Goal: Task Accomplishment & Management: Manage account settings

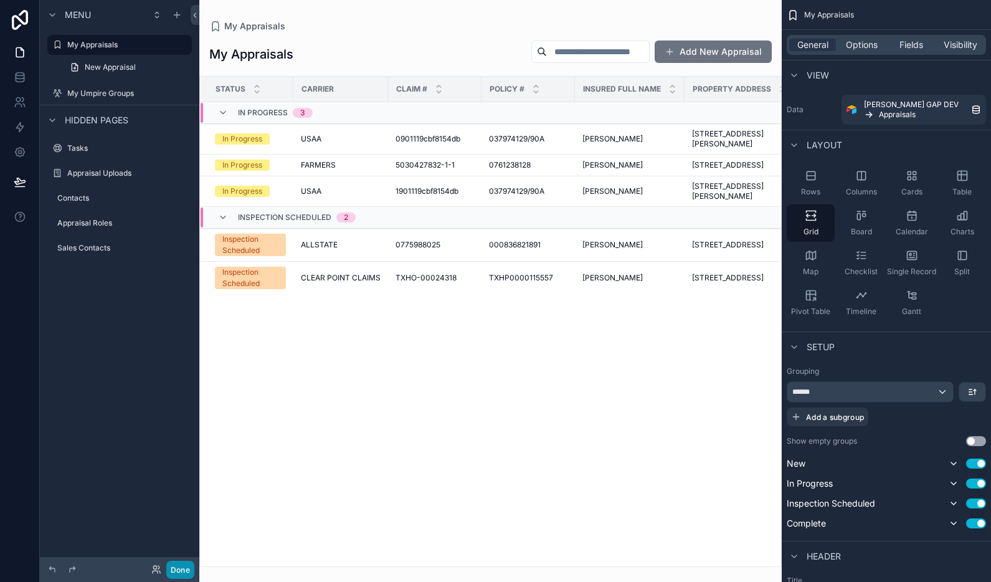
click at [185, 569] on button "Done" at bounding box center [180, 570] width 28 height 18
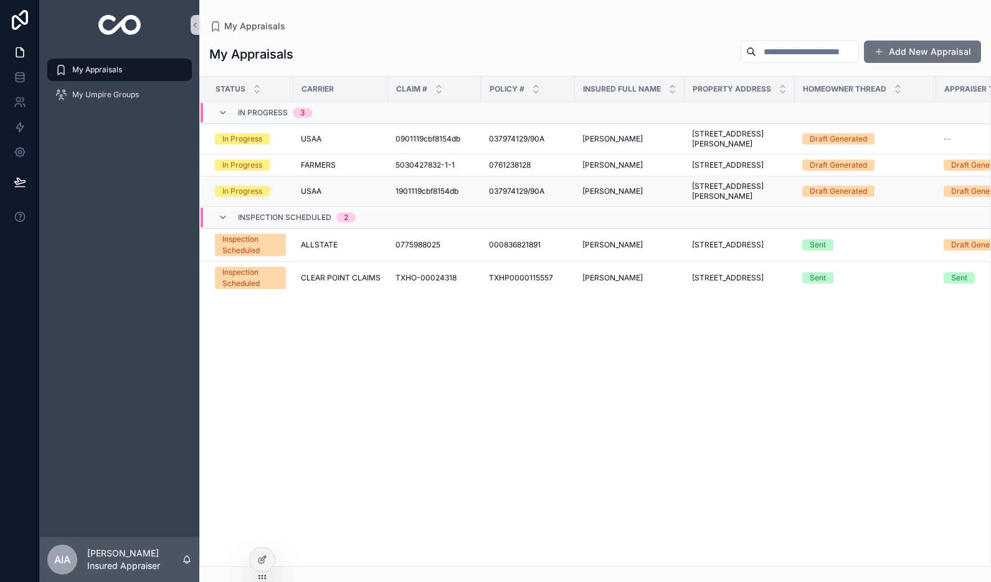
click at [401, 196] on span "1901119cbf8154db" at bounding box center [427, 191] width 63 height 10
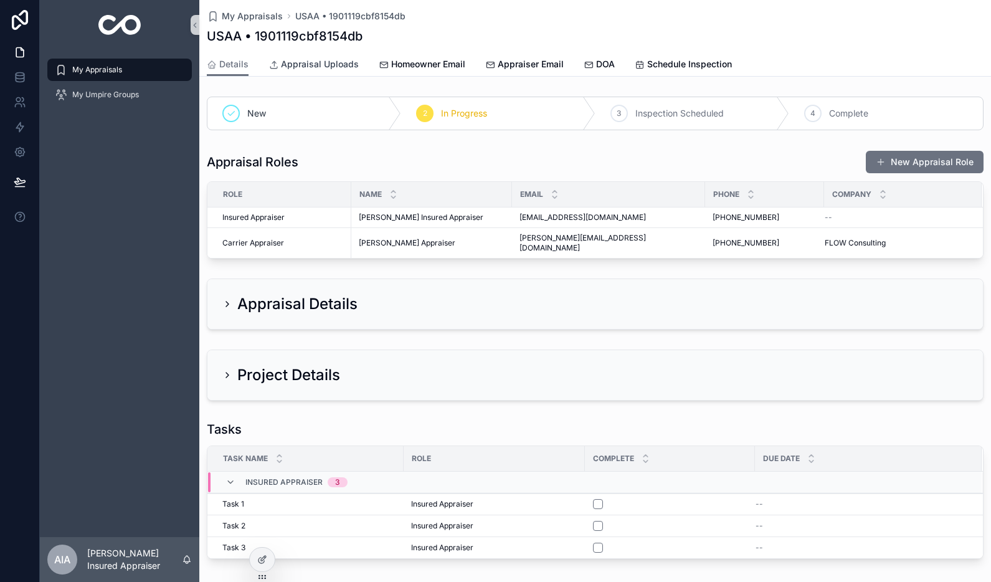
click at [344, 70] on span "Appraisal Uploads" at bounding box center [320, 64] width 78 height 12
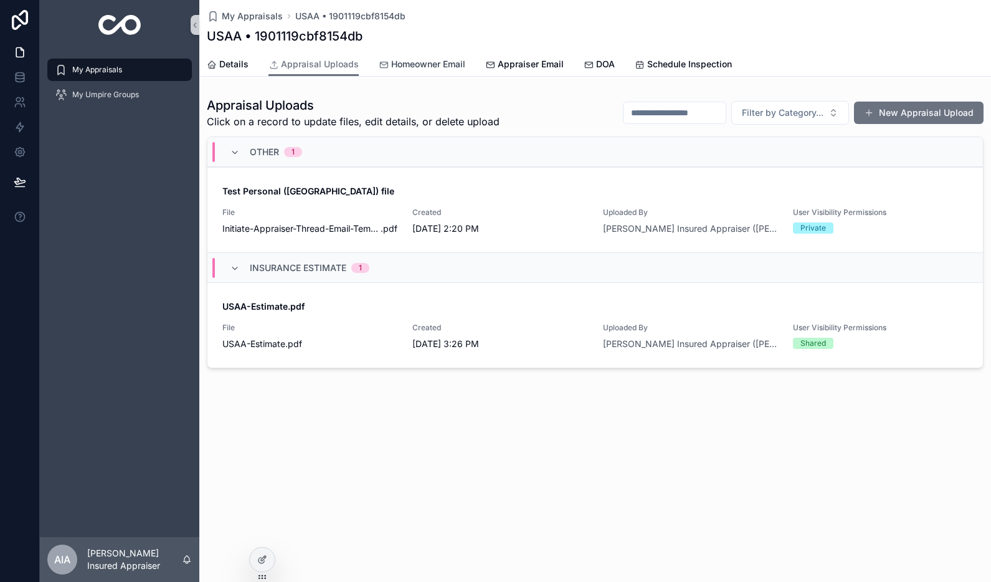
click at [397, 68] on span "Homeowner Email" at bounding box center [428, 64] width 74 height 12
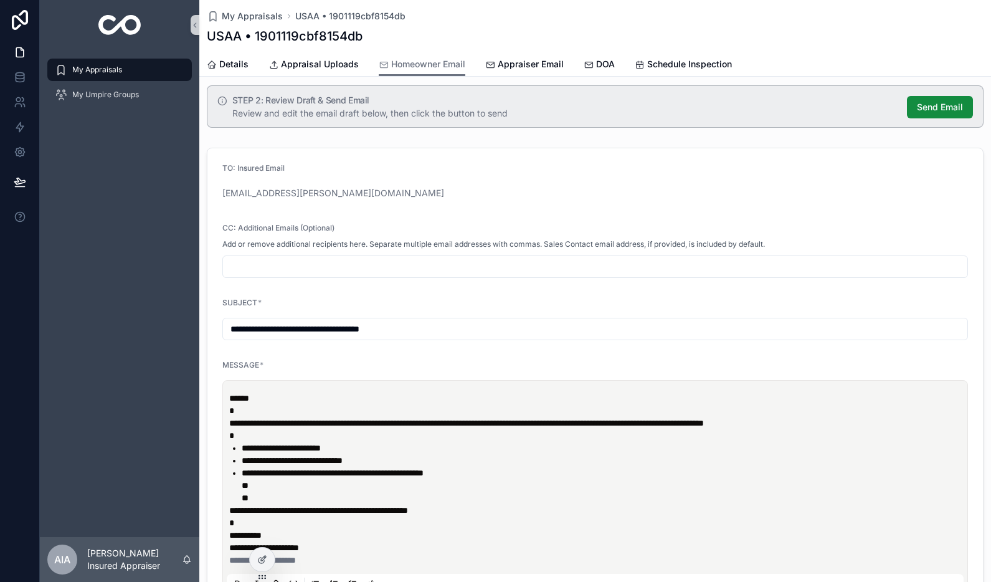
scroll to position [225, 0]
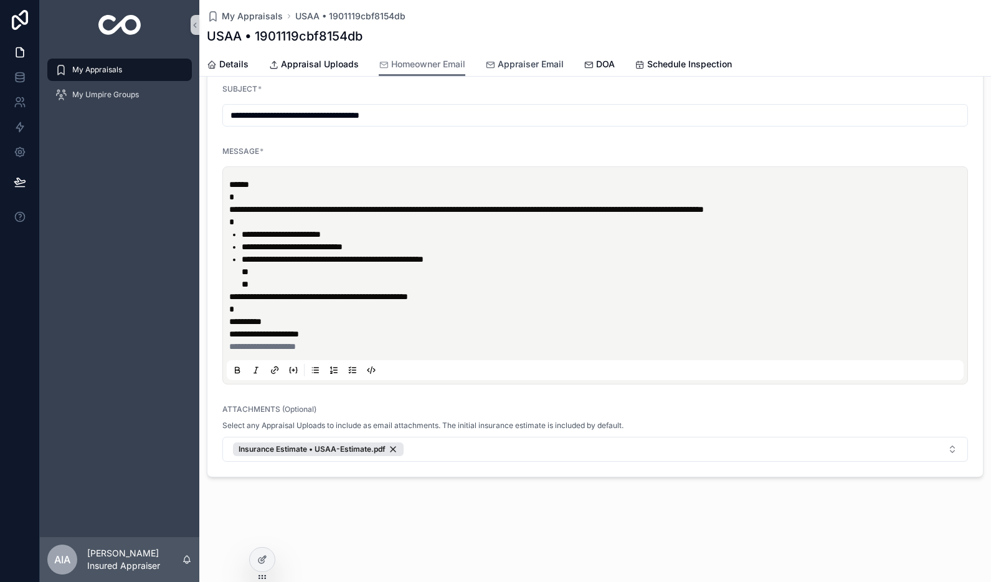
click at [533, 73] on link "Appraiser Email" at bounding box center [524, 65] width 78 height 25
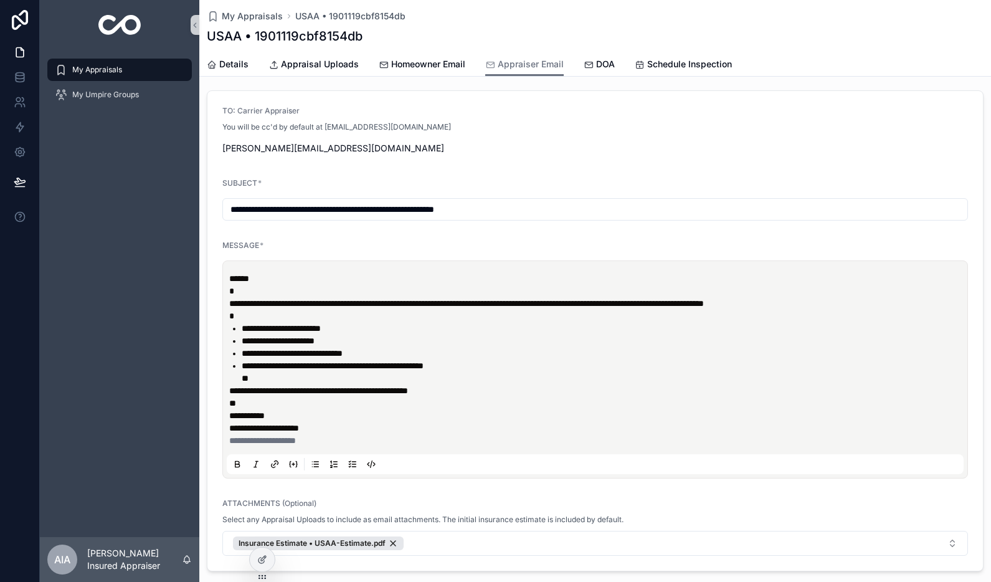
scroll to position [163, 0]
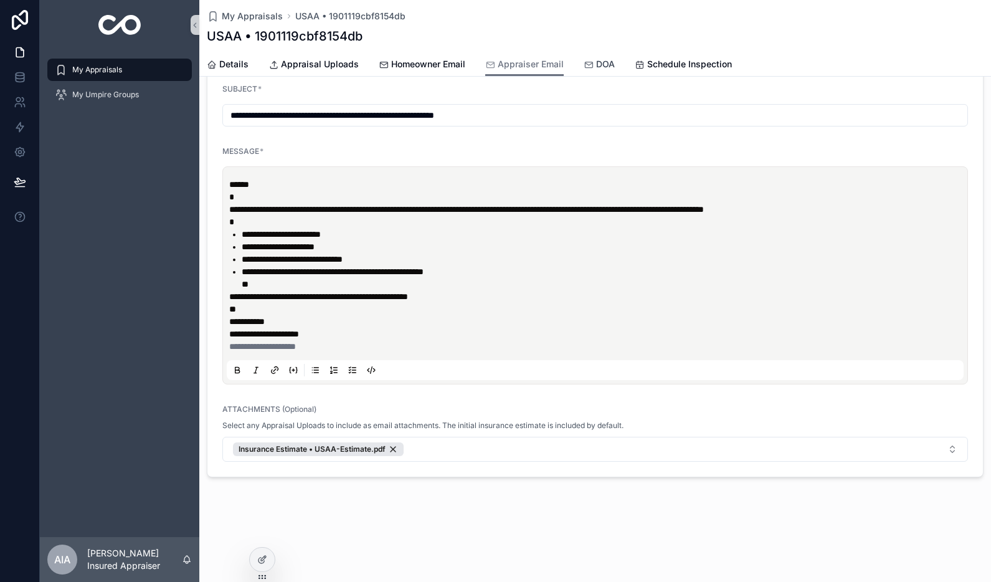
click at [599, 72] on link "DOA" at bounding box center [599, 65] width 31 height 25
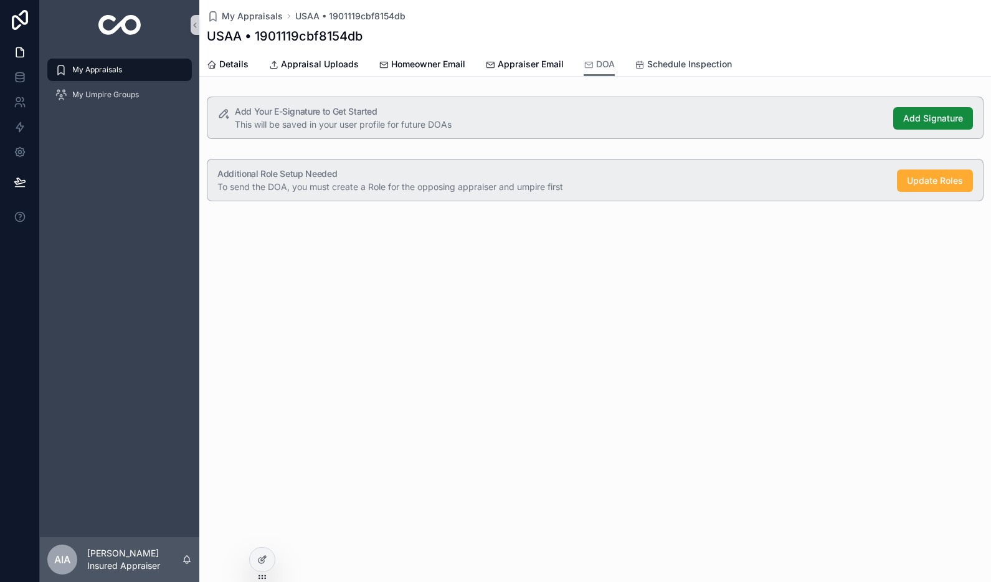
click at [667, 66] on span "Schedule Inspection" at bounding box center [689, 64] width 85 height 12
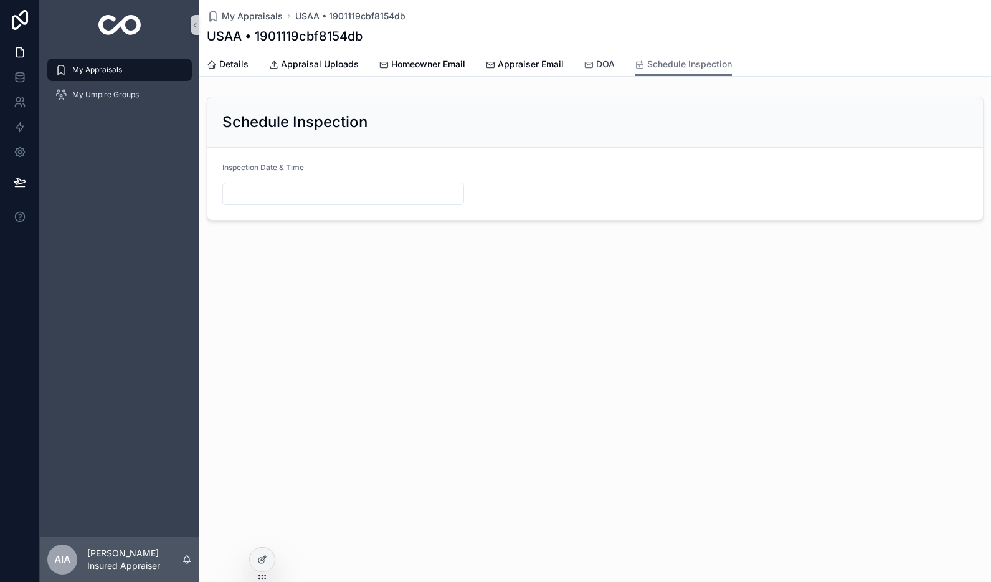
click at [586, 65] on icon "scrollable content" at bounding box center [589, 65] width 10 height 10
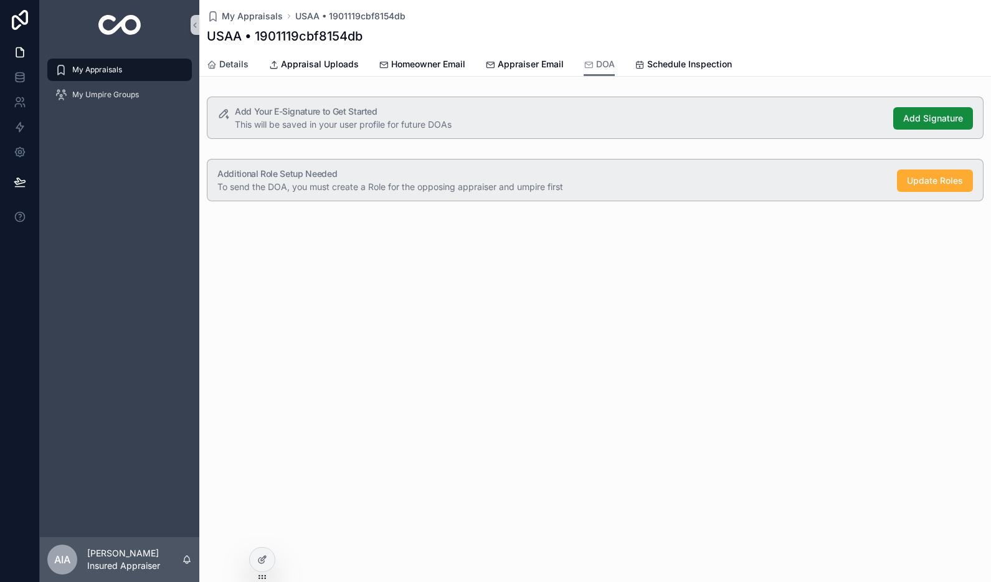
click at [242, 60] on span "Details" at bounding box center [233, 64] width 29 height 12
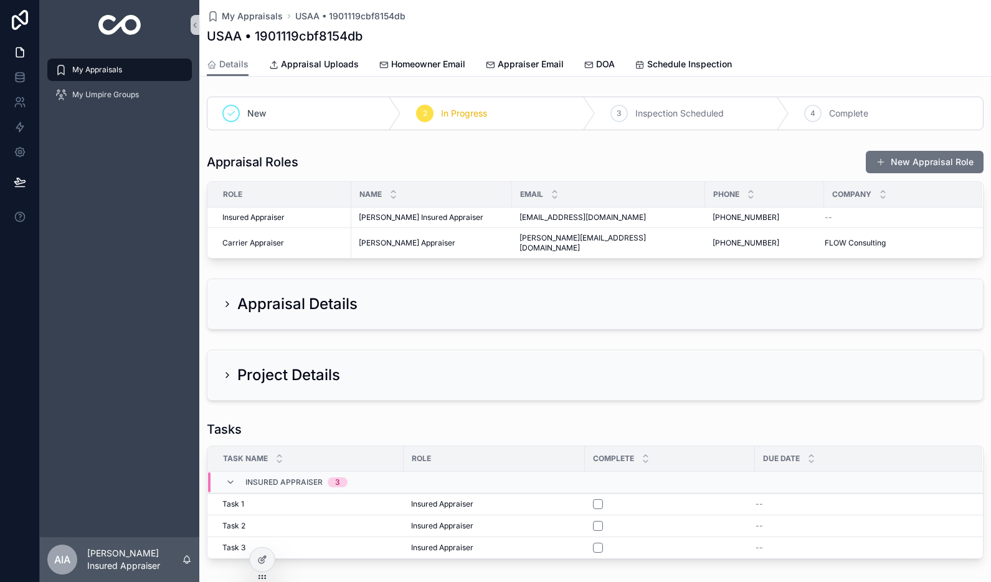
click at [479, 165] on div "Appraisal Roles New Appraisal Role" at bounding box center [595, 162] width 777 height 24
click at [505, 150] on div "Appraisal Roles New Appraisal Role" at bounding box center [595, 162] width 777 height 24
click at [588, 61] on icon "scrollable content" at bounding box center [589, 65] width 10 height 10
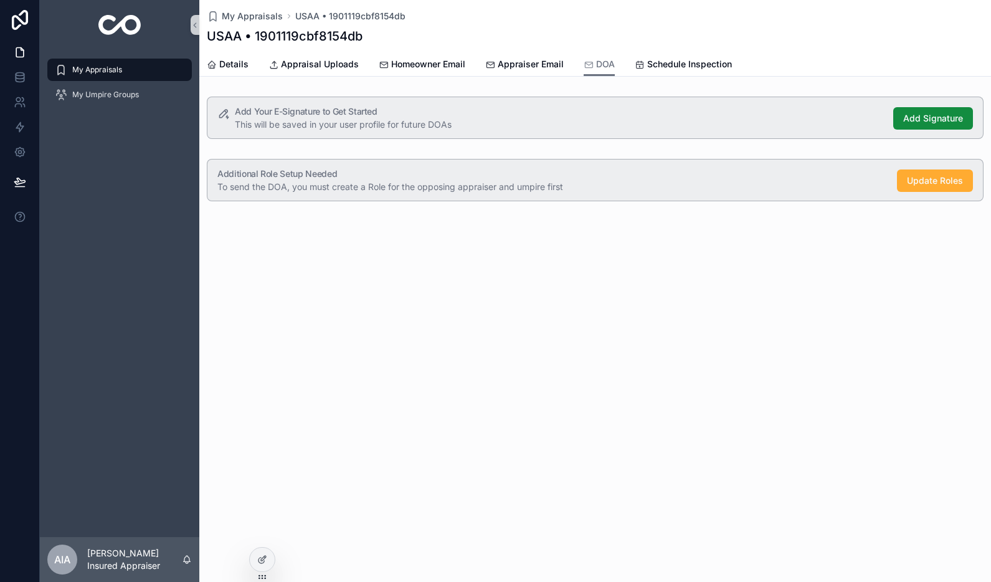
click at [135, 66] on div "My Appraisals" at bounding box center [120, 70] width 130 height 20
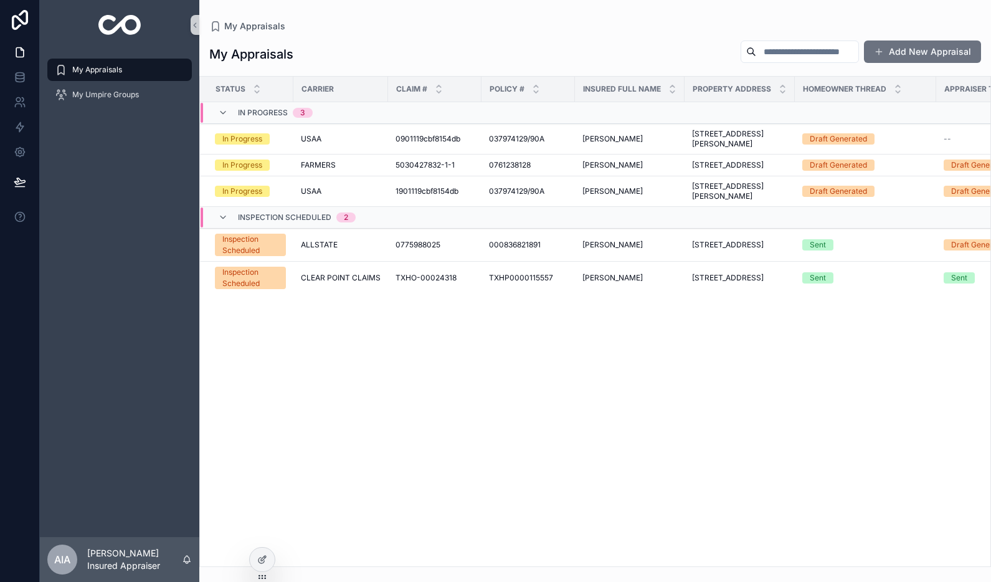
click at [630, 40] on div "My Appraisals Add New Appraisal" at bounding box center [595, 54] width 772 height 29
click at [75, 87] on div "My Umpire Groups" at bounding box center [120, 95] width 130 height 20
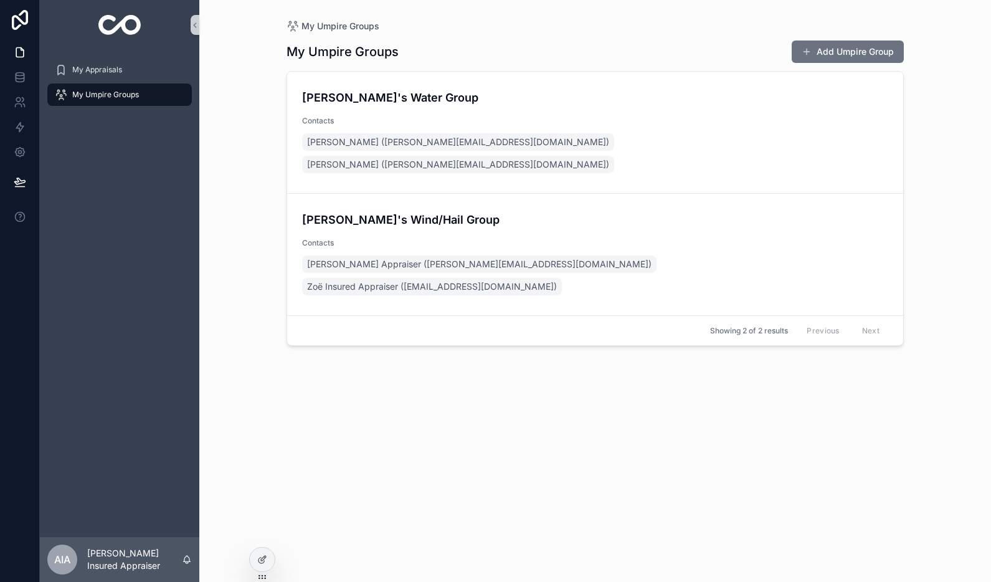
click at [512, 61] on div "My Umpire Groups Add Umpire Group" at bounding box center [595, 52] width 617 height 24
click at [98, 75] on div "My Appraisals" at bounding box center [120, 70] width 130 height 20
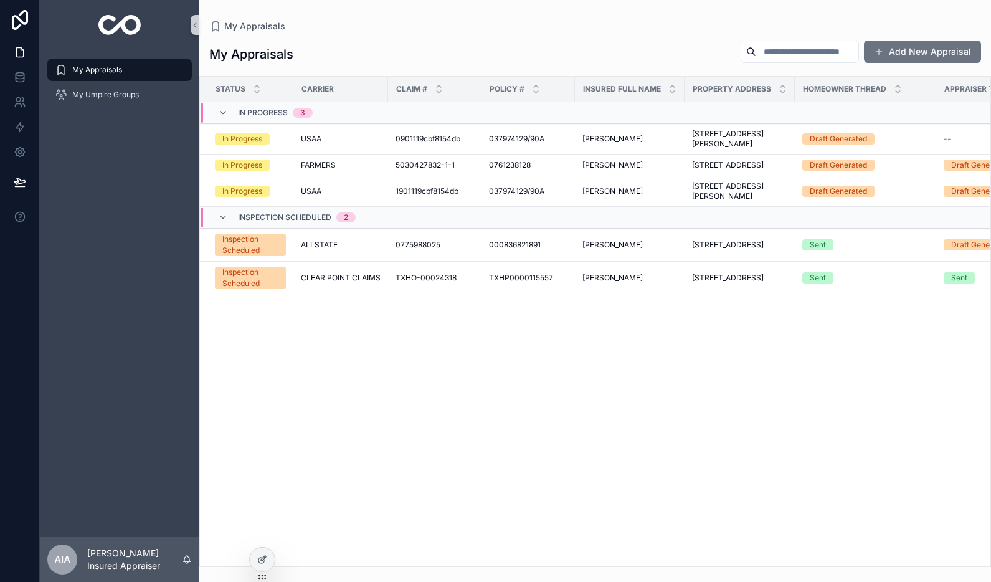
click at [430, 377] on div "Status Carrier Claim # Policy # Insured Full Name Property Address Homeowner Th…" at bounding box center [595, 322] width 790 height 490
click at [353, 283] on span "CLEAR POINT CLAIMS" at bounding box center [341, 278] width 80 height 10
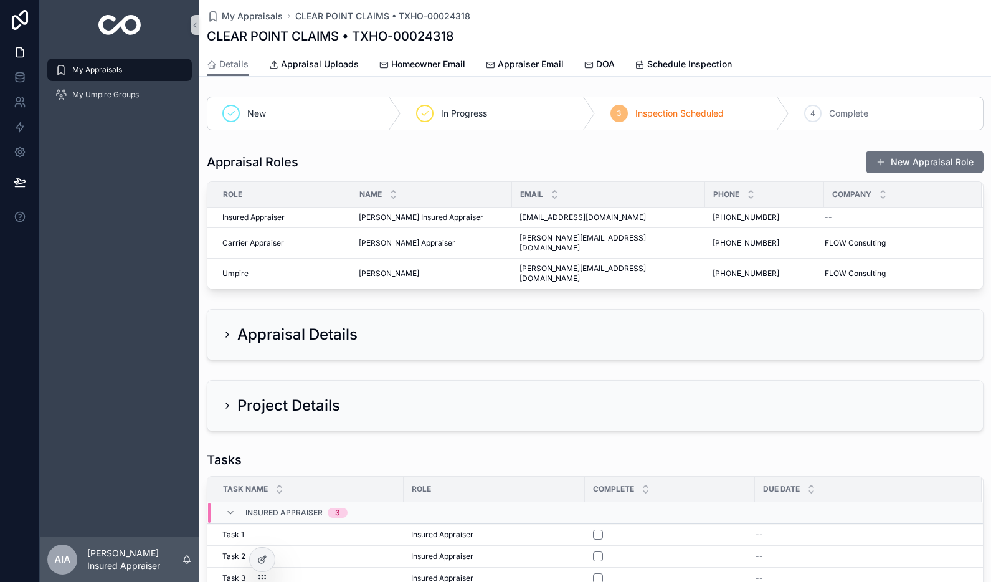
click at [270, 325] on h2 "Appraisal Details" at bounding box center [297, 335] width 120 height 20
click at [219, 318] on div "Appraisal Details" at bounding box center [595, 335] width 776 height 50
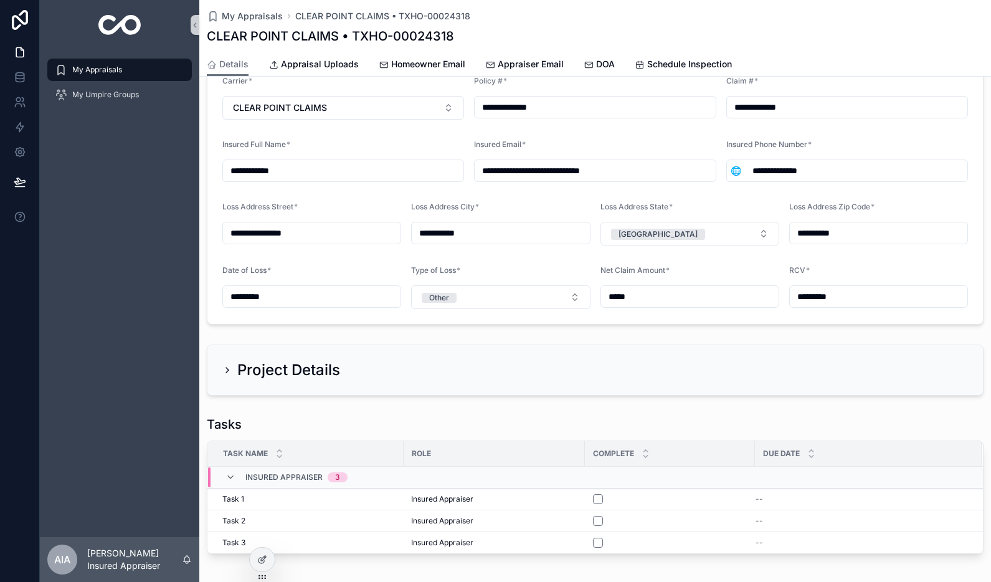
scroll to position [298, 0]
click at [222, 366] on icon "scrollable content" at bounding box center [227, 371] width 10 height 10
click at [229, 366] on icon "scrollable content" at bounding box center [227, 371] width 10 height 10
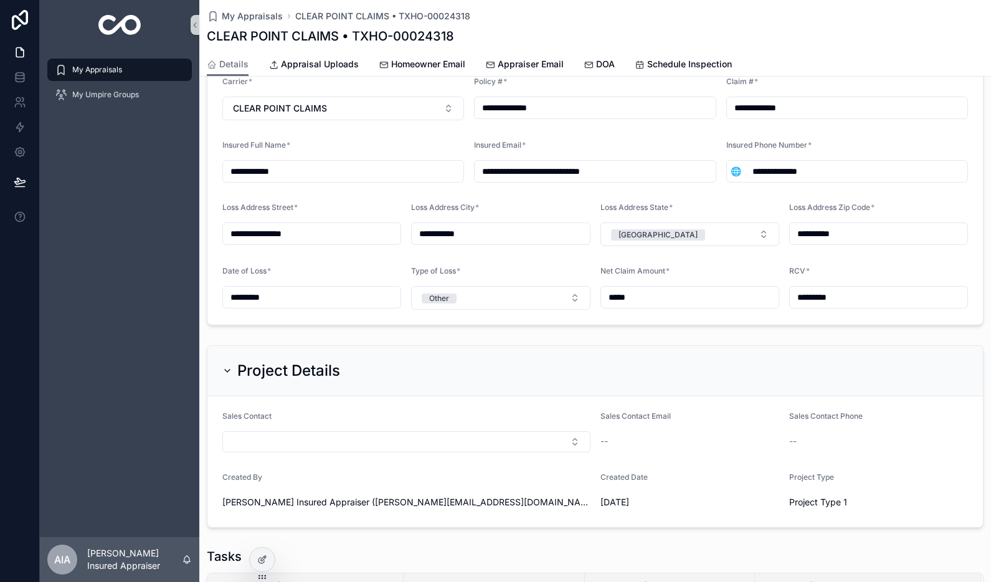
scroll to position [432, 0]
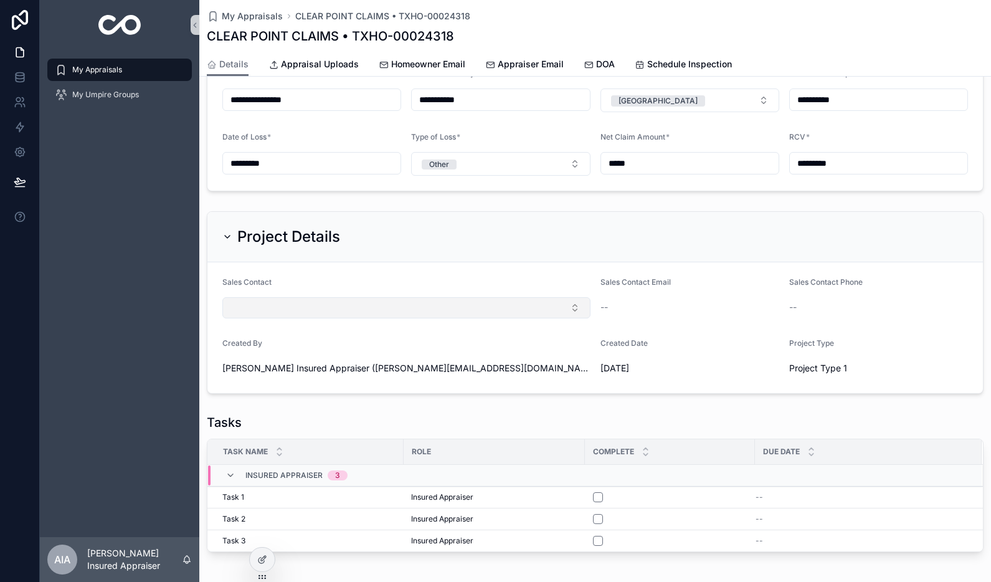
click at [371, 297] on button "Select Button" at bounding box center [406, 307] width 368 height 21
click at [369, 262] on form "Sales Contact Sales Contact Email -- Sales Contact Phone -- Created By Alex Ins…" at bounding box center [595, 327] width 776 height 131
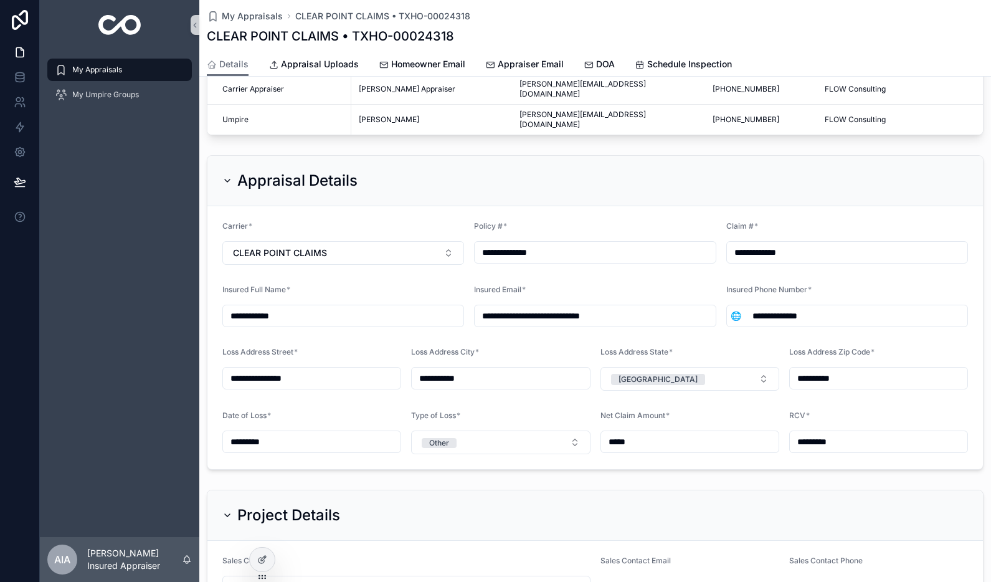
scroll to position [0, 0]
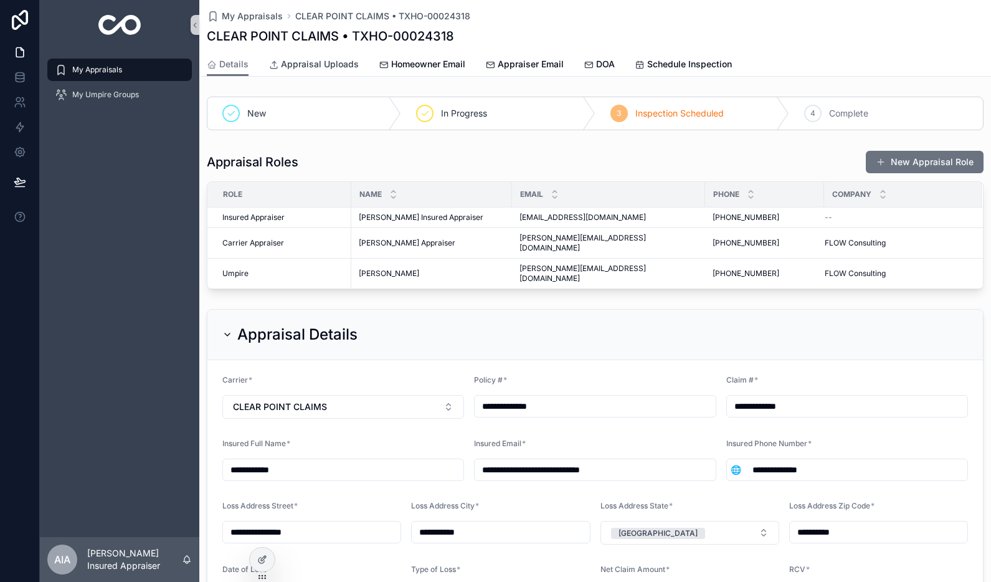
click at [339, 69] on span "Appraisal Uploads" at bounding box center [320, 64] width 78 height 12
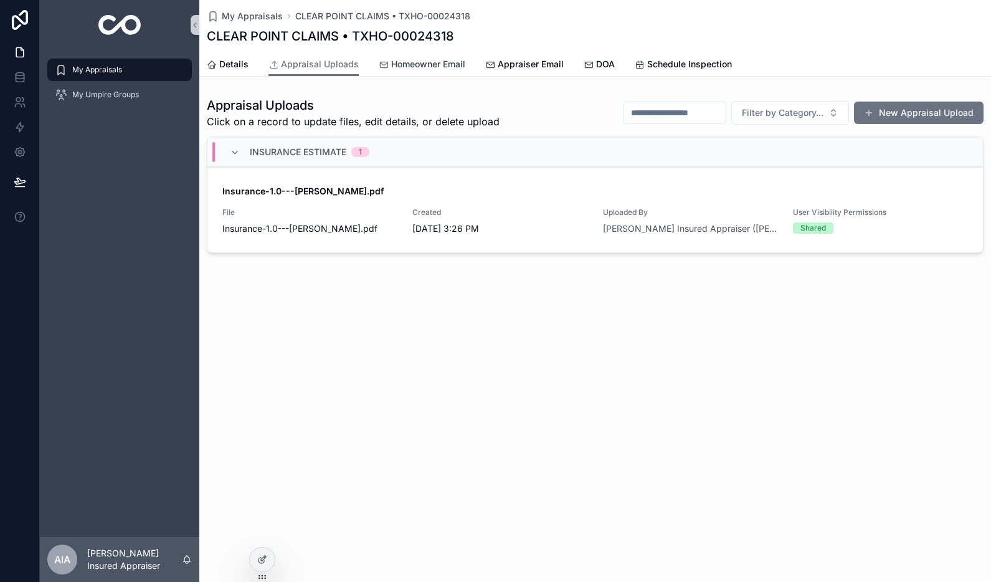
click at [411, 64] on span "Homeowner Email" at bounding box center [428, 64] width 74 height 12
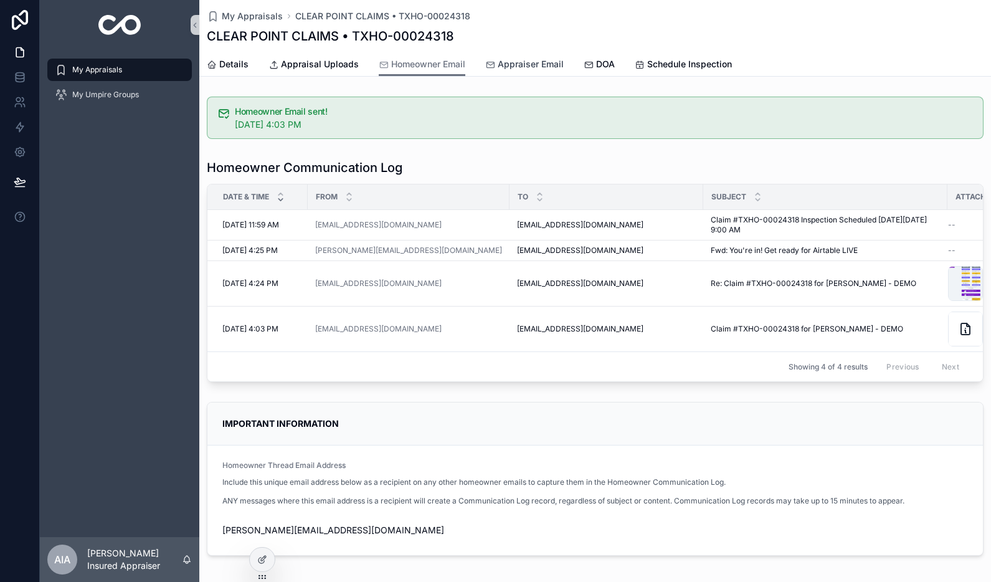
click at [526, 59] on span "Appraiser Email" at bounding box center [531, 64] width 66 height 12
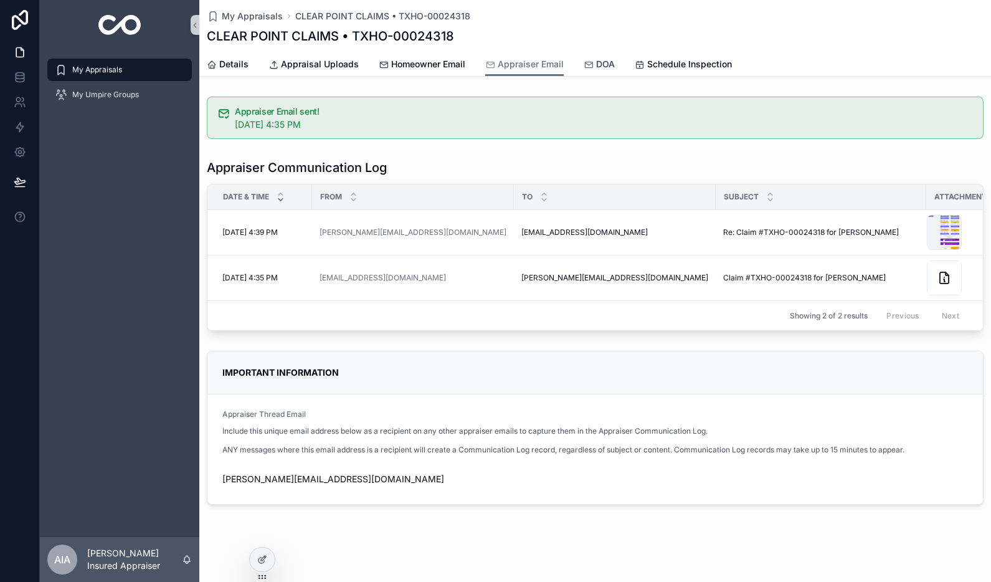
click at [592, 67] on div "DOA" at bounding box center [599, 64] width 31 height 12
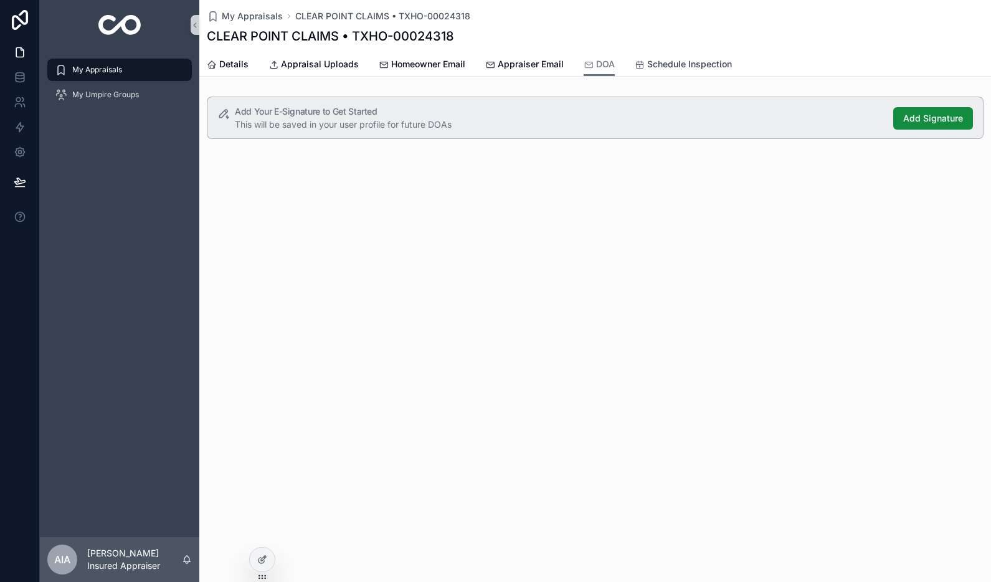
click at [640, 67] on icon "scrollable content" at bounding box center [640, 65] width 10 height 10
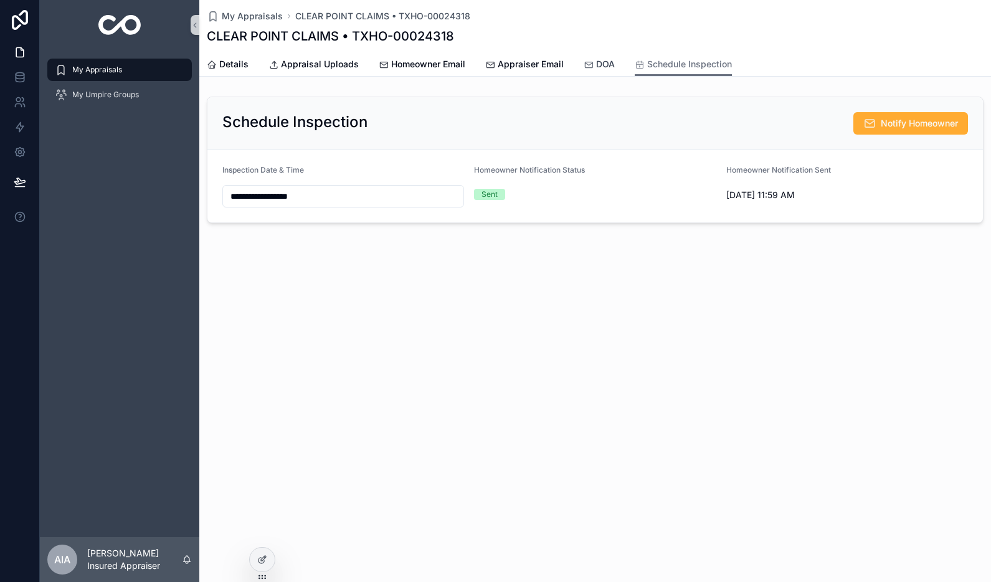
click at [591, 67] on icon "scrollable content" at bounding box center [589, 65] width 10 height 10
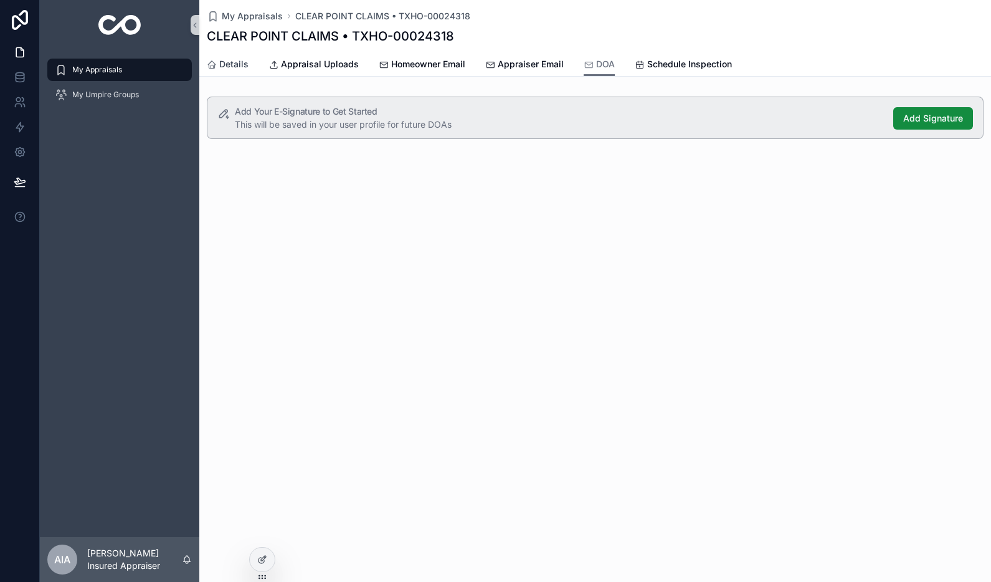
click at [223, 68] on span "Details" at bounding box center [233, 64] width 29 height 12
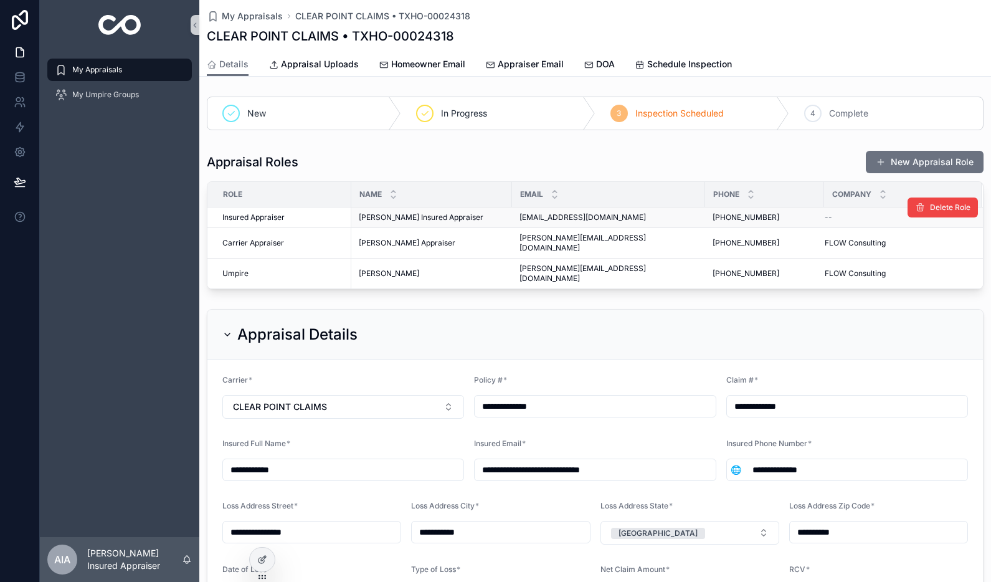
click at [432, 219] on span "[PERSON_NAME] Insured Appraiser" at bounding box center [421, 217] width 125 height 10
click at [298, 217] on div "Insured Appraiser" at bounding box center [282, 217] width 121 height 10
click at [284, 219] on span "Insured Appraiser" at bounding box center [253, 217] width 62 height 10
click at [589, 65] on icon "scrollable content" at bounding box center [589, 65] width 10 height 10
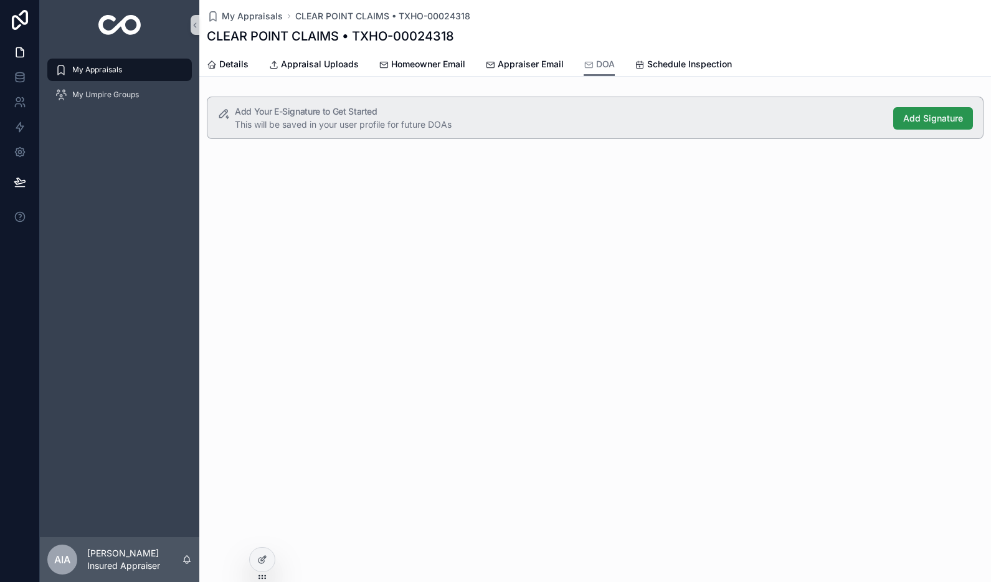
click at [933, 117] on span "Add Signature" at bounding box center [933, 118] width 60 height 12
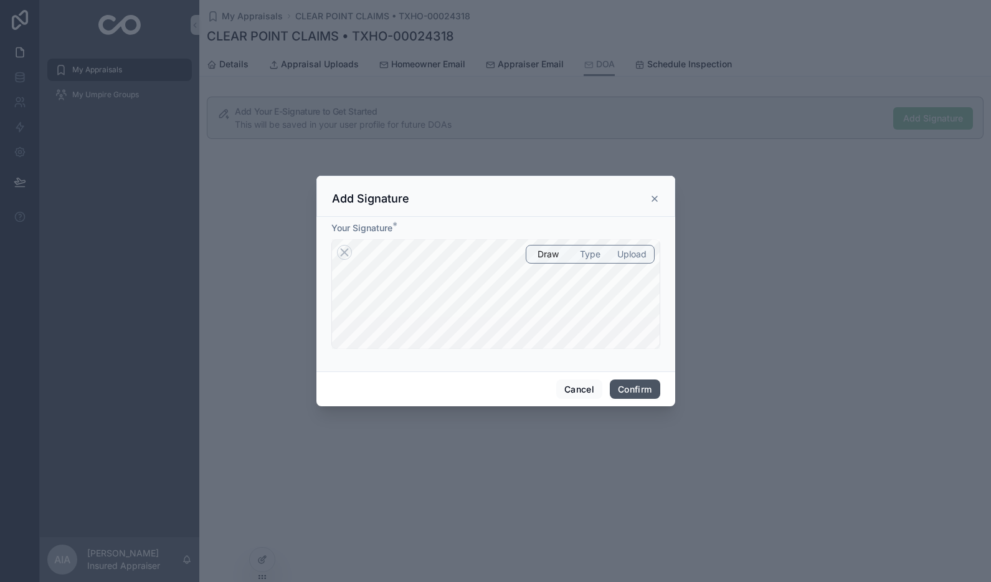
click at [639, 391] on button "Confirm" at bounding box center [635, 389] width 50 height 20
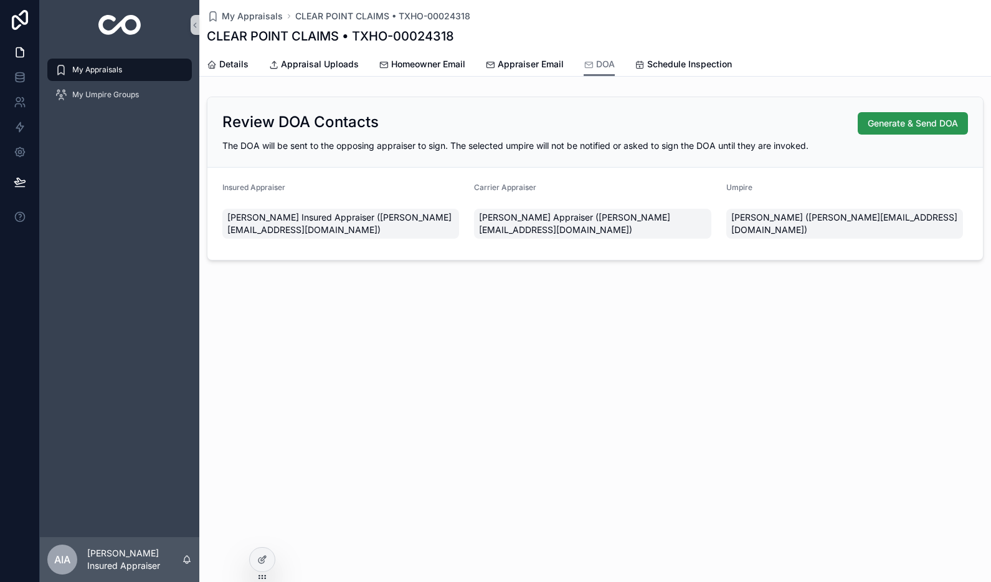
click at [876, 126] on span "Generate & Send DOA" at bounding box center [913, 123] width 90 height 12
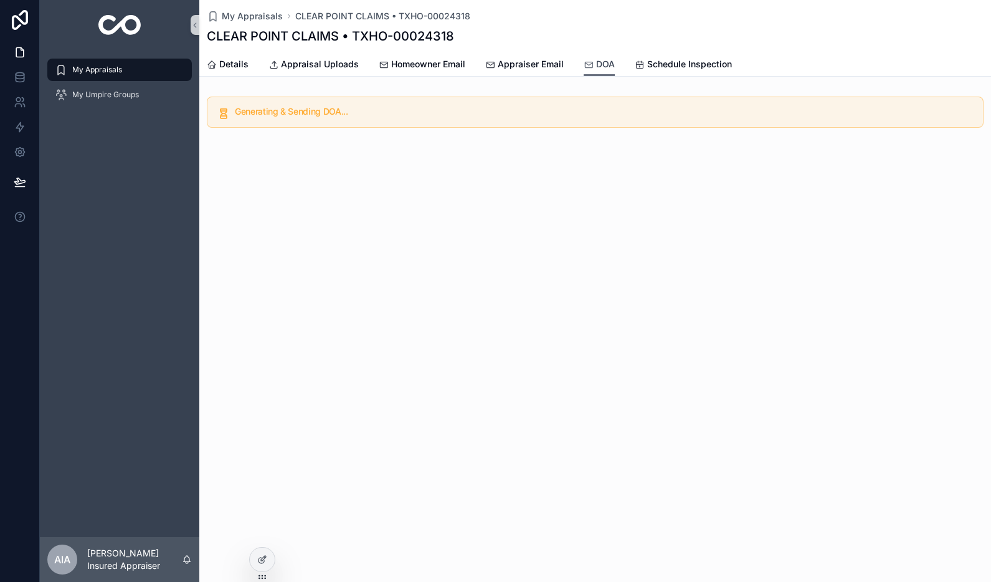
click at [605, 69] on span "DOA" at bounding box center [605, 64] width 19 height 12
click at [544, 64] on span "Appraiser Email" at bounding box center [531, 64] width 66 height 12
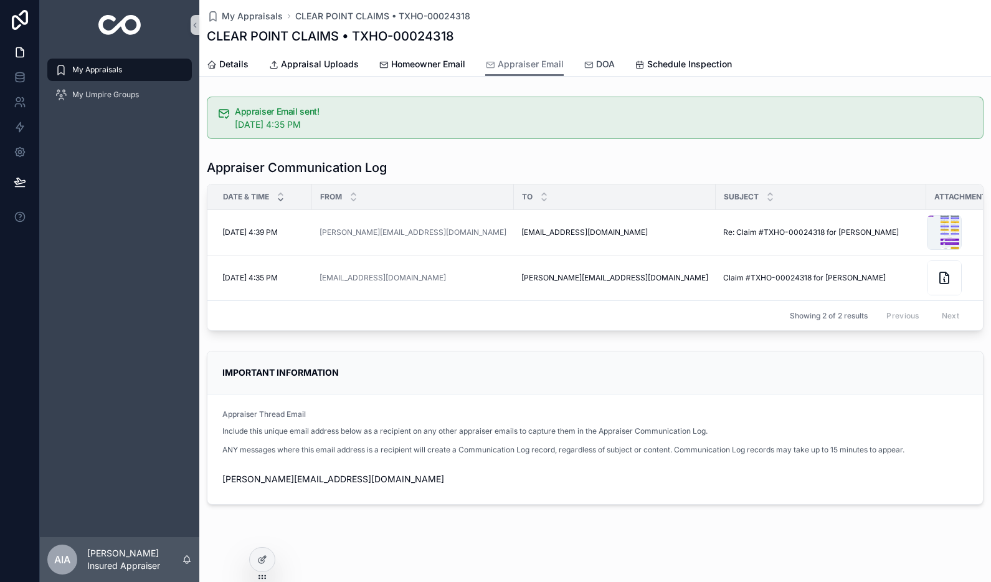
click at [584, 64] on icon "scrollable content" at bounding box center [589, 65] width 10 height 10
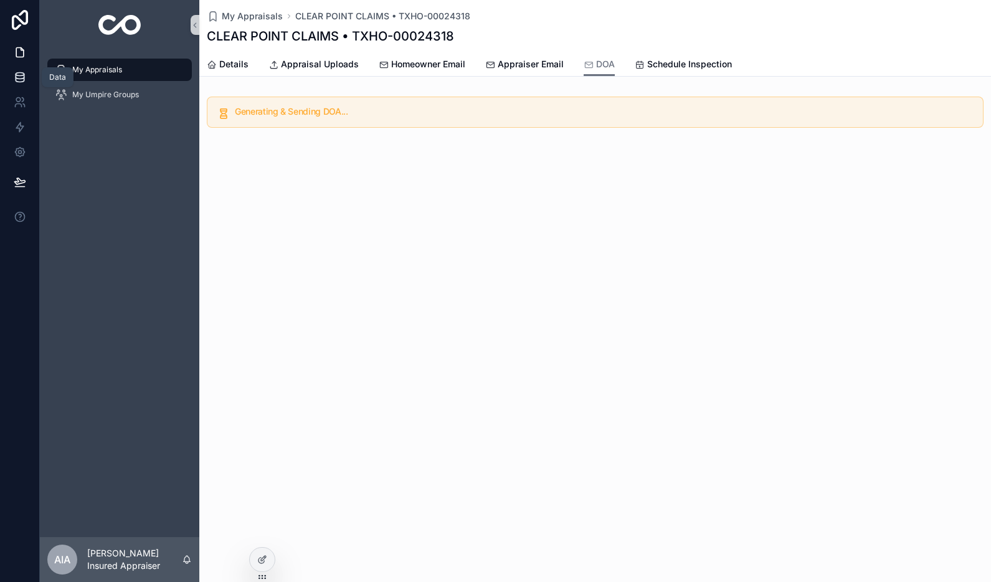
click at [23, 75] on icon at bounding box center [20, 74] width 8 height 3
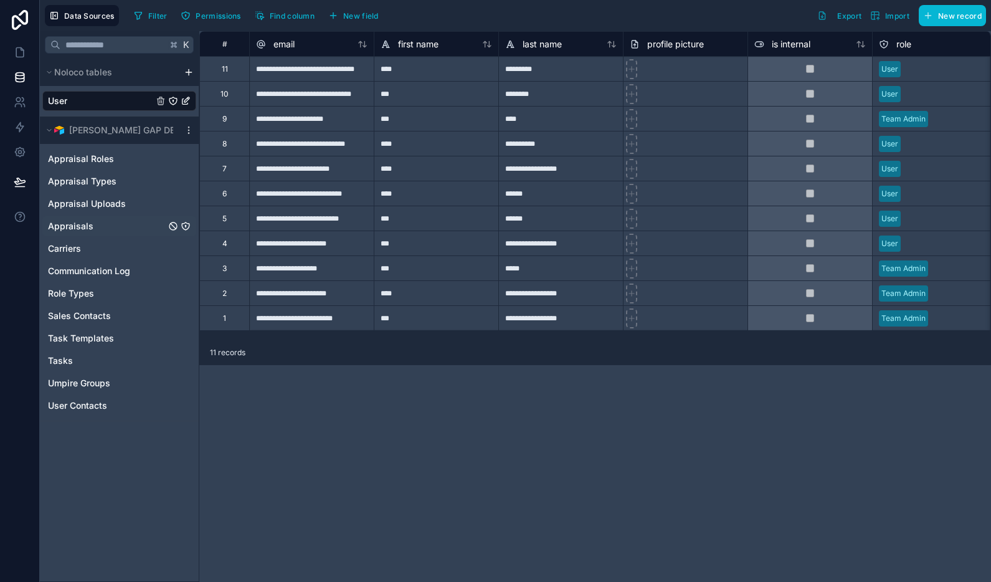
click at [96, 223] on div "Appraisals" at bounding box center [119, 226] width 154 height 20
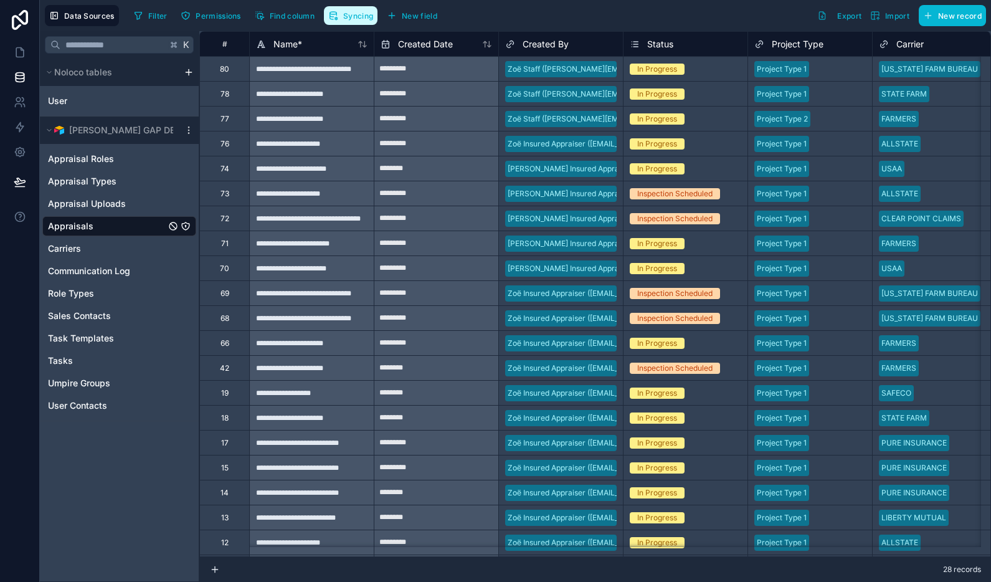
click at [346, 19] on span "Syncing" at bounding box center [358, 15] width 30 height 9
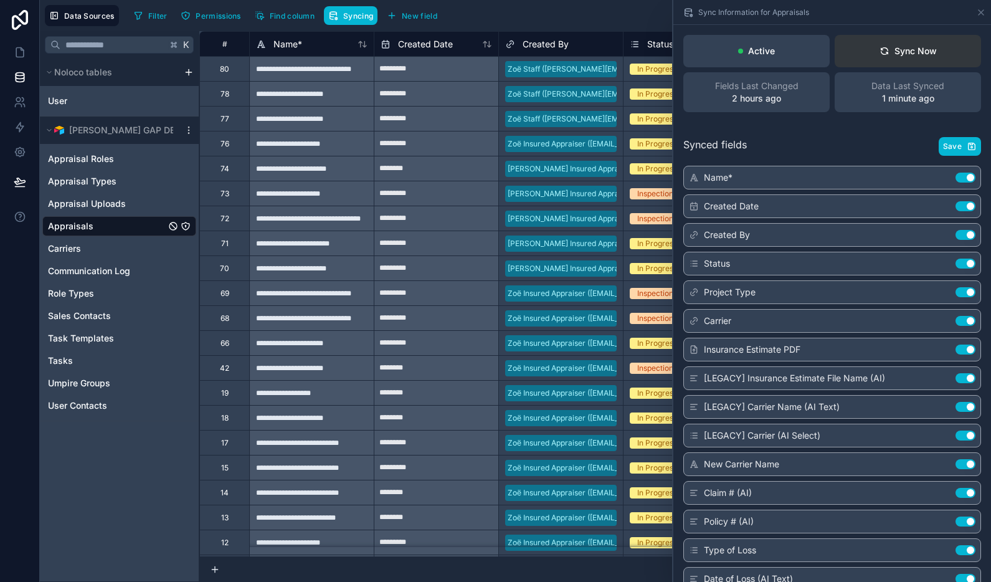
click at [901, 64] on button "Sync Now" at bounding box center [908, 51] width 146 height 32
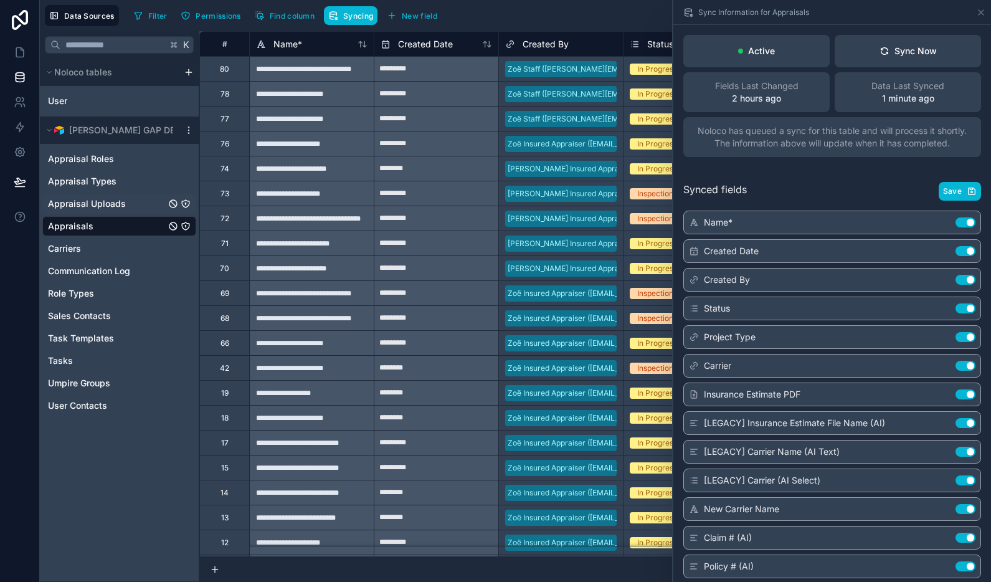
click at [97, 202] on span "Appraisal Uploads" at bounding box center [87, 203] width 78 height 12
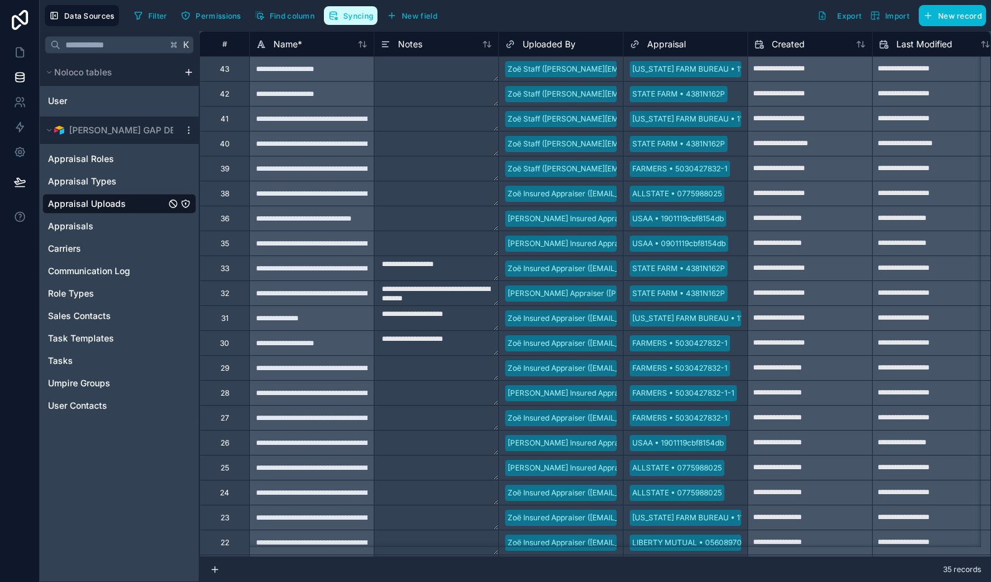
click at [338, 12] on icon "button" at bounding box center [333, 16] width 10 height 10
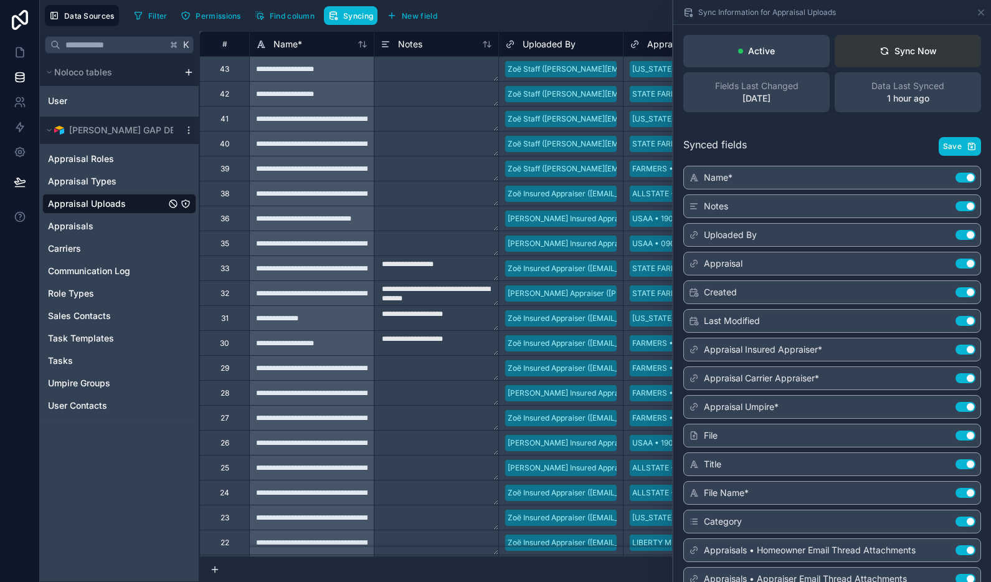
click at [883, 57] on button "Sync Now" at bounding box center [908, 51] width 146 height 32
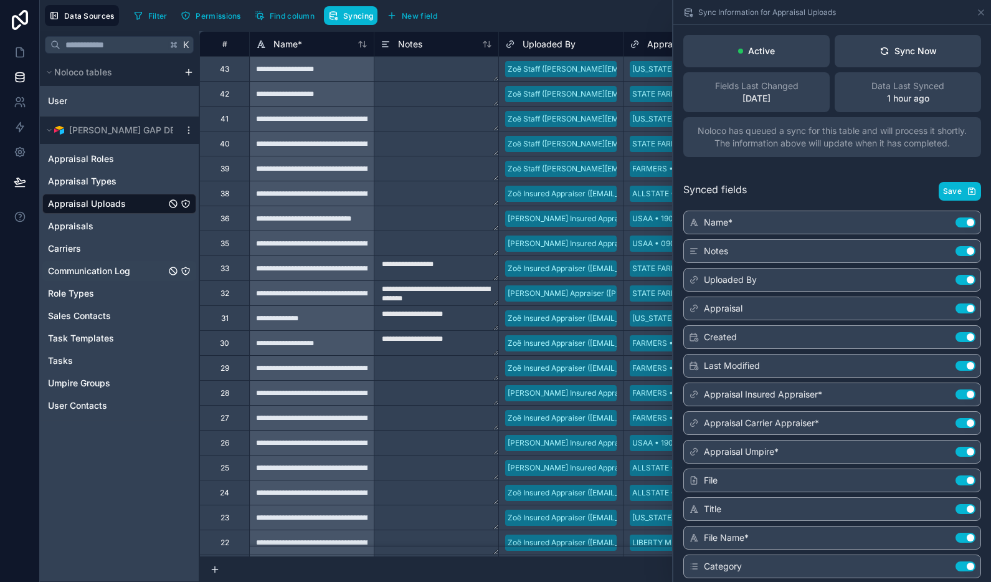
click at [115, 273] on span "Communication Log" at bounding box center [89, 271] width 82 height 12
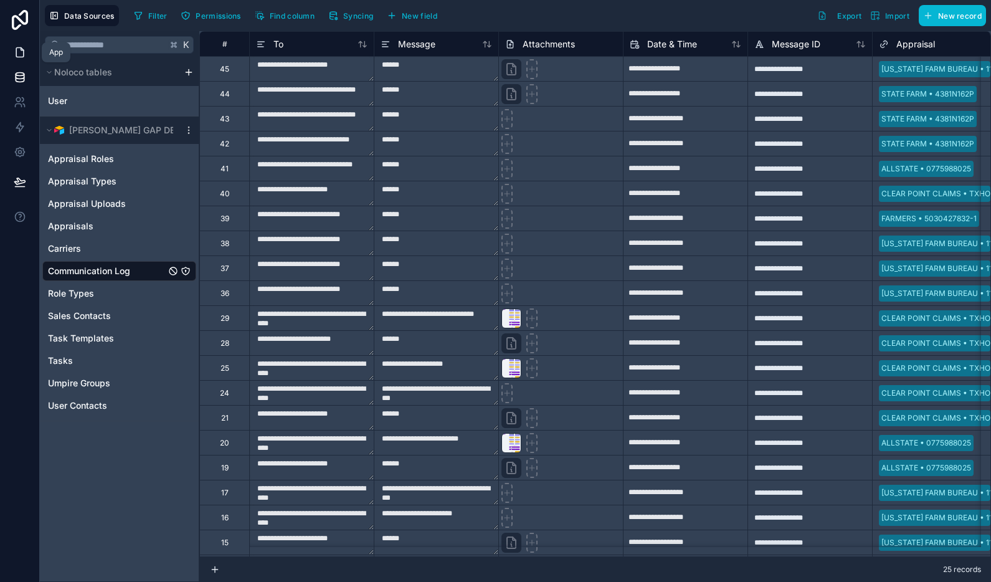
click at [22, 54] on icon at bounding box center [20, 52] width 12 height 12
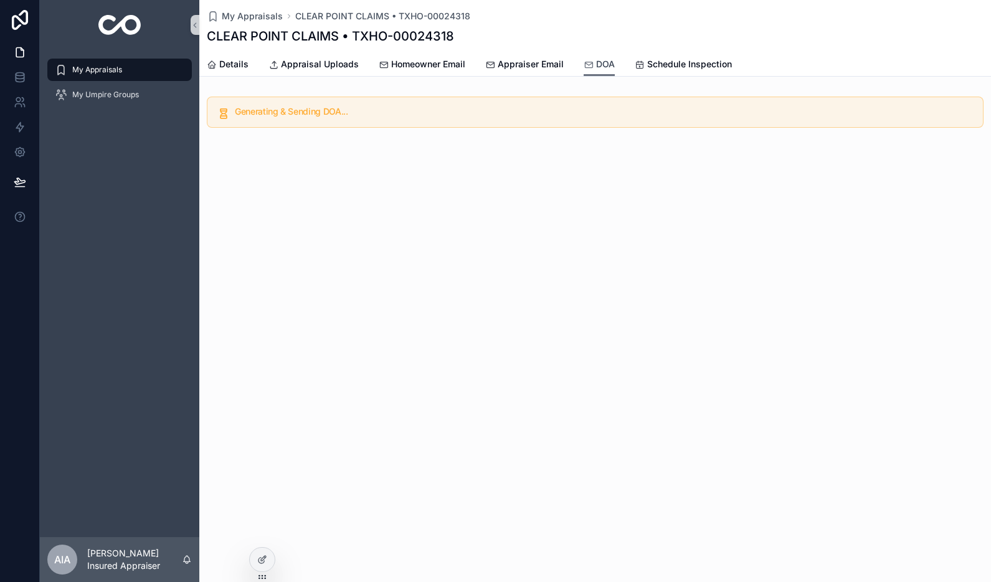
click at [593, 69] on div "DOA" at bounding box center [599, 64] width 31 height 12
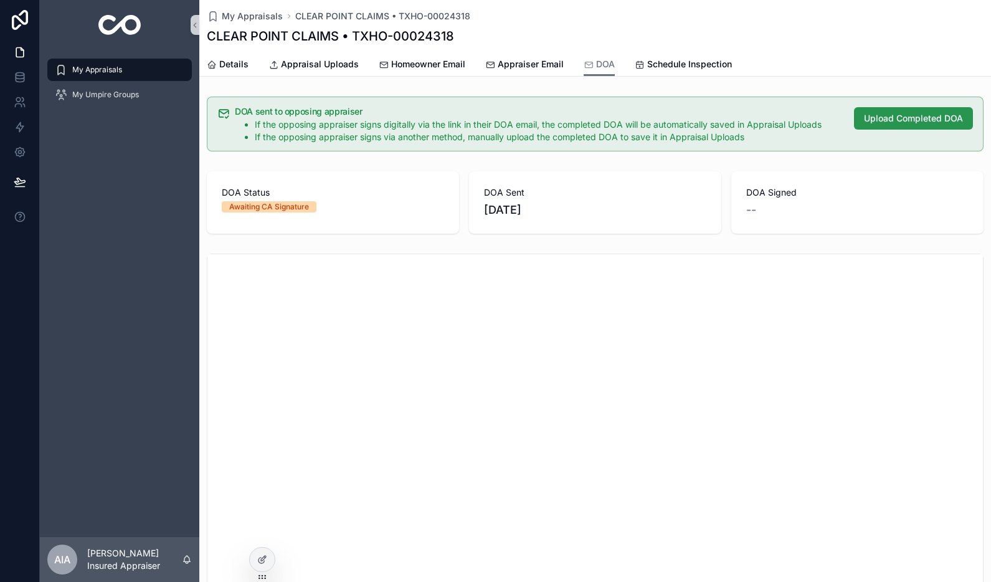
click at [898, 120] on span "Upload Completed DOA" at bounding box center [913, 118] width 99 height 12
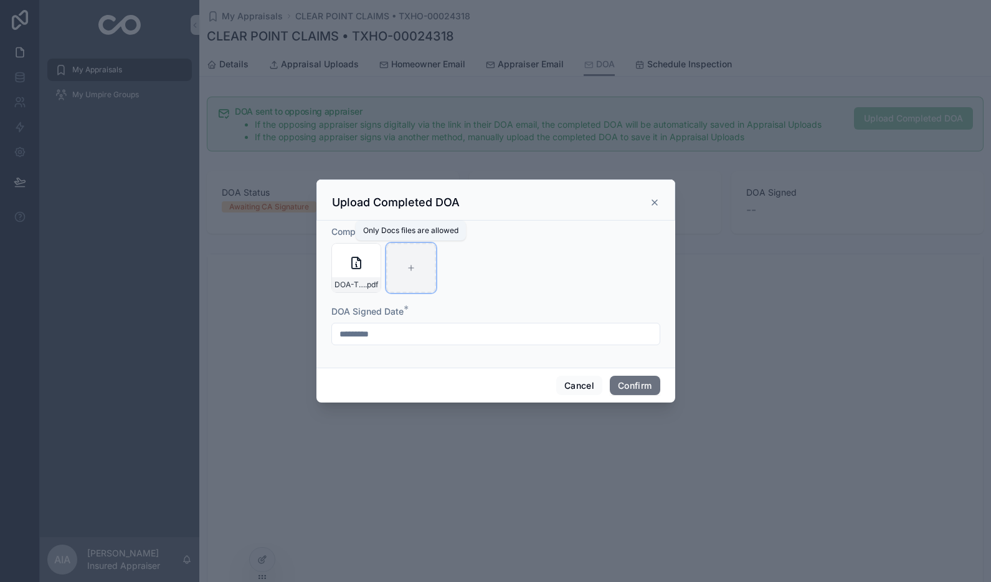
click at [426, 276] on div at bounding box center [411, 268] width 50 height 50
click at [404, 279] on div at bounding box center [411, 268] width 50 height 50
type input "**********"
click at [625, 390] on button "Confirm" at bounding box center [635, 386] width 50 height 20
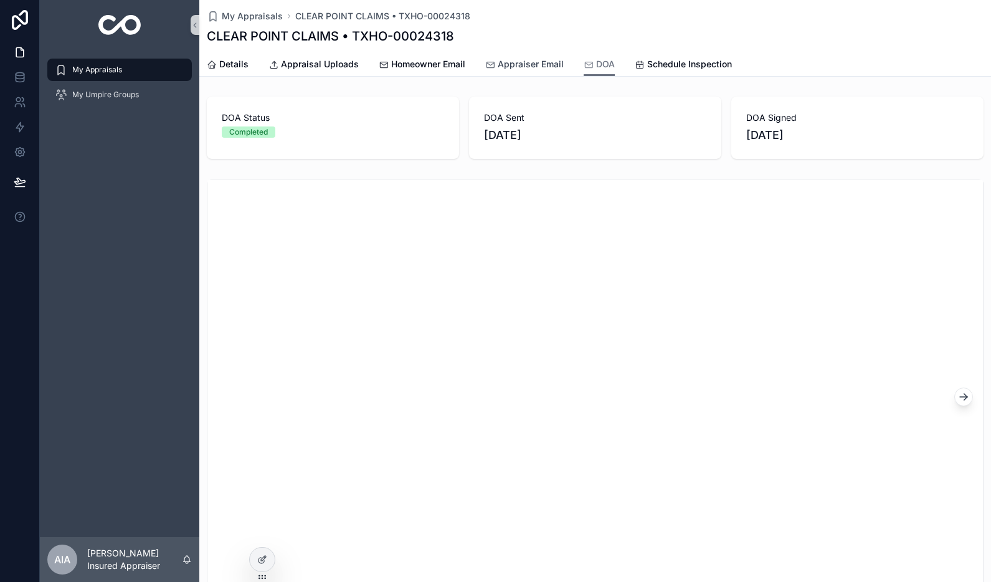
click at [518, 71] on link "Appraiser Email" at bounding box center [524, 65] width 78 height 25
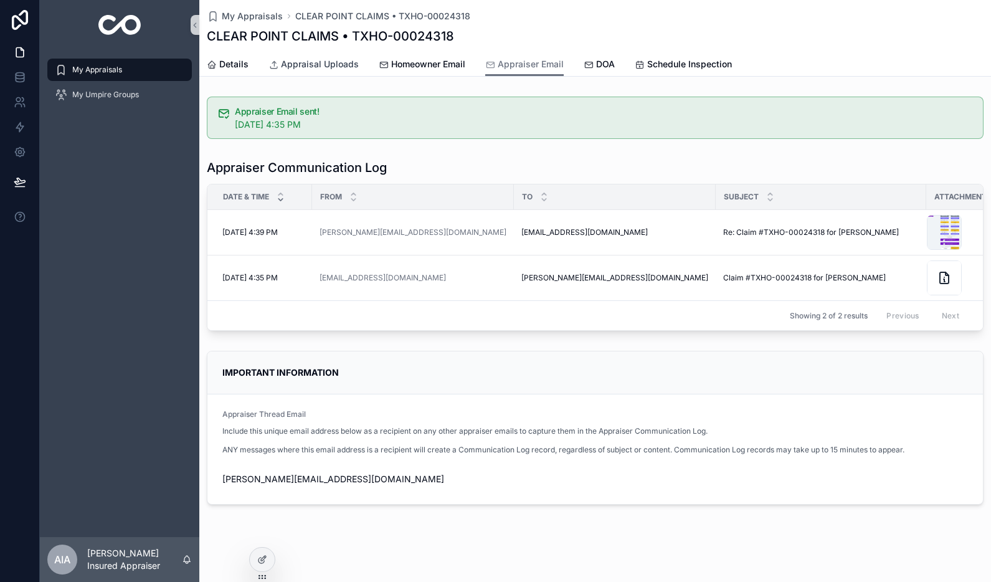
click at [327, 65] on span "Appraisal Uploads" at bounding box center [320, 64] width 78 height 12
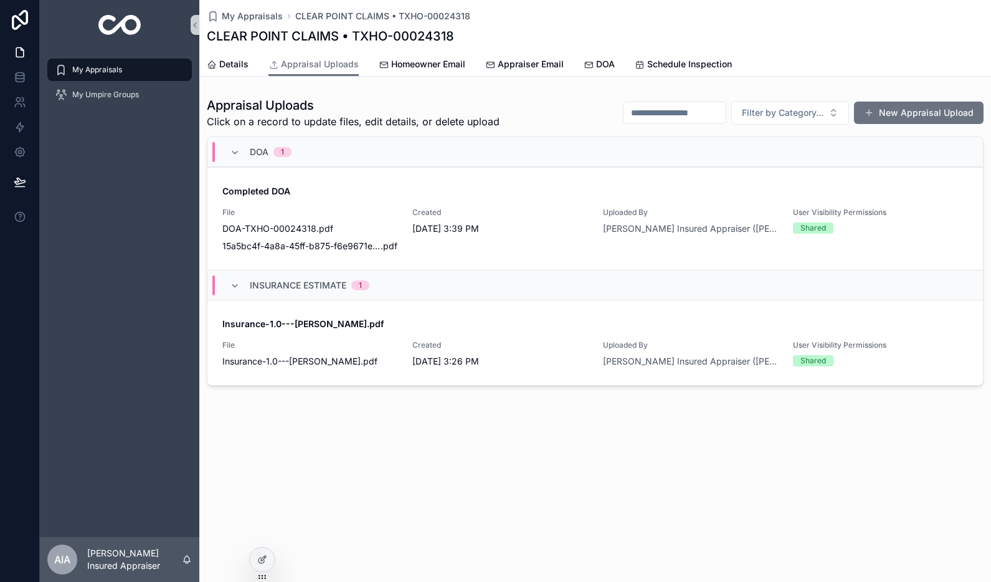
click at [491, 436] on div "My Appraisals CLEAR POINT CLAIMS • TXHO-00024318 CLEAR POINT CLAIMS • TXHO-0002…" at bounding box center [595, 235] width 792 height 470
click at [414, 221] on div "Created 8/29/2025 3:39 PM" at bounding box center [499, 220] width 175 height 27
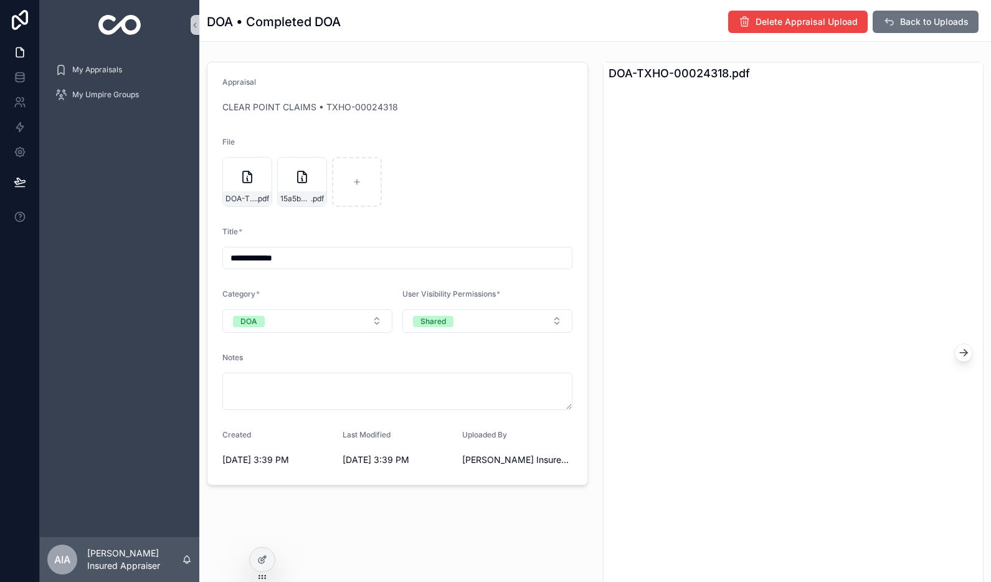
click at [468, 186] on div "DOA-TXHO-00024318 .pdf 15a5bc4f-4a8a-45ff-b875-f6e9671e2b25-DOA-TXHO-00024318 .…" at bounding box center [397, 182] width 350 height 50
click at [333, 323] on button "DOA" at bounding box center [307, 321] width 170 height 24
click at [437, 234] on div "Title *" at bounding box center [397, 234] width 350 height 15
click at [916, 24] on span "Back to Uploads" at bounding box center [934, 22] width 69 height 12
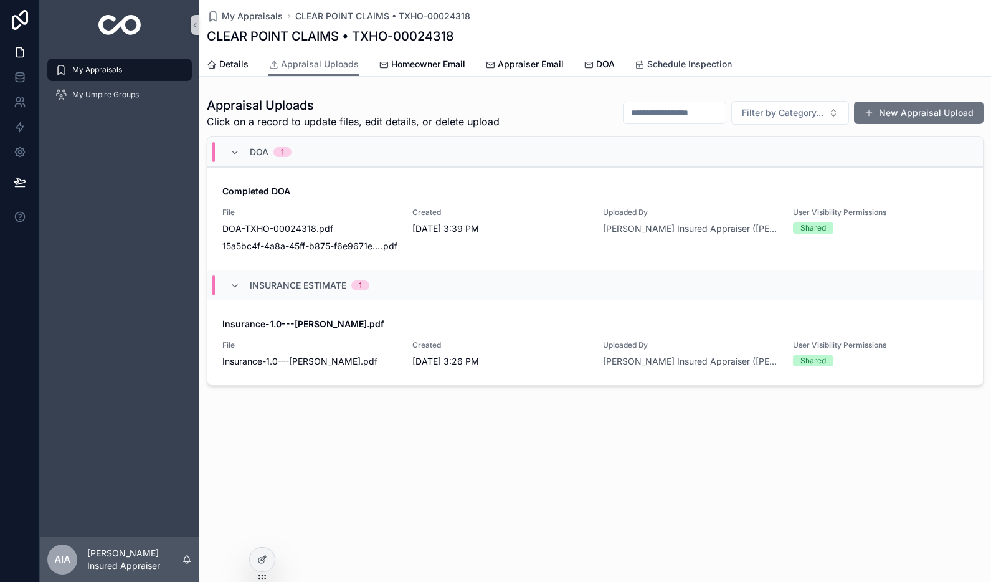
click at [690, 60] on span "Schedule Inspection" at bounding box center [689, 64] width 85 height 12
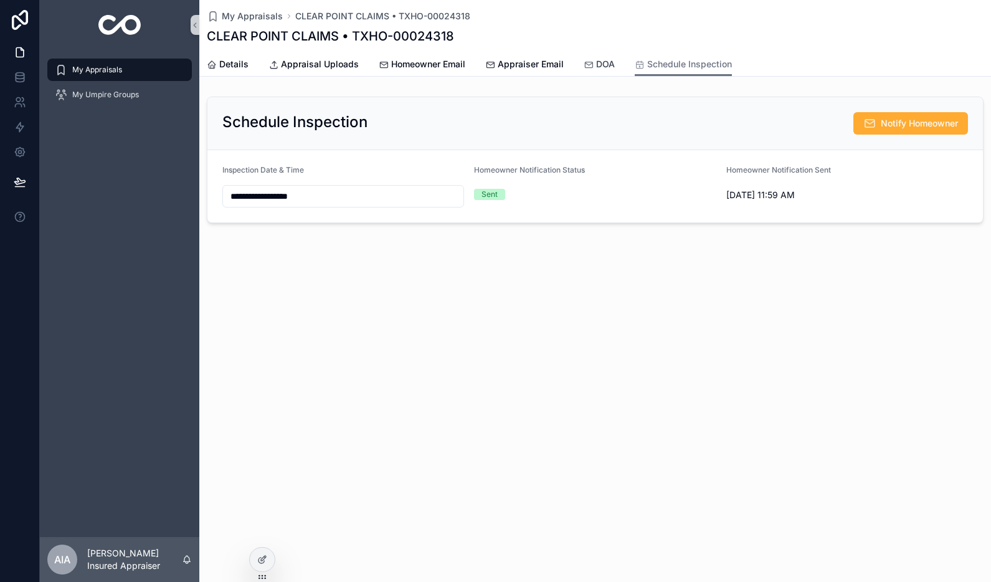
click at [592, 67] on div "DOA" at bounding box center [599, 64] width 31 height 12
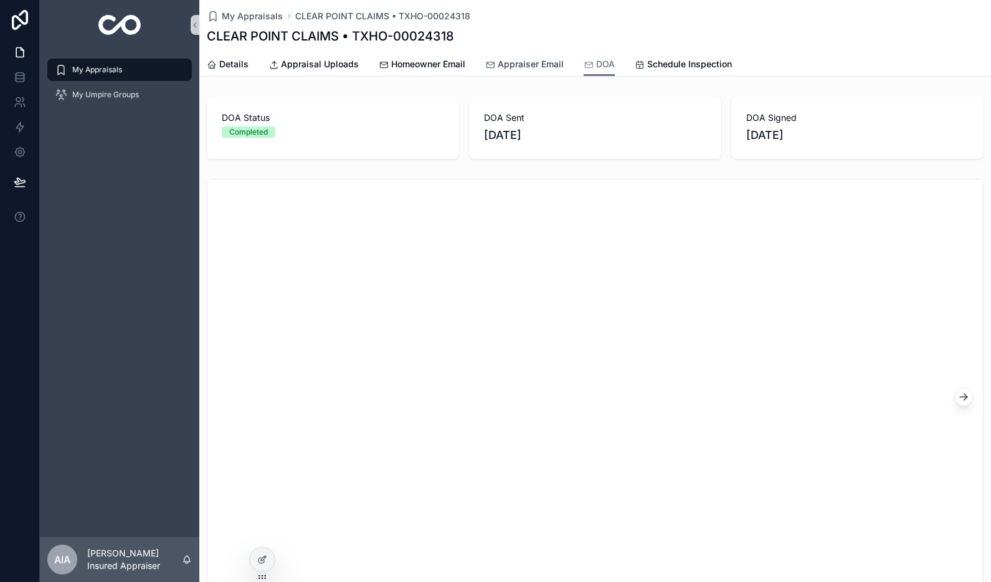
click at [549, 67] on span "Appraiser Email" at bounding box center [531, 64] width 66 height 12
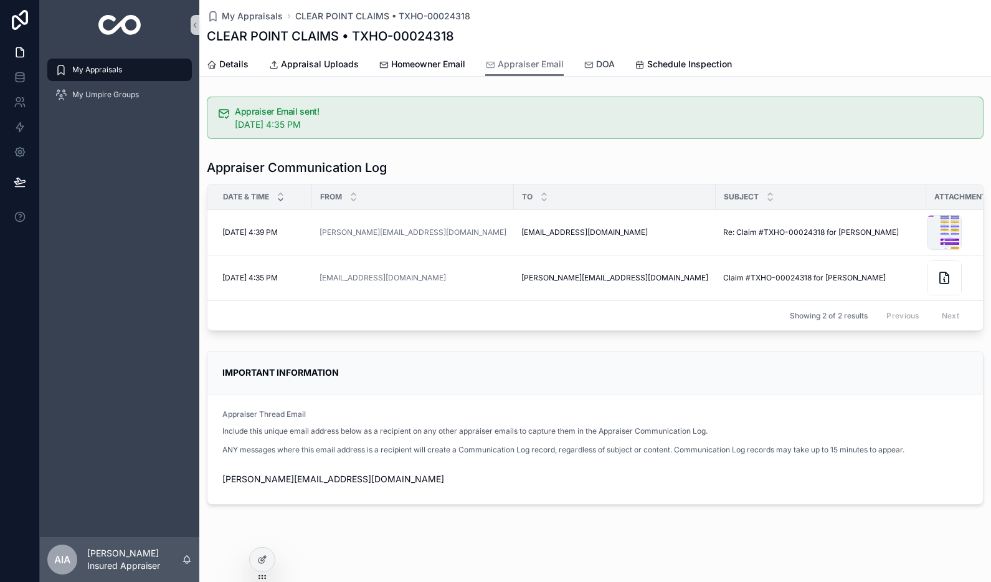
click at [596, 69] on span "DOA" at bounding box center [605, 64] width 19 height 12
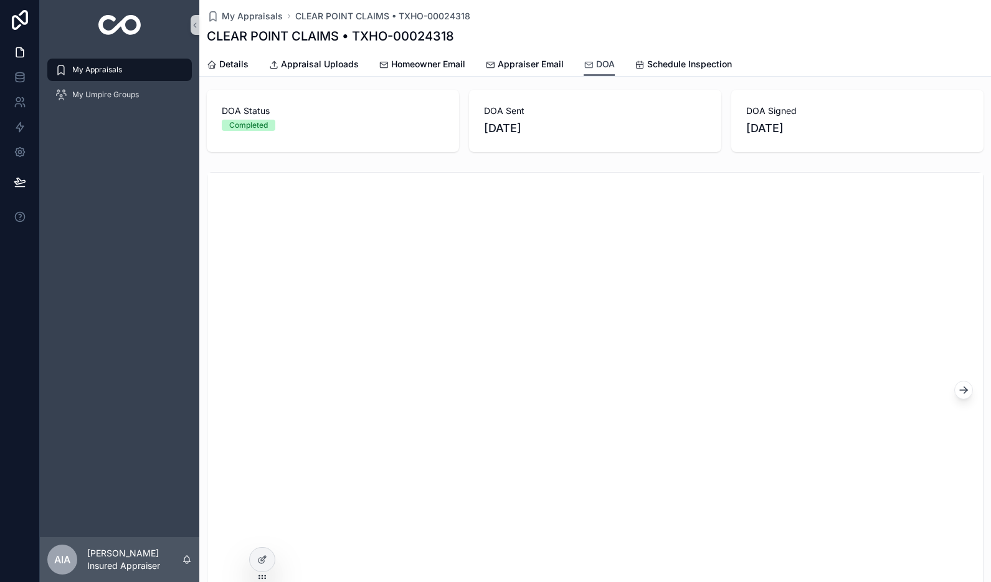
scroll to position [118, 0]
click at [964, 280] on icon "scrollable content" at bounding box center [965, 279] width 3 height 3
click at [212, 64] on icon "scrollable content" at bounding box center [212, 65] width 10 height 10
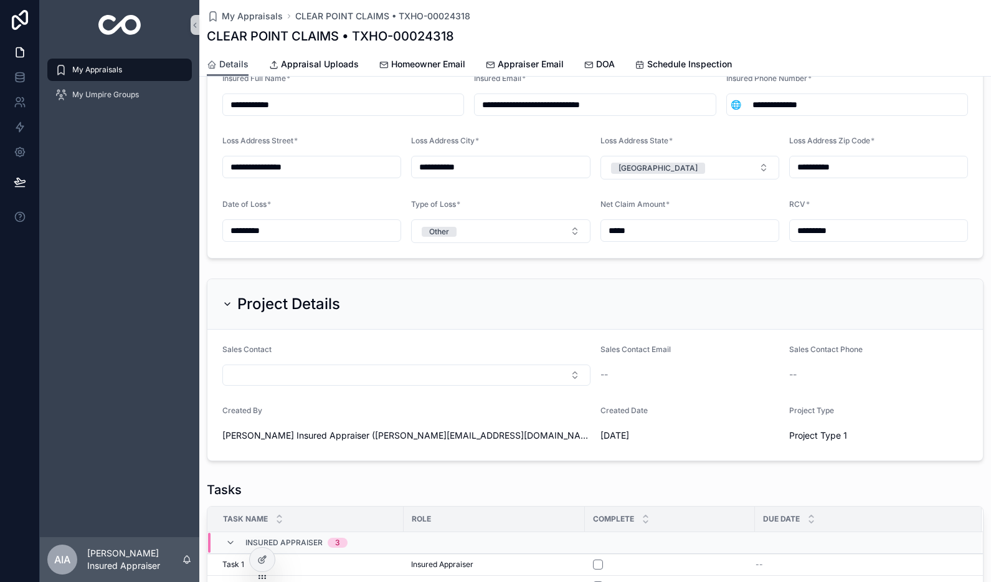
scroll to position [477, 0]
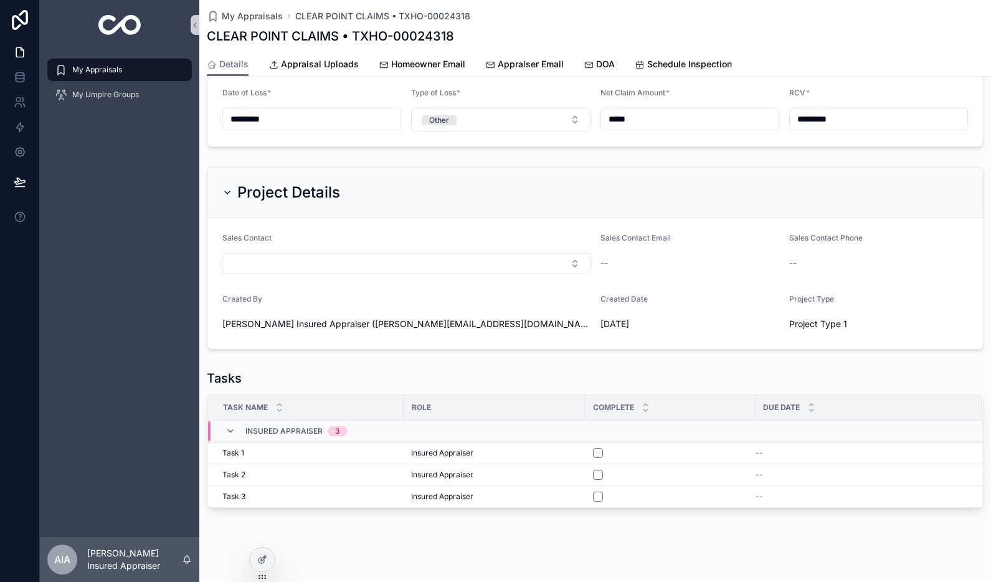
click at [549, 318] on form "Sales Contact Sales Contact Email -- Sales Contact Phone -- Created By Alex Ins…" at bounding box center [595, 283] width 776 height 131
click at [269, 559] on div at bounding box center [262, 560] width 25 height 24
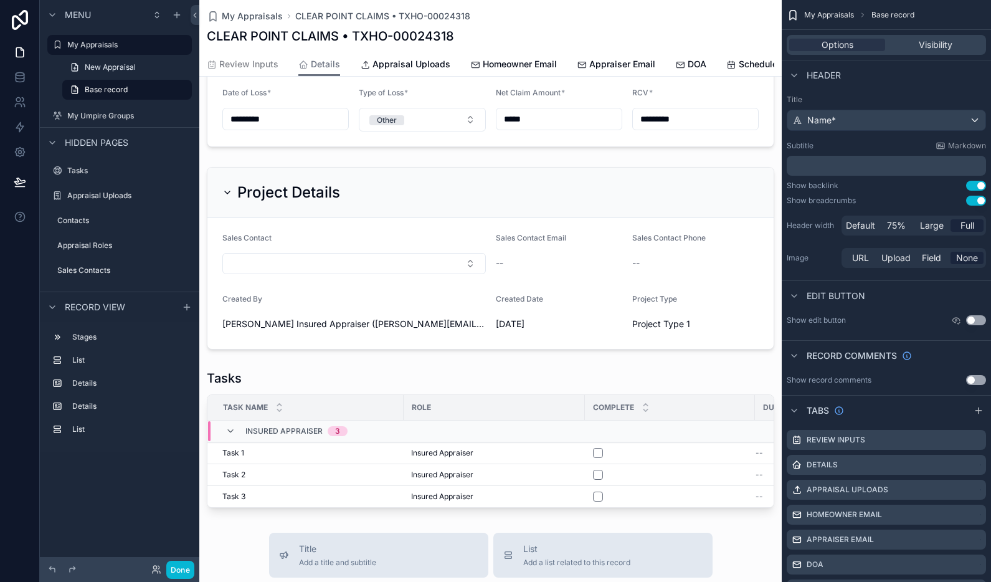
click at [562, 190] on div "scrollable content" at bounding box center [490, 258] width 582 height 192
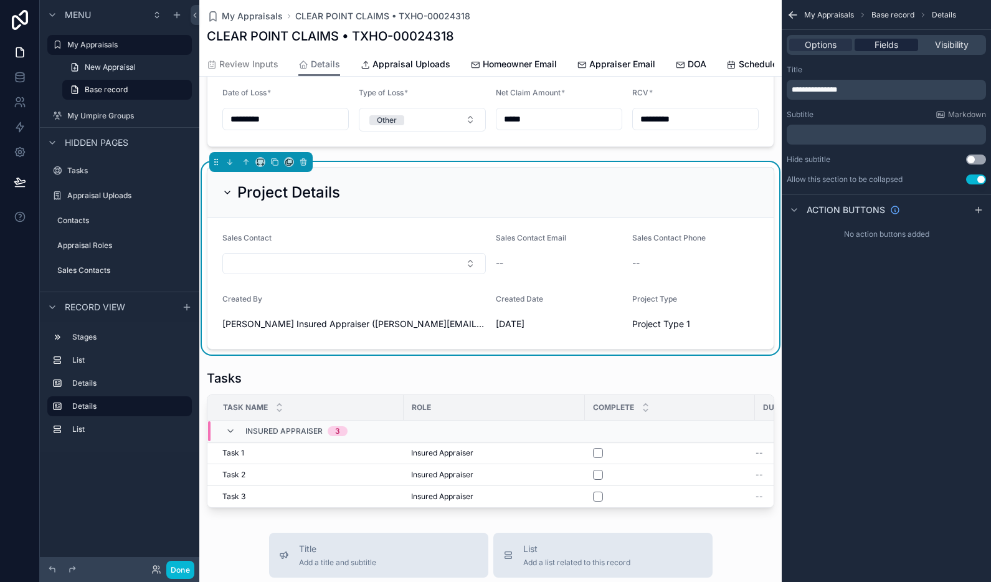
click at [886, 42] on span "Fields" at bounding box center [887, 45] width 24 height 12
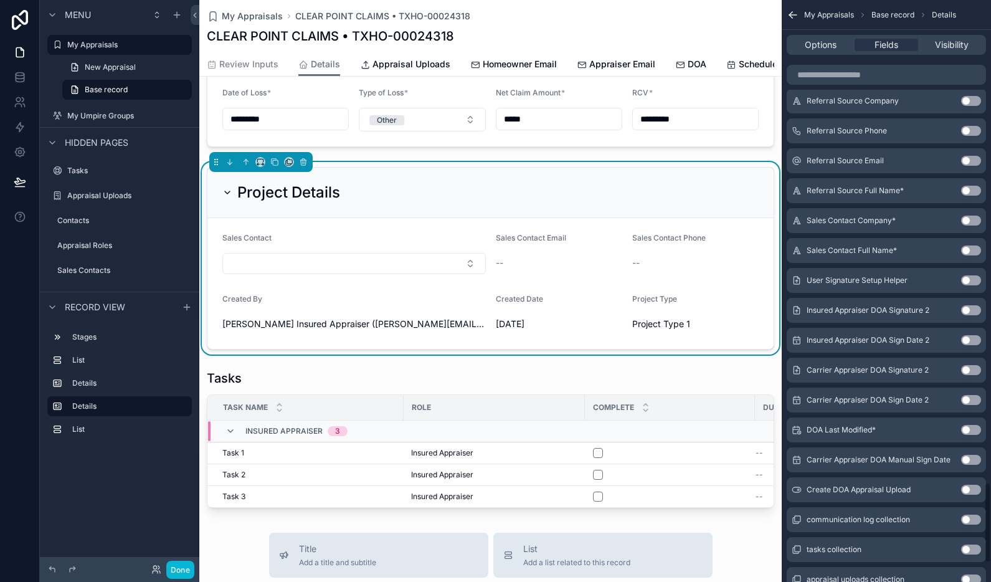
scroll to position [3469, 0]
click at [433, 267] on button "Select Button" at bounding box center [353, 263] width 263 height 21
click at [244, 311] on span "New" at bounding box center [252, 311] width 19 height 12
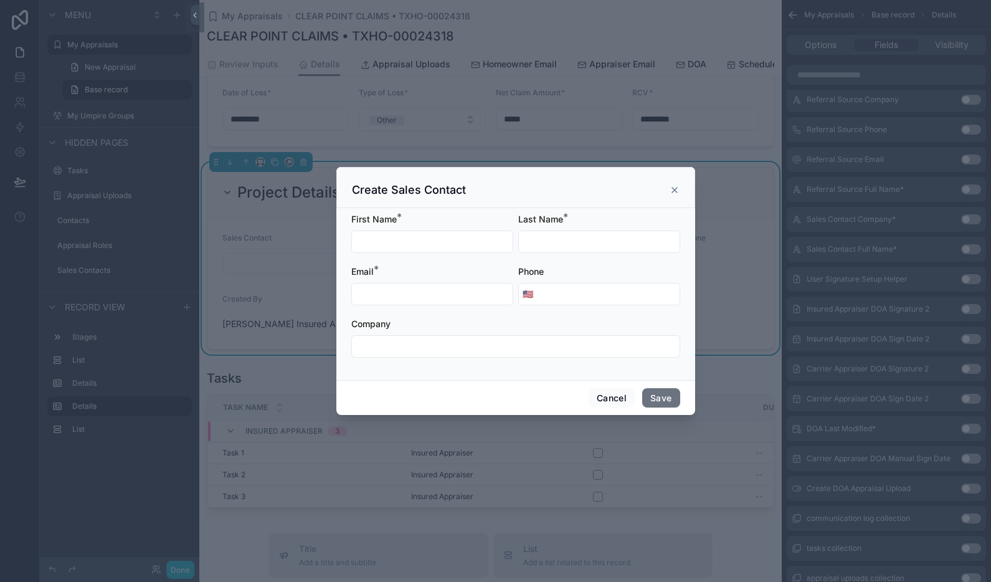
click at [387, 246] on input "scrollable content" at bounding box center [432, 241] width 161 height 17
type input "****"
type input "*****"
type input "**********"
click at [395, 341] on input "scrollable content" at bounding box center [516, 346] width 328 height 17
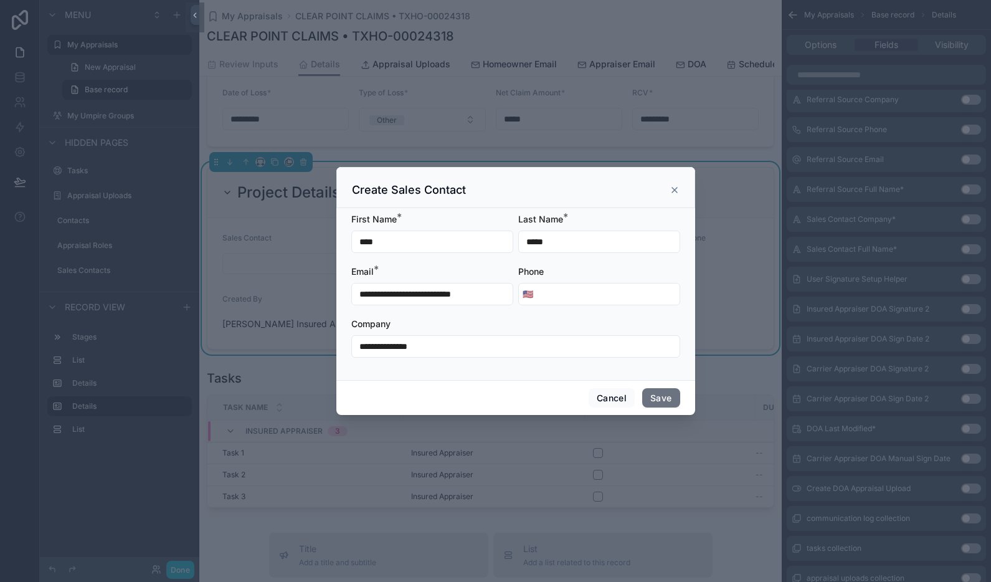
type input "**********"
click at [601, 290] on input "scrollable content" at bounding box center [608, 293] width 143 height 17
type input "**********"
click at [672, 399] on button "Save" at bounding box center [660, 398] width 37 height 20
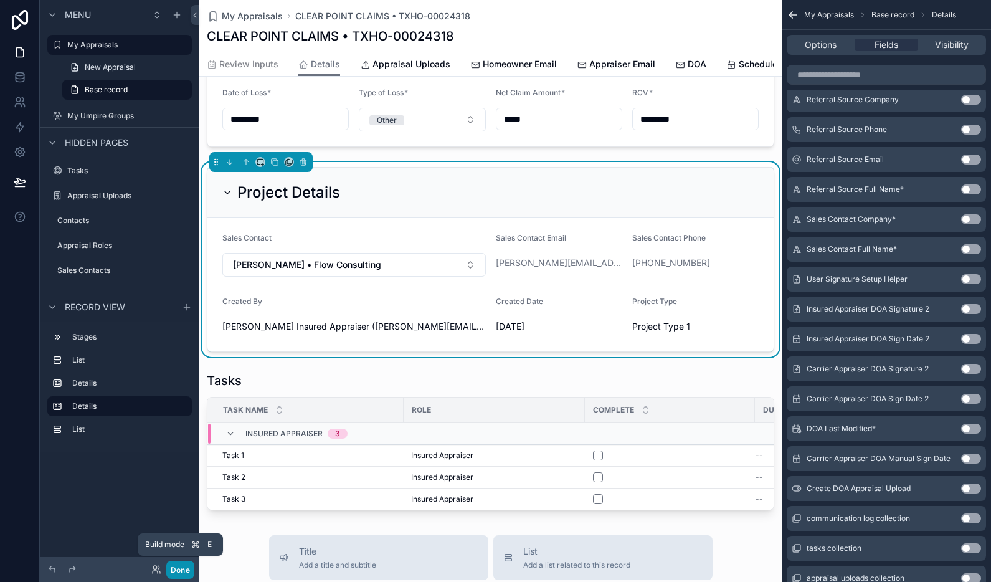
click at [189, 567] on button "Done" at bounding box center [180, 570] width 28 height 18
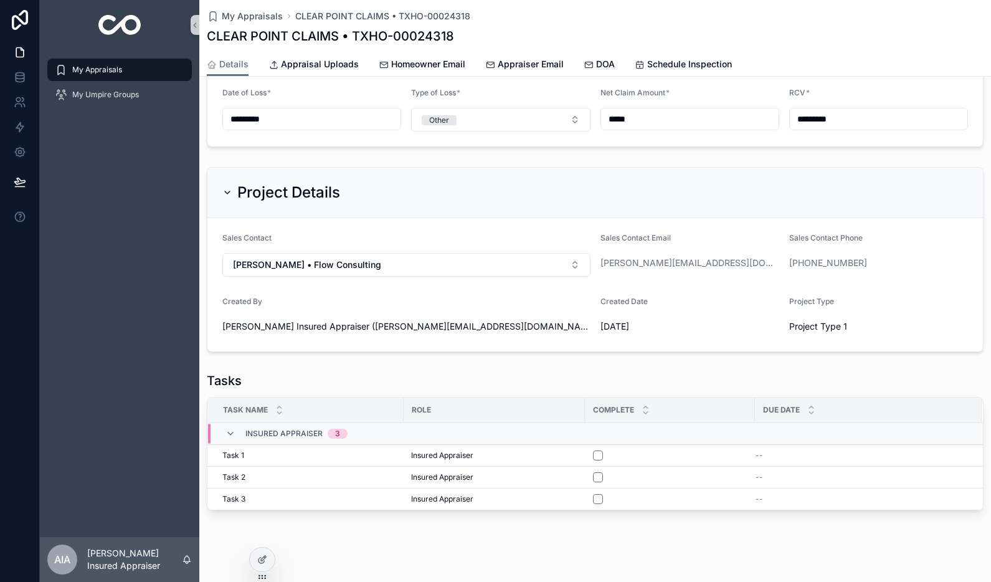
click at [581, 271] on form "Sales Contact Alex Sales • Flow Consulting Sales Contact Email alex+sales@flowc…" at bounding box center [595, 284] width 776 height 133
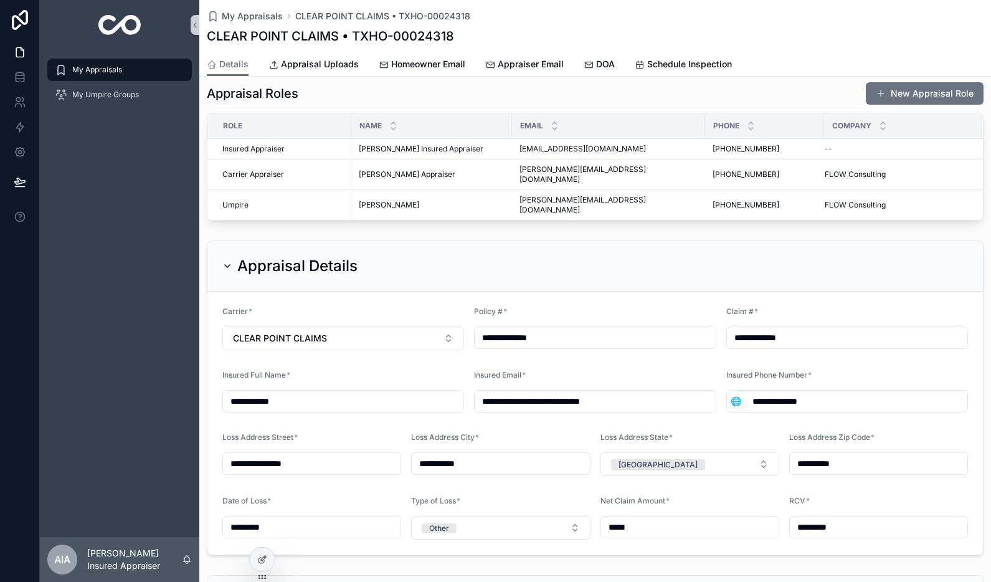
scroll to position [0, 0]
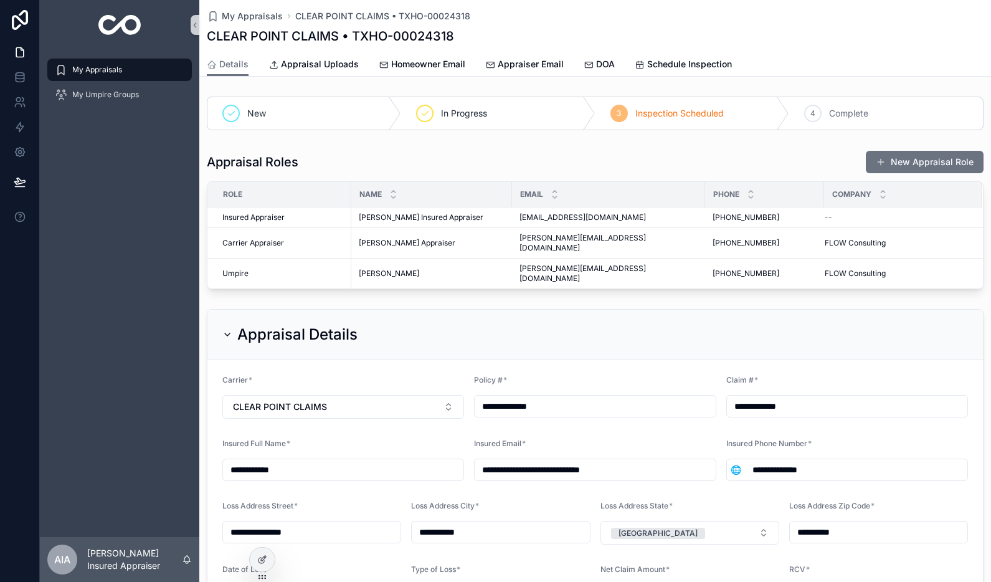
click at [90, 72] on span "My Appraisals" at bounding box center [97, 70] width 50 height 10
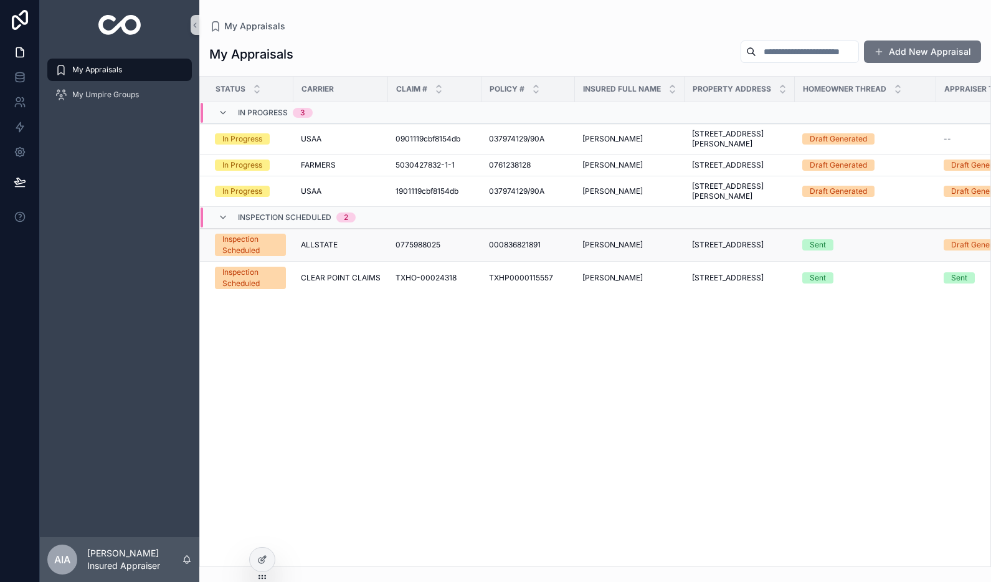
click at [371, 262] on td "ALLSTATE" at bounding box center [340, 245] width 95 height 33
click at [328, 250] on span "ALLSTATE" at bounding box center [319, 245] width 37 height 10
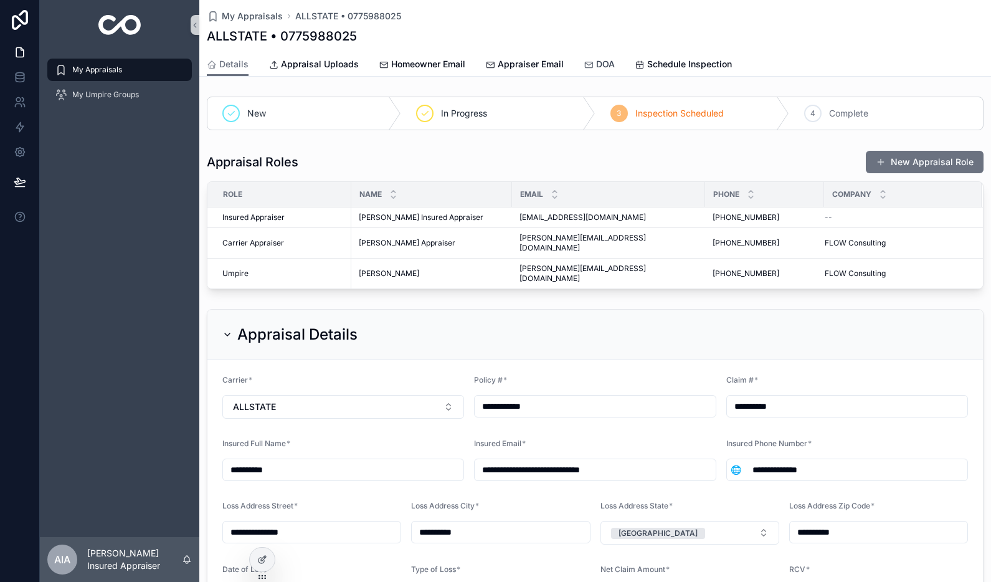
click at [605, 65] on span "DOA" at bounding box center [605, 64] width 19 height 12
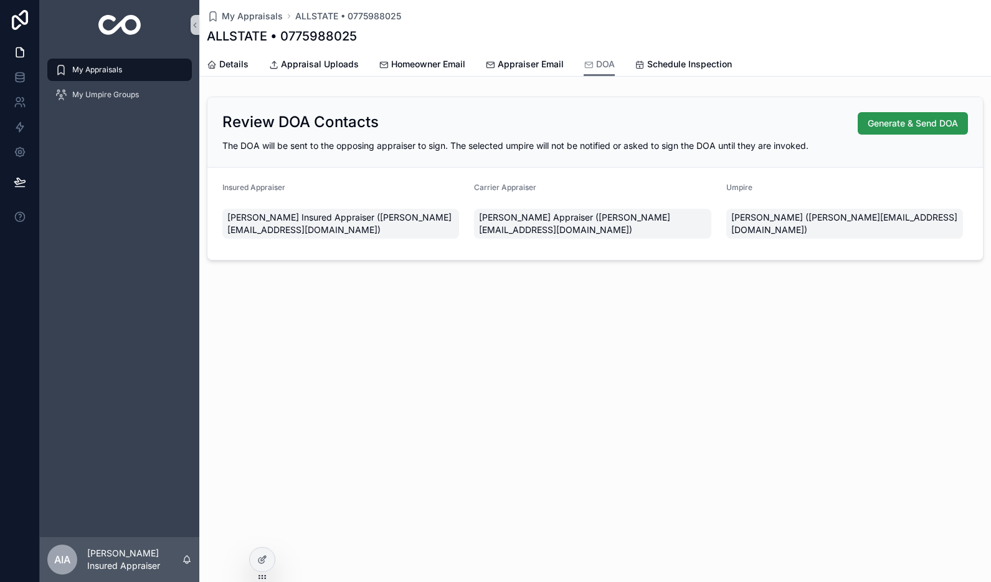
click at [878, 128] on span "Generate & Send DOA" at bounding box center [913, 123] width 90 height 12
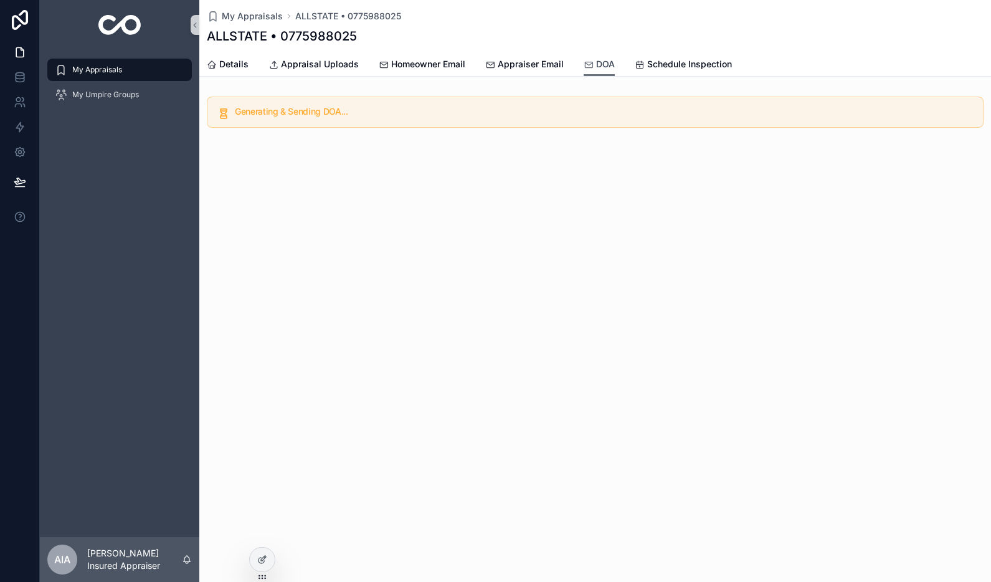
click at [604, 63] on span "DOA" at bounding box center [605, 64] width 19 height 12
click at [229, 71] on link "Details" at bounding box center [228, 65] width 42 height 25
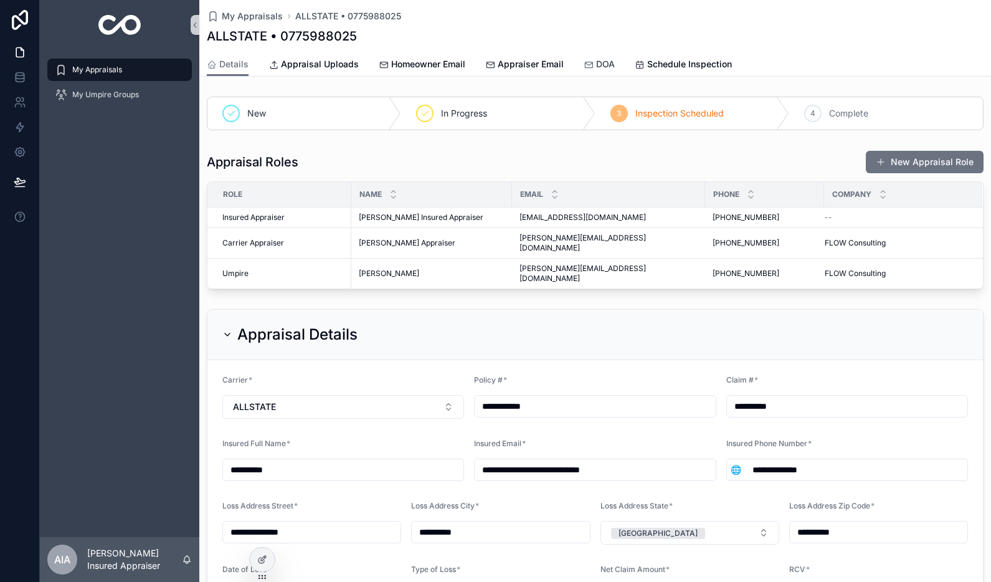
click at [612, 67] on span "DOA" at bounding box center [605, 64] width 19 height 12
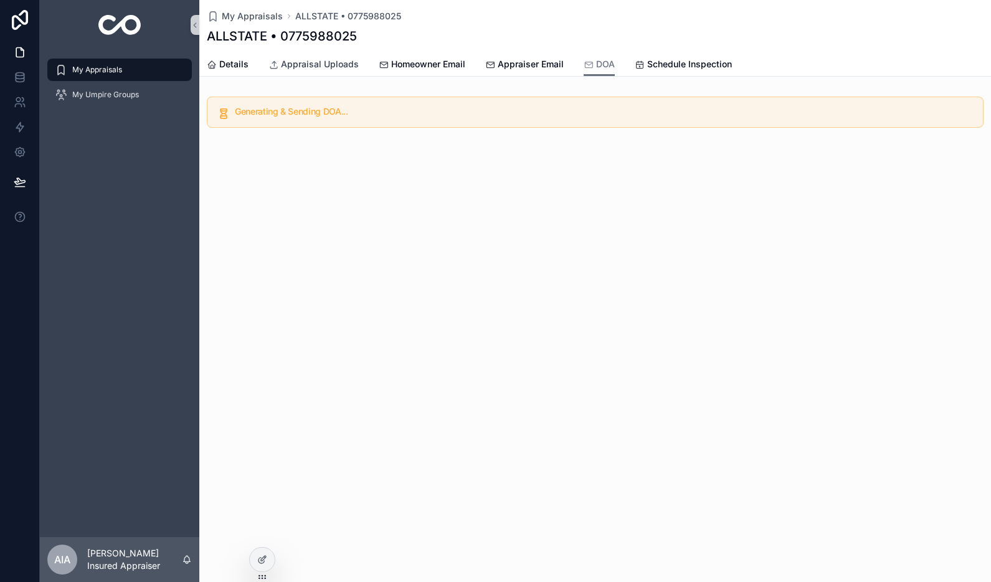
click at [333, 66] on span "Appraisal Uploads" at bounding box center [320, 64] width 78 height 12
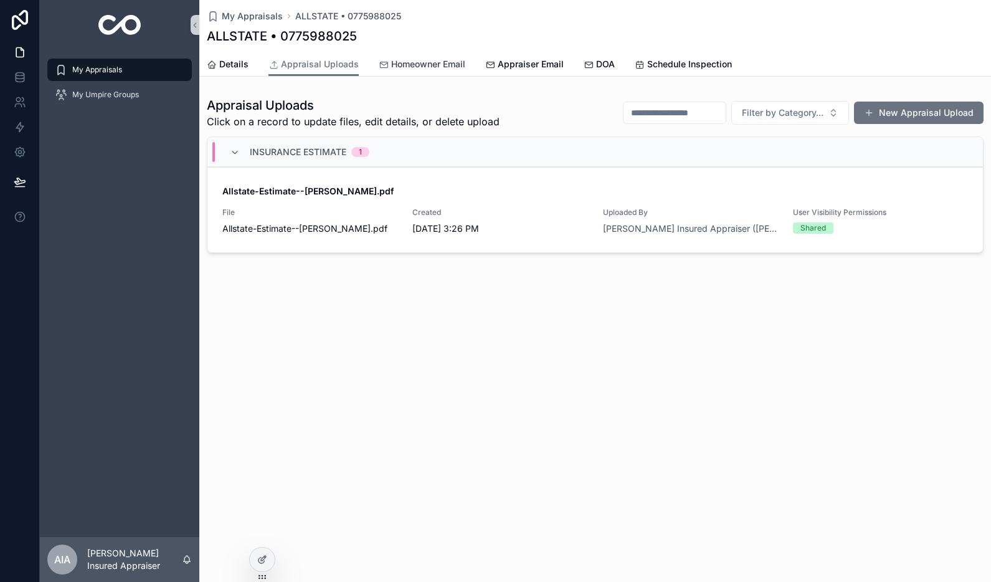
click at [400, 63] on span "Homeowner Email" at bounding box center [428, 64] width 74 height 12
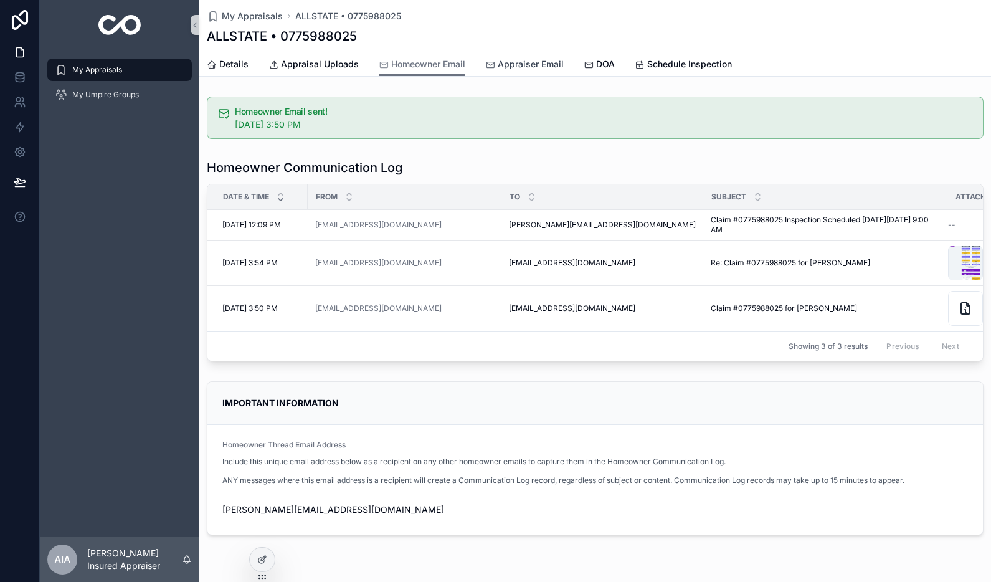
click at [507, 64] on span "Appraiser Email" at bounding box center [531, 64] width 66 height 12
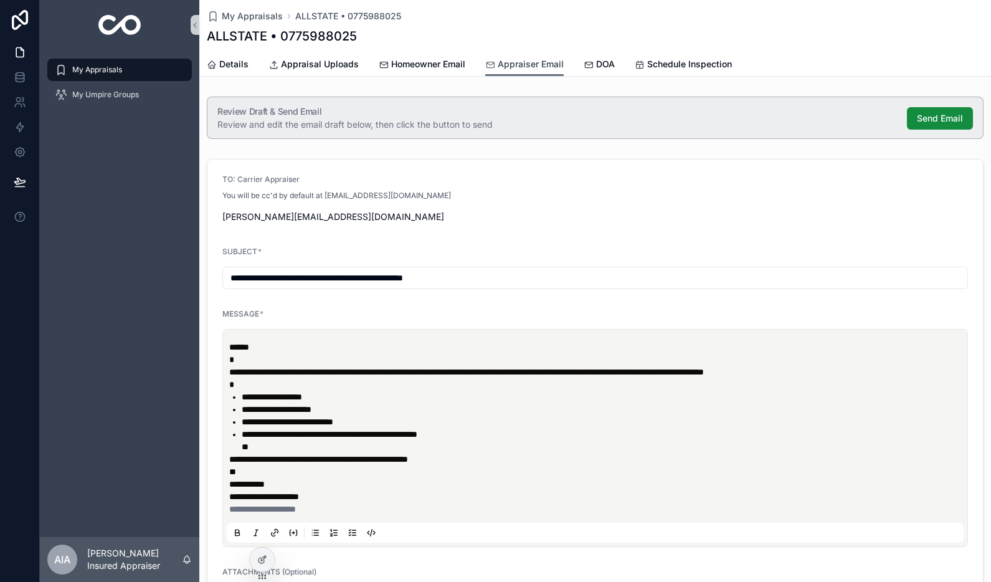
click at [523, 70] on link "Appraiser Email" at bounding box center [524, 65] width 78 height 24
click at [120, 66] on span "My Appraisals" at bounding box center [97, 70] width 50 height 10
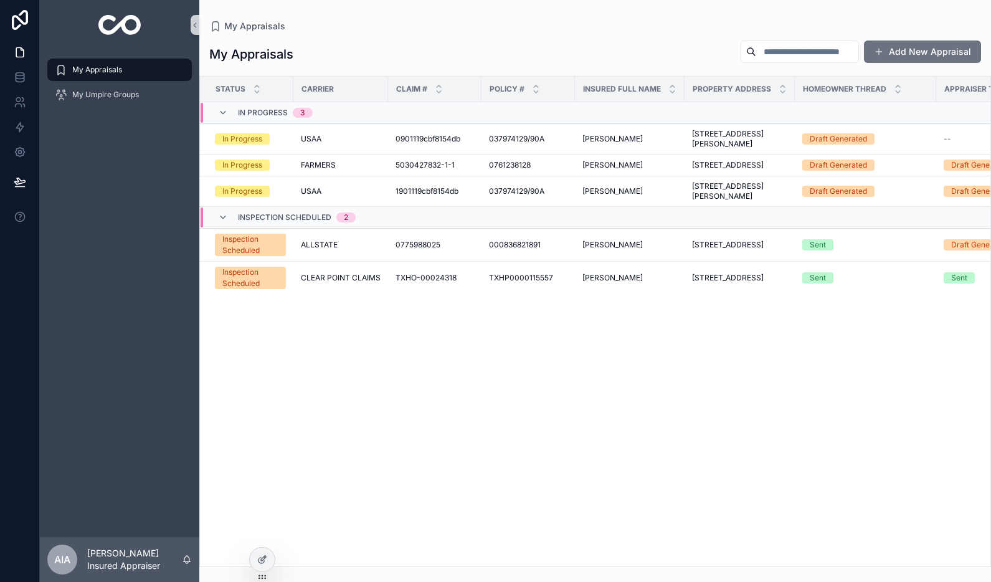
click at [528, 49] on div "My Appraisals Add New Appraisal" at bounding box center [595, 54] width 772 height 29
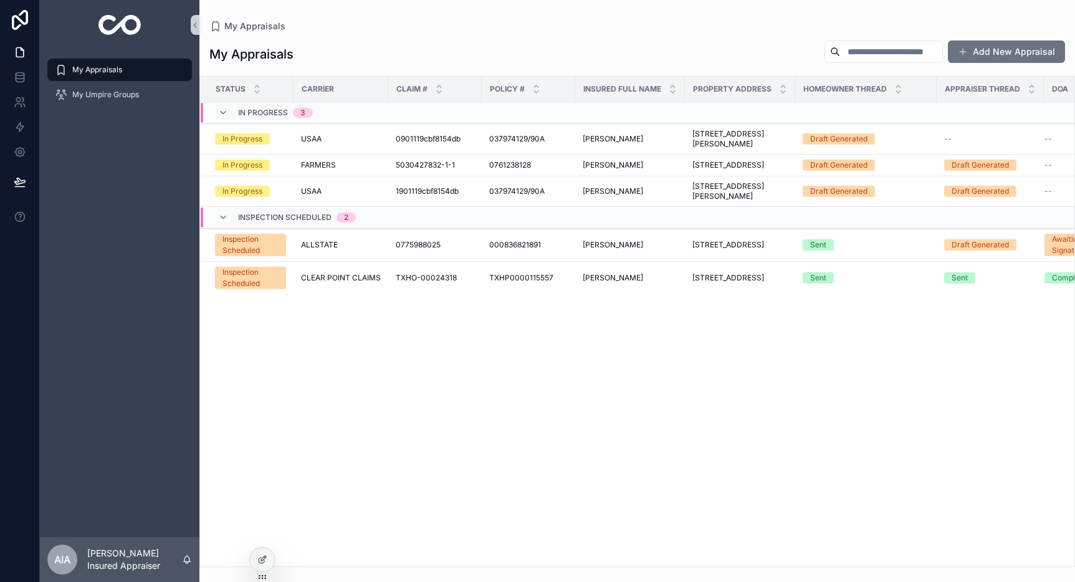
click at [442, 24] on div "My Appraisals" at bounding box center [636, 26] width 855 height 12
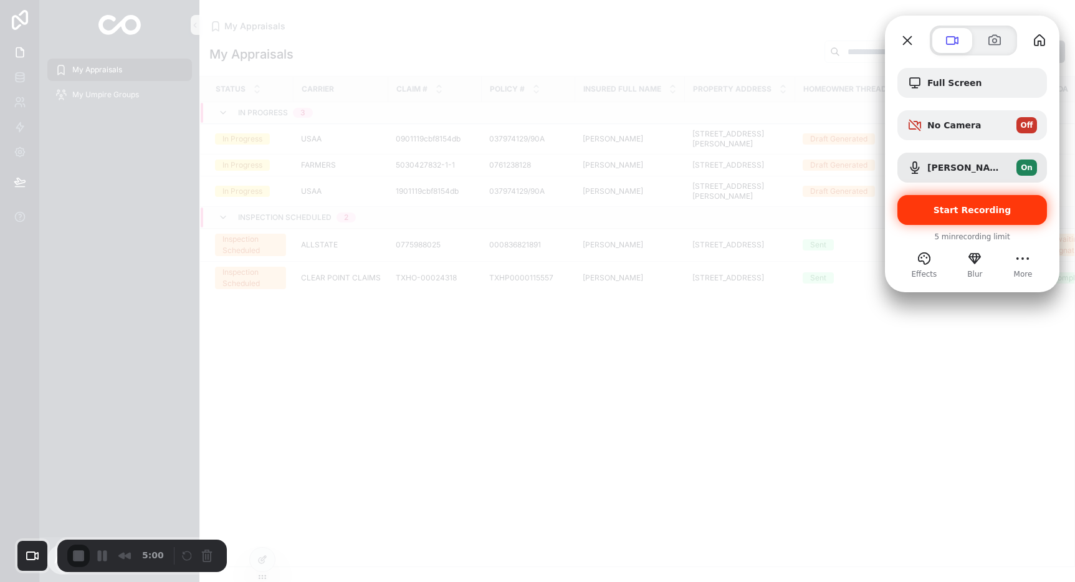
click at [963, 208] on span "Start Recording" at bounding box center [972, 210] width 78 height 10
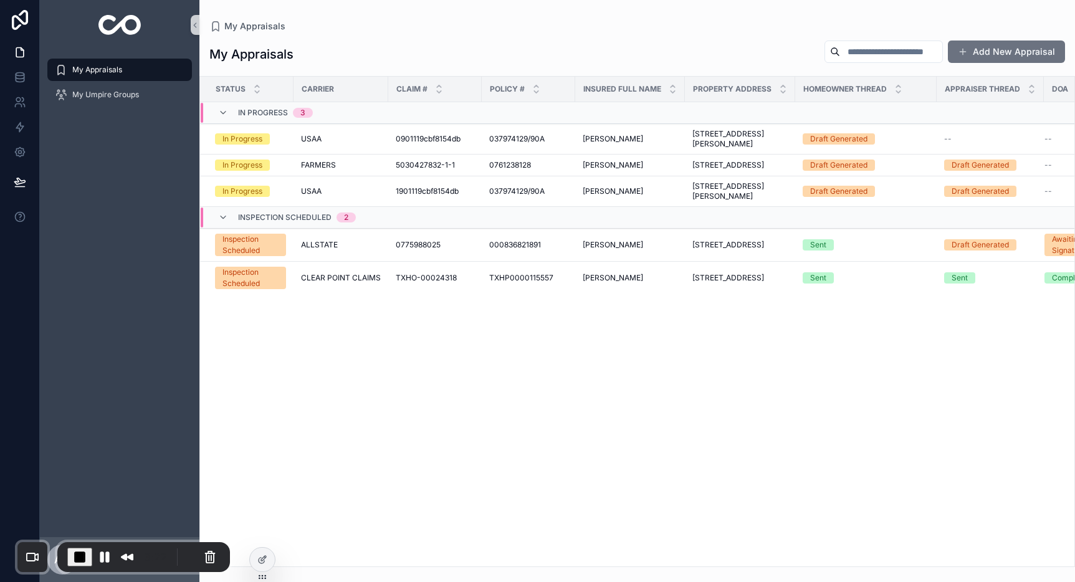
click at [434, 463] on div "Status Carrier Claim # Policy # Insured Full Name Property Address Homeowner Th…" at bounding box center [637, 322] width 874 height 490
click at [871, 15] on div "My Appraisals My Appraisals Add New Appraisal Status Carrier Claim # Policy # I…" at bounding box center [636, 283] width 875 height 567
click at [990, 52] on button "Add New Appraisal" at bounding box center [1005, 51] width 117 height 22
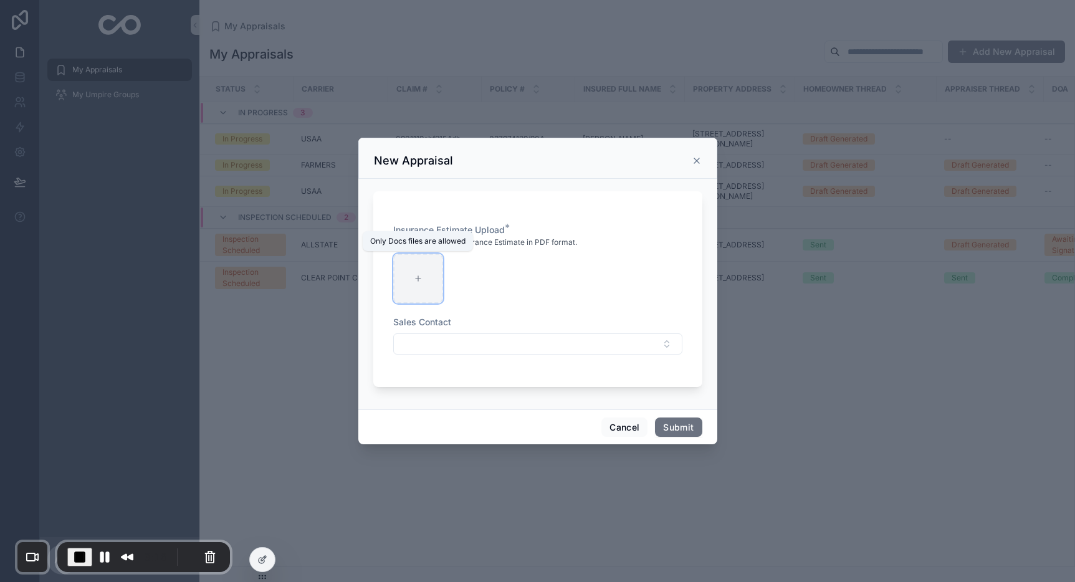
click at [429, 296] on div "scrollable content" at bounding box center [418, 279] width 50 height 50
type input "**********"
drag, startPoint x: 399, startPoint y: 330, endPoint x: 450, endPoint y: 324, distance: 52.0
click at [450, 324] on div "Sales Contact" at bounding box center [537, 335] width 289 height 39
drag, startPoint x: 449, startPoint y: 325, endPoint x: 394, endPoint y: 326, distance: 55.5
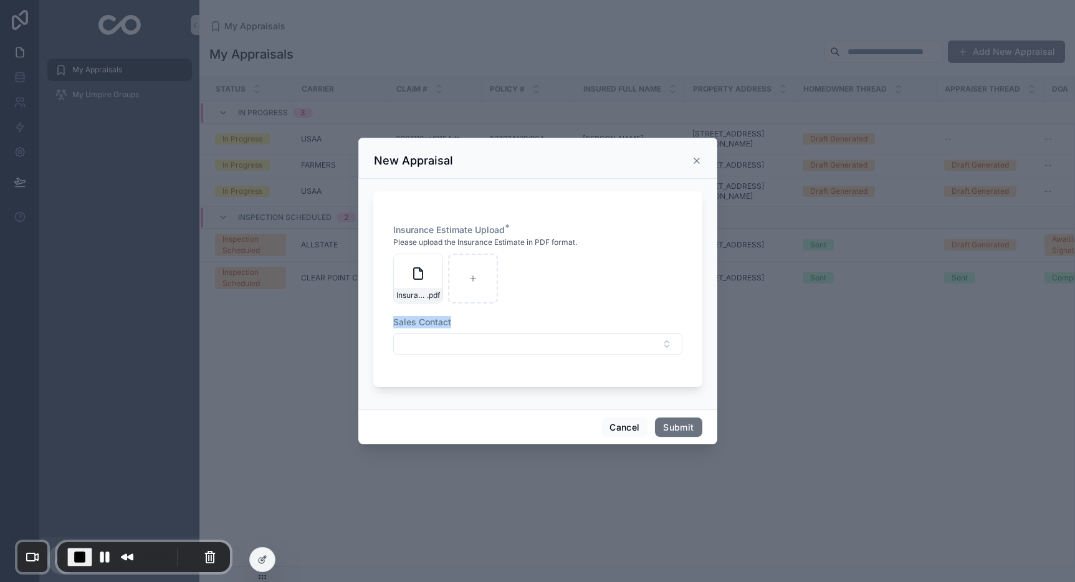
click at [394, 326] on span "Sales Contact" at bounding box center [422, 321] width 58 height 11
click at [462, 348] on button "Select Button" at bounding box center [537, 343] width 289 height 21
click at [428, 420] on span "New" at bounding box center [423, 417] width 19 height 12
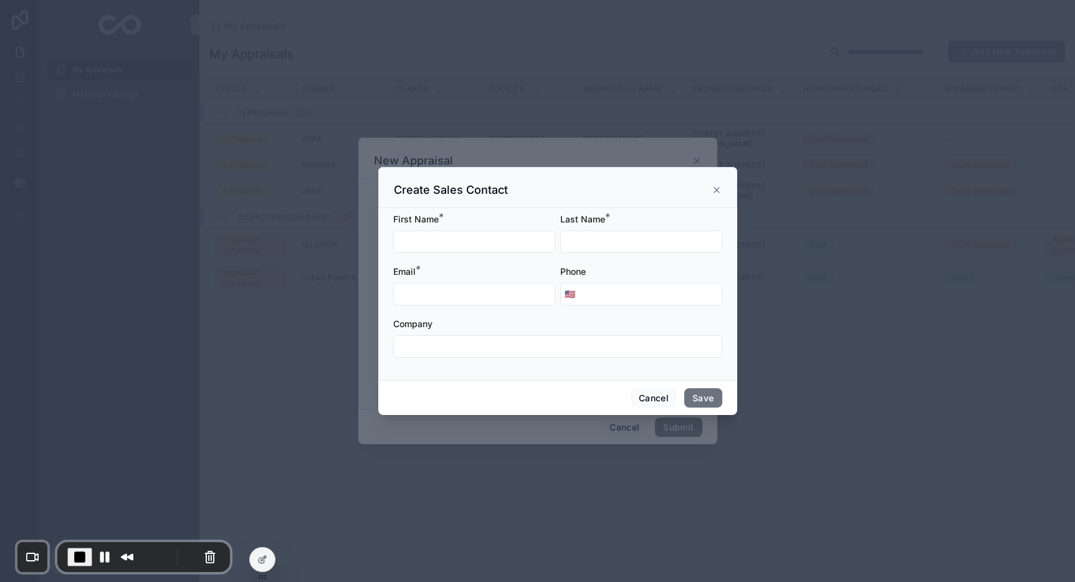
click at [718, 192] on icon "scrollable content" at bounding box center [716, 189] width 5 height 5
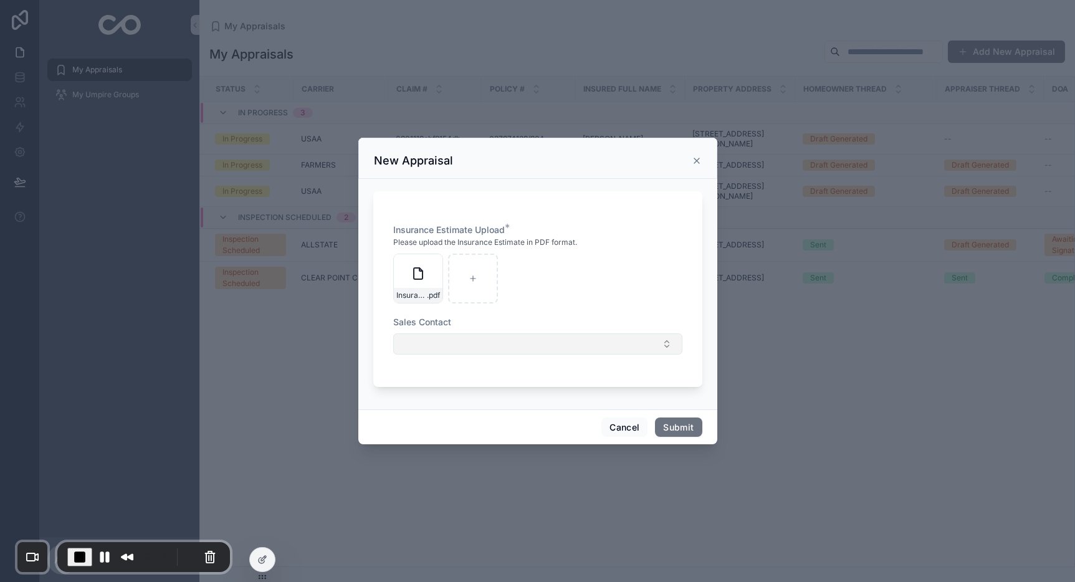
click at [438, 346] on button "Select Button" at bounding box center [537, 343] width 289 height 21
click at [437, 394] on span "Alex Sales • Flow Consulting" at bounding box center [474, 393] width 146 height 12
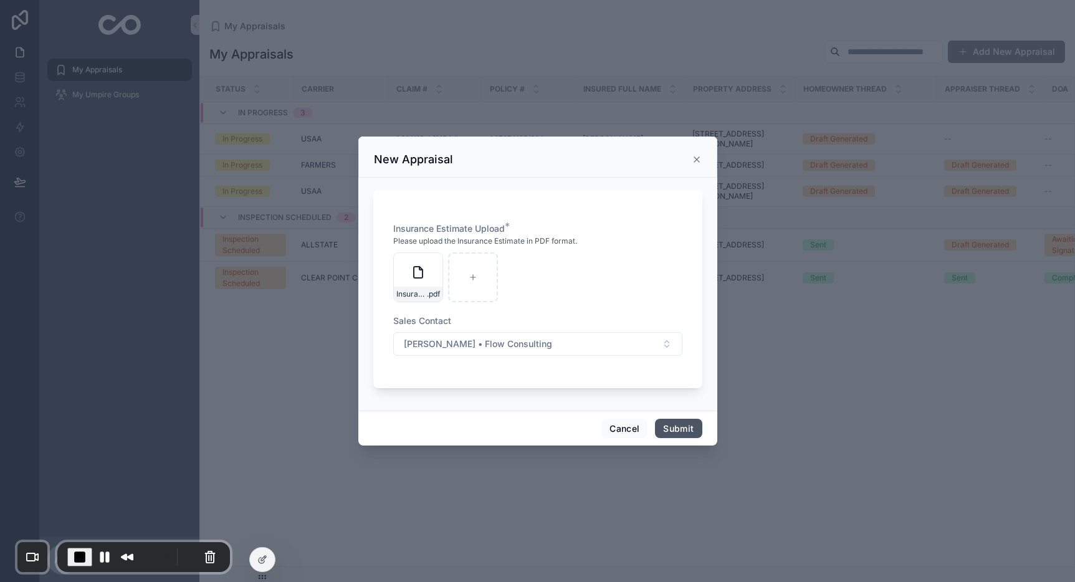
click at [685, 429] on button "Submit" at bounding box center [678, 429] width 47 height 20
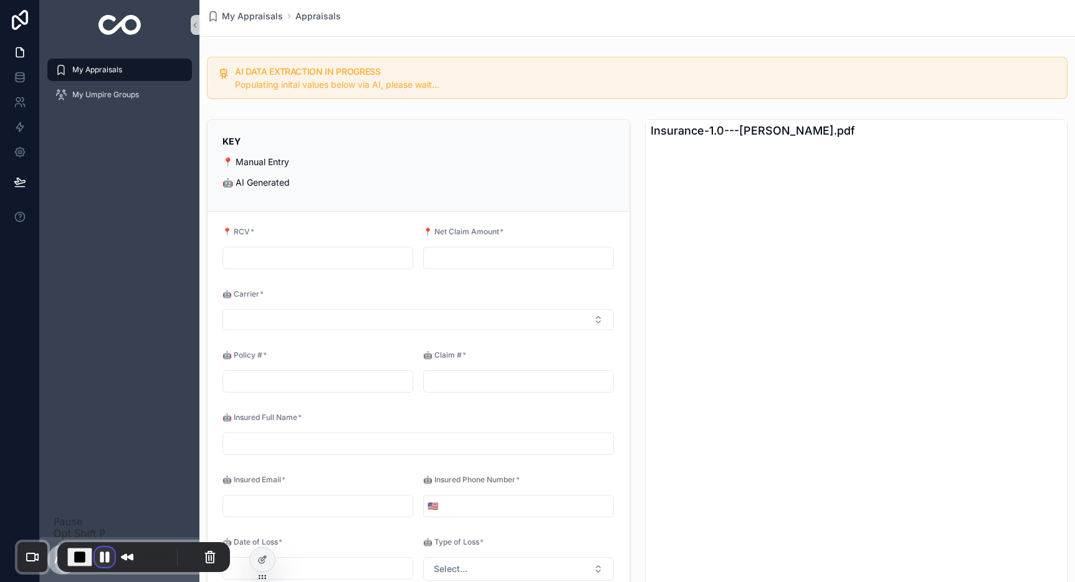
click at [103, 559] on button "Pause Recording" at bounding box center [105, 557] width 20 height 20
click at [272, 261] on input "scrollable content" at bounding box center [317, 257] width 189 height 17
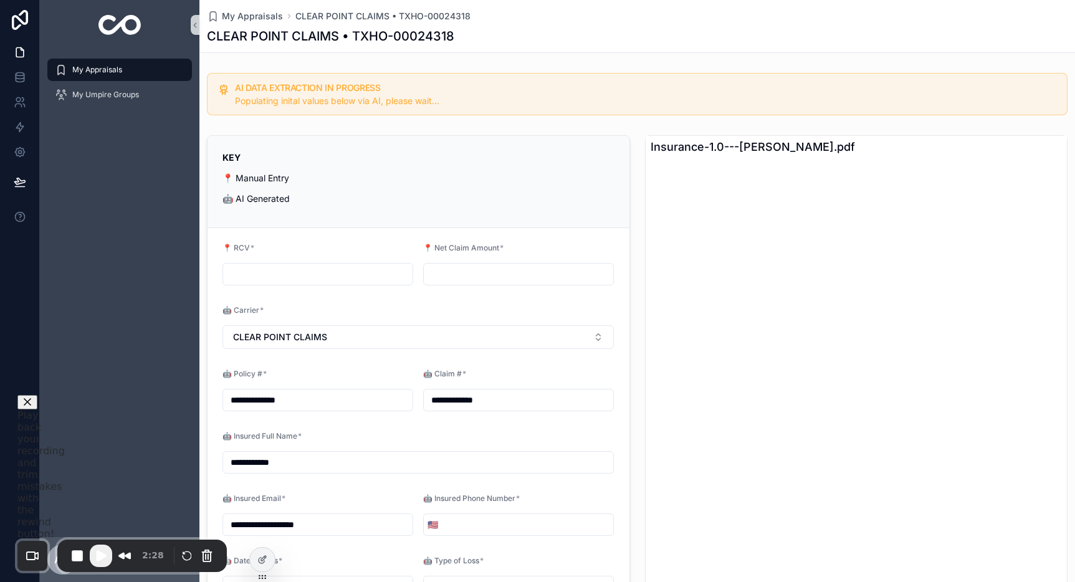
type input "**********"
type input "*********"
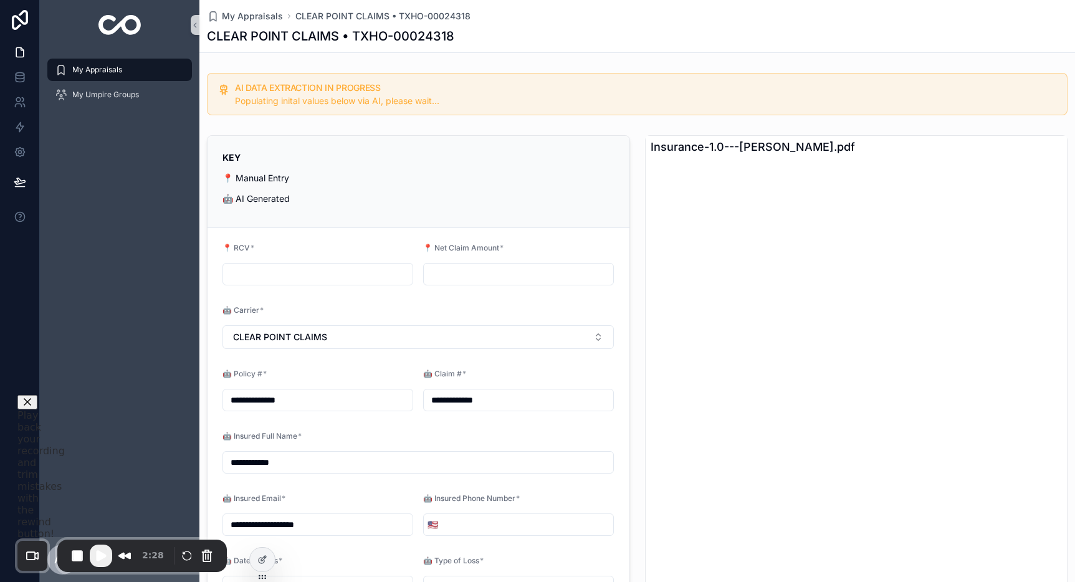
type input "*****"
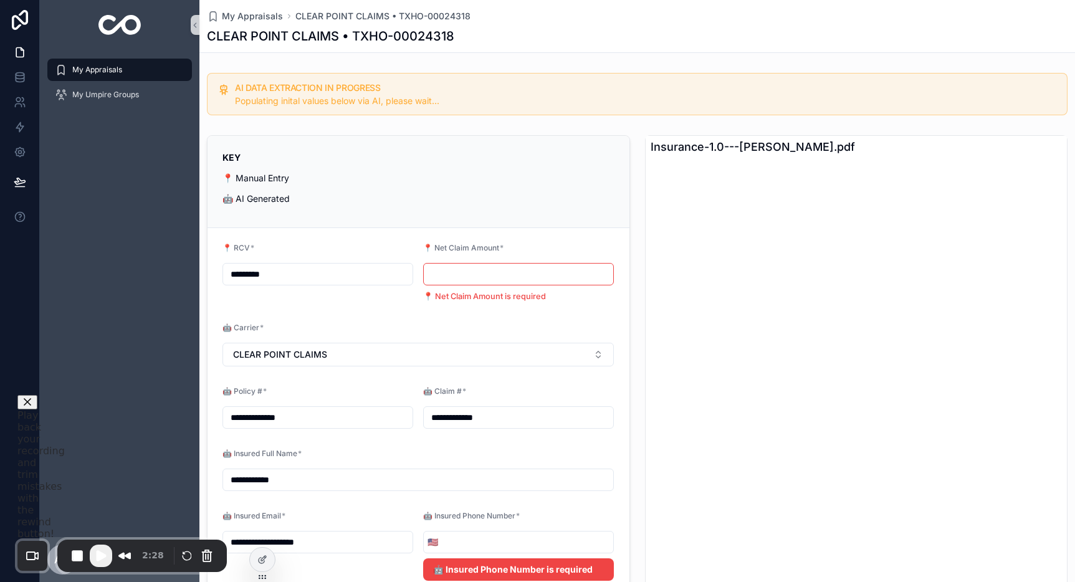
type input "*********"
type input "**********"
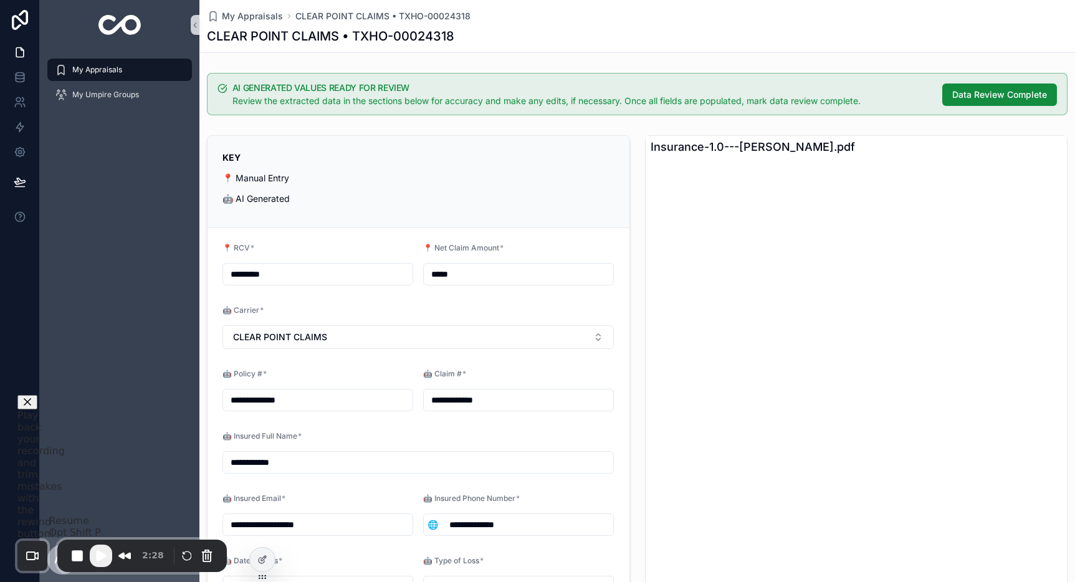
type input "*****"
click at [103, 554] on span "Play Recording" at bounding box center [100, 555] width 15 height 15
click at [952, 97] on span "Data Review Complete" at bounding box center [999, 94] width 95 height 12
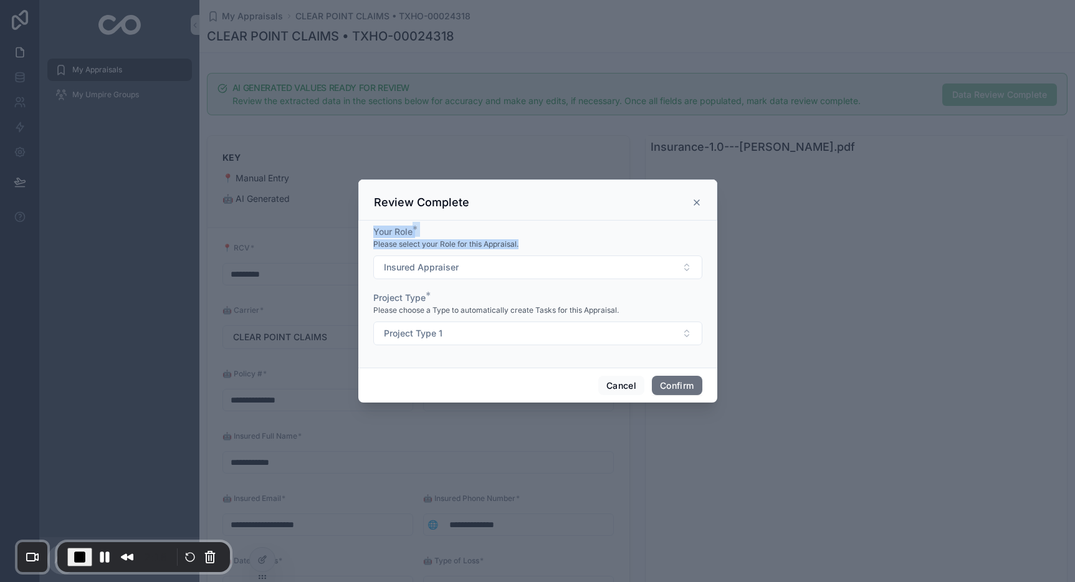
drag, startPoint x: 376, startPoint y: 234, endPoint x: 414, endPoint y: 249, distance: 40.3
click at [414, 249] on div "Your Role * Please select your Role for this Appraisal." at bounding box center [537, 237] width 329 height 25
click at [427, 273] on span "Insured Appraiser" at bounding box center [421, 267] width 75 height 12
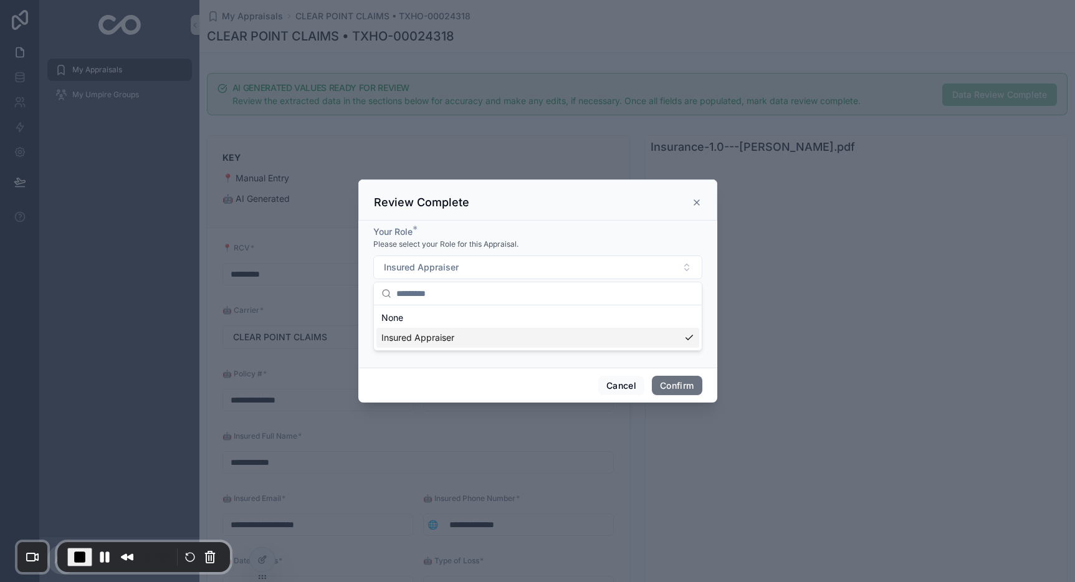
click at [473, 335] on div "Insured Appraiser" at bounding box center [537, 338] width 323 height 20
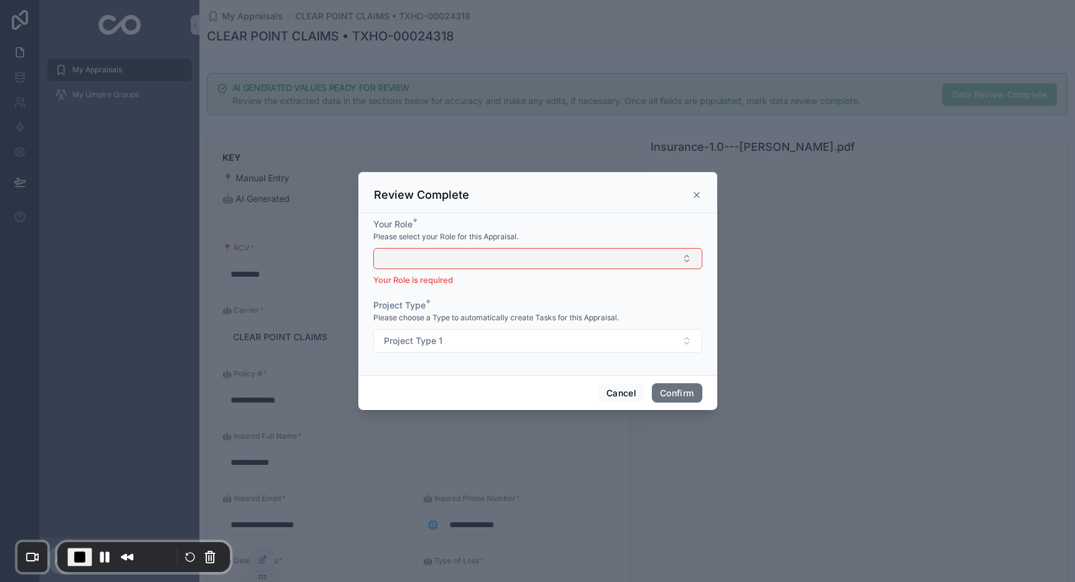
click at [437, 261] on button "Select Button" at bounding box center [537, 258] width 329 height 21
click at [428, 314] on div "Insured Appraiser" at bounding box center [537, 308] width 323 height 20
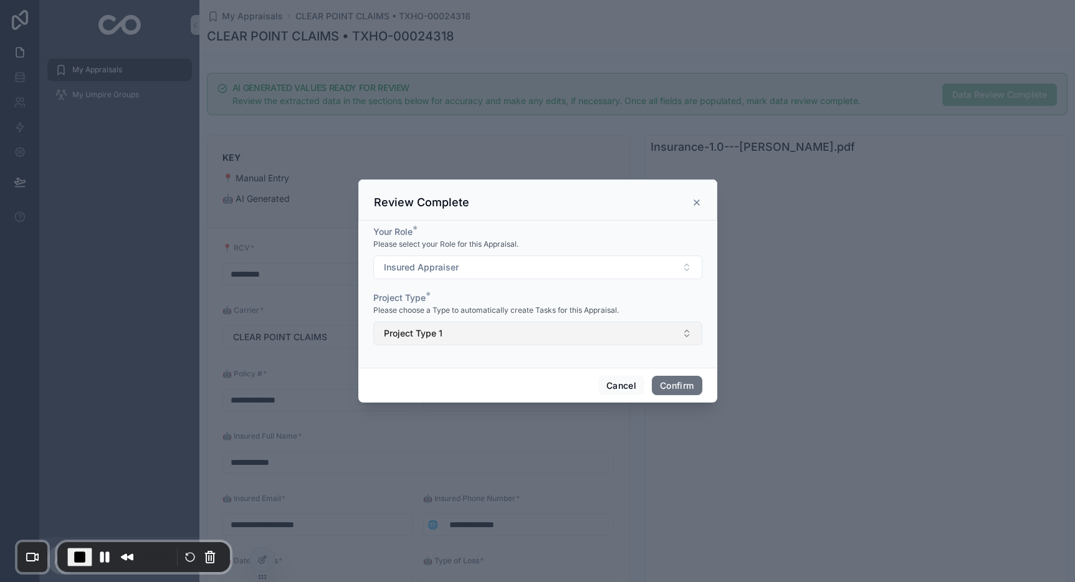
click at [465, 340] on button "Project Type 1" at bounding box center [537, 333] width 329 height 24
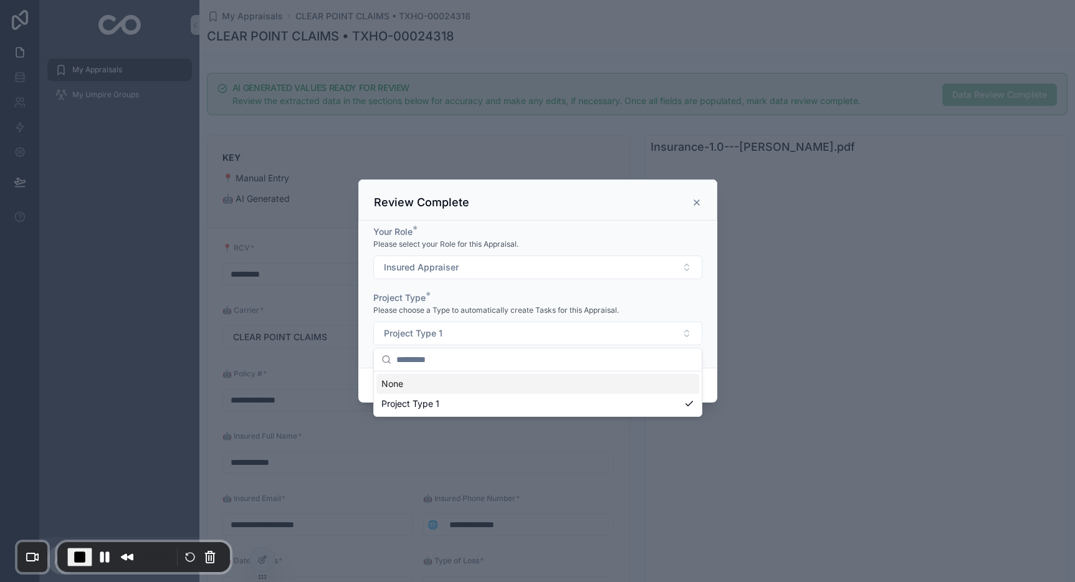
click at [466, 307] on span "Please choose a Type to automatically create Tasks for this Appraisal." at bounding box center [495, 310] width 245 height 10
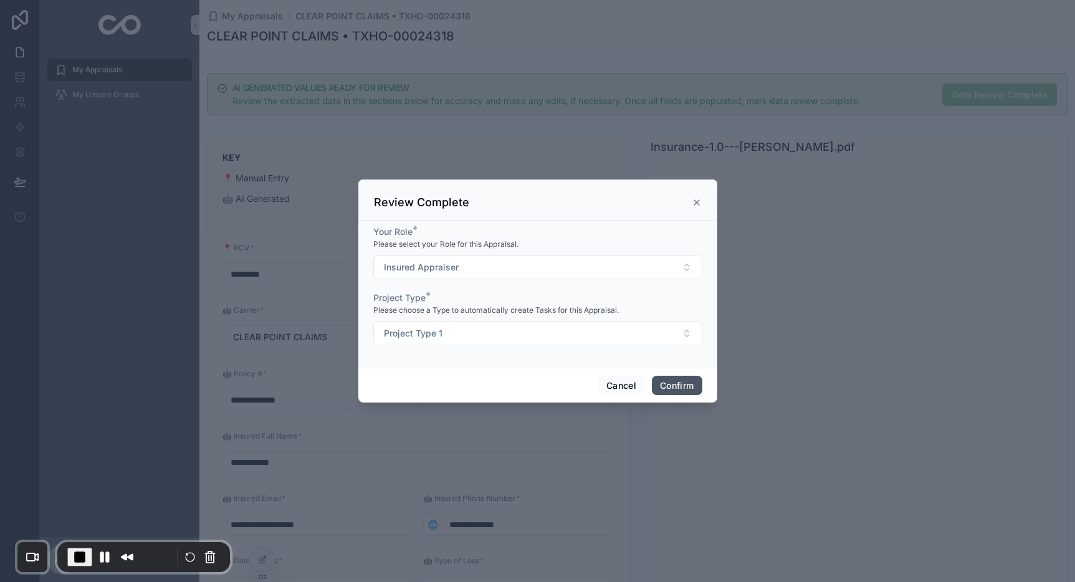
click at [676, 387] on button "Confirm" at bounding box center [677, 386] width 50 height 20
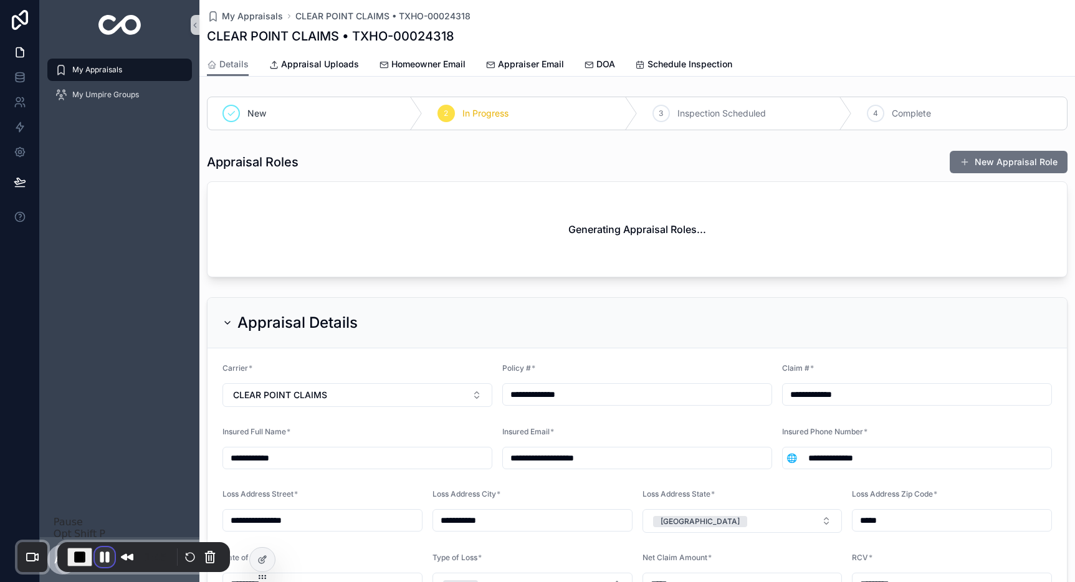
click at [105, 556] on button "Pause Recording" at bounding box center [105, 557] width 20 height 20
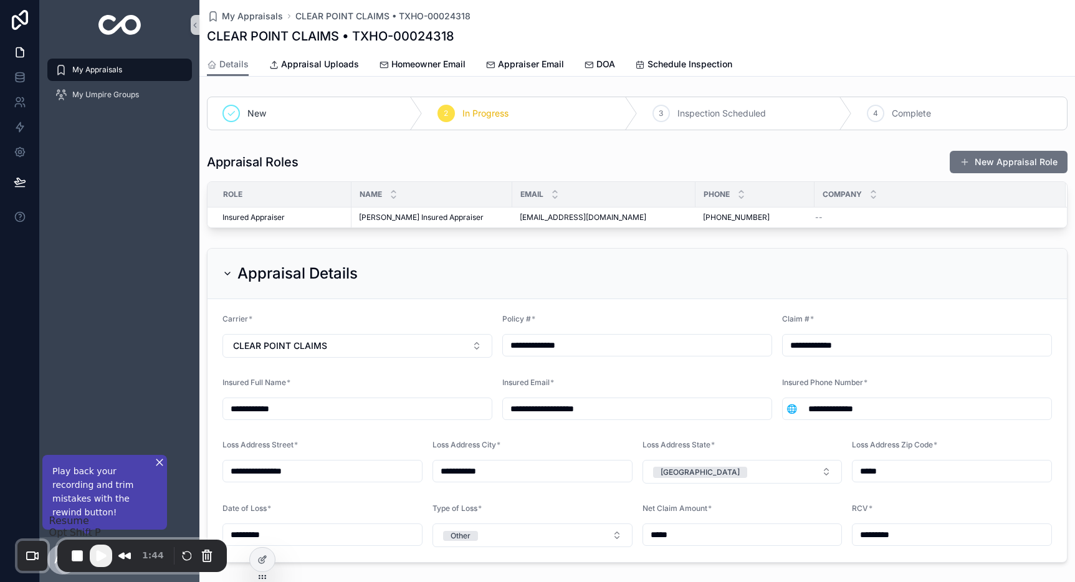
click at [102, 556] on span "Play Recording" at bounding box center [100, 555] width 15 height 15
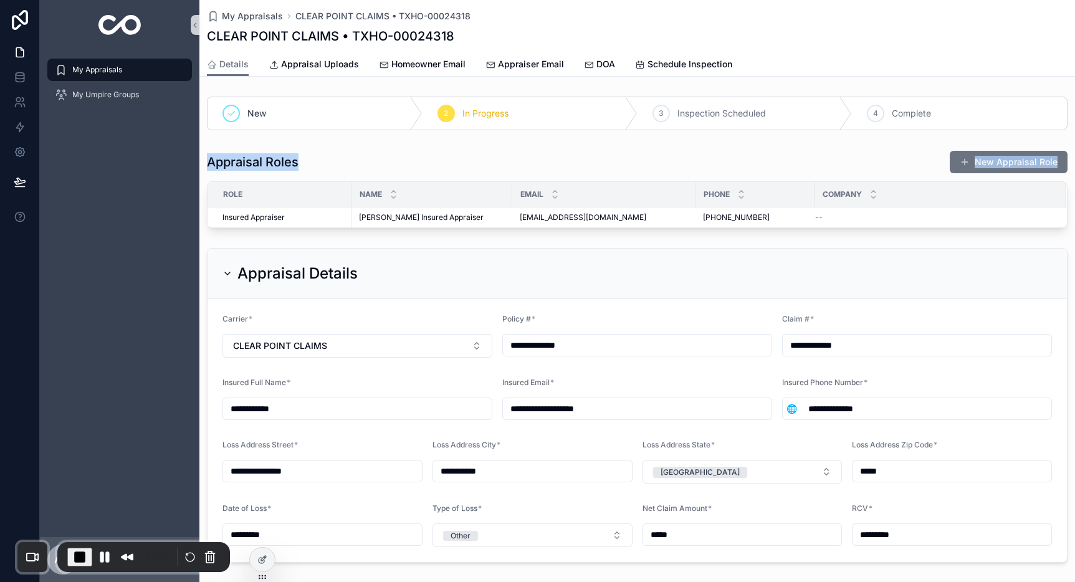
drag, startPoint x: 211, startPoint y: 165, endPoint x: 412, endPoint y: 175, distance: 202.1
click at [412, 175] on div "Appraisal Roles New Appraisal Role Role Name Email Phone Company Insured Apprai…" at bounding box center [637, 189] width 860 height 78
click at [662, 151] on div "Appraisal Roles New Appraisal Role" at bounding box center [637, 162] width 860 height 24
click at [984, 166] on button "New Appraisal Role" at bounding box center [1008, 162] width 118 height 22
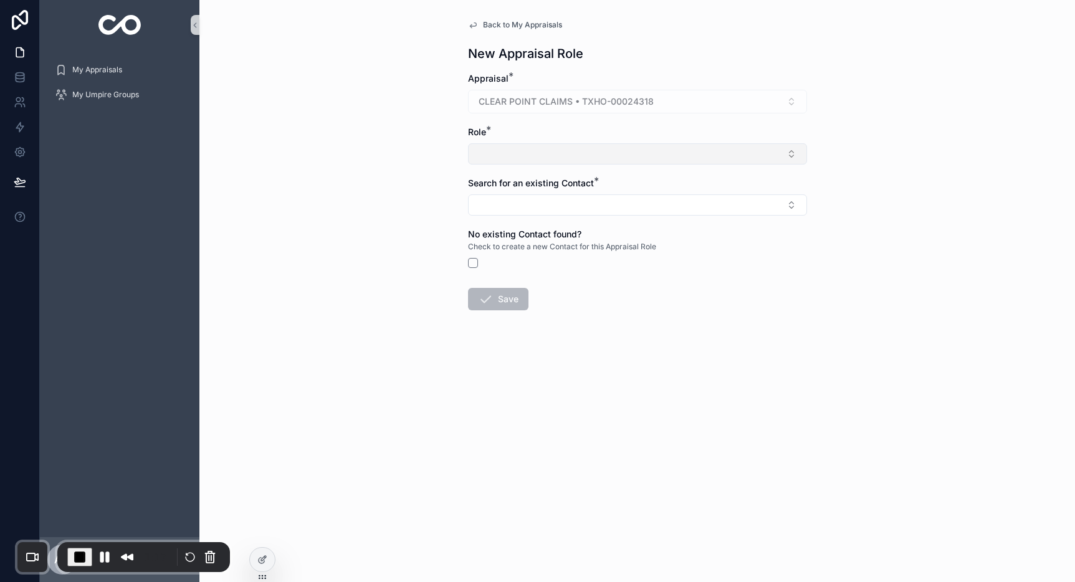
click at [489, 151] on button "Select Button" at bounding box center [637, 153] width 339 height 21
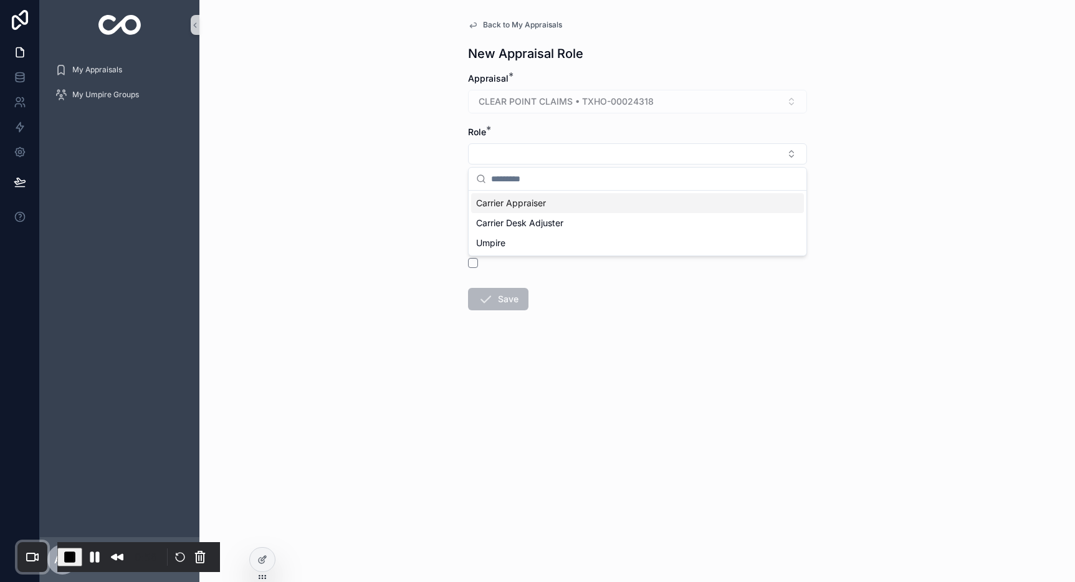
click at [529, 206] on span "Carrier Appraiser" at bounding box center [511, 203] width 70 height 12
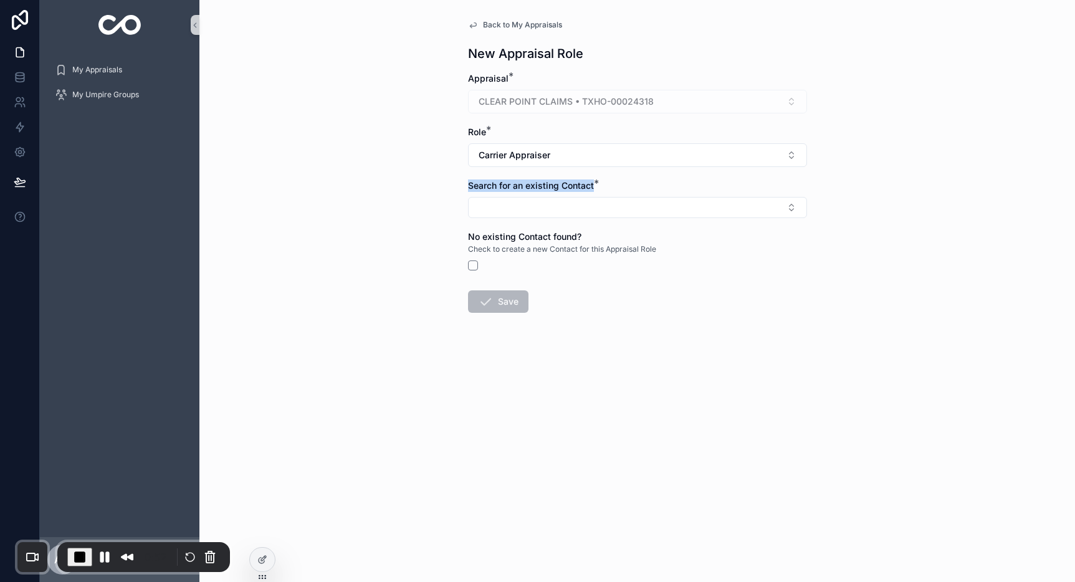
drag, startPoint x: 467, startPoint y: 189, endPoint x: 605, endPoint y: 191, distance: 138.3
click at [605, 191] on div "Back to My Appraisals New Appraisal Role Appraisal * CLEAR POINT CLAIMS • TXHO-…" at bounding box center [637, 196] width 359 height 392
click at [586, 212] on button "Select Button" at bounding box center [637, 207] width 339 height 21
click at [892, 287] on div "Back to My Appraisals New Appraisal Role Appraisal * CLEAR POINT CLAIMS • TXHO-…" at bounding box center [636, 291] width 875 height 582
click at [492, 209] on button "Select Button" at bounding box center [637, 207] width 339 height 21
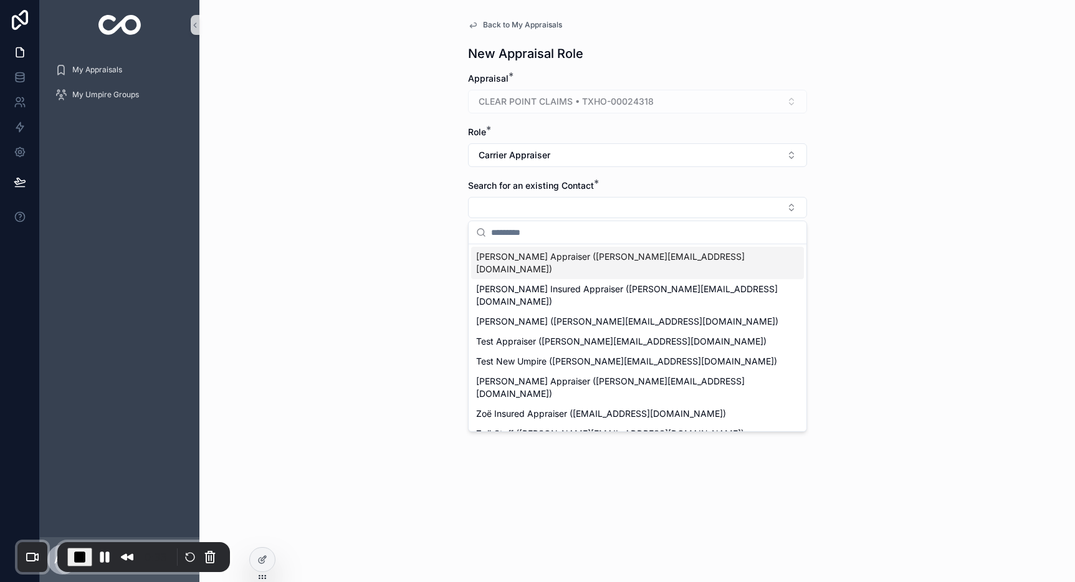
click at [838, 263] on div "Back to My Appraisals New Appraisal Role Appraisal * CLEAR POINT CLAIMS • TXHO-…" at bounding box center [636, 291] width 875 height 582
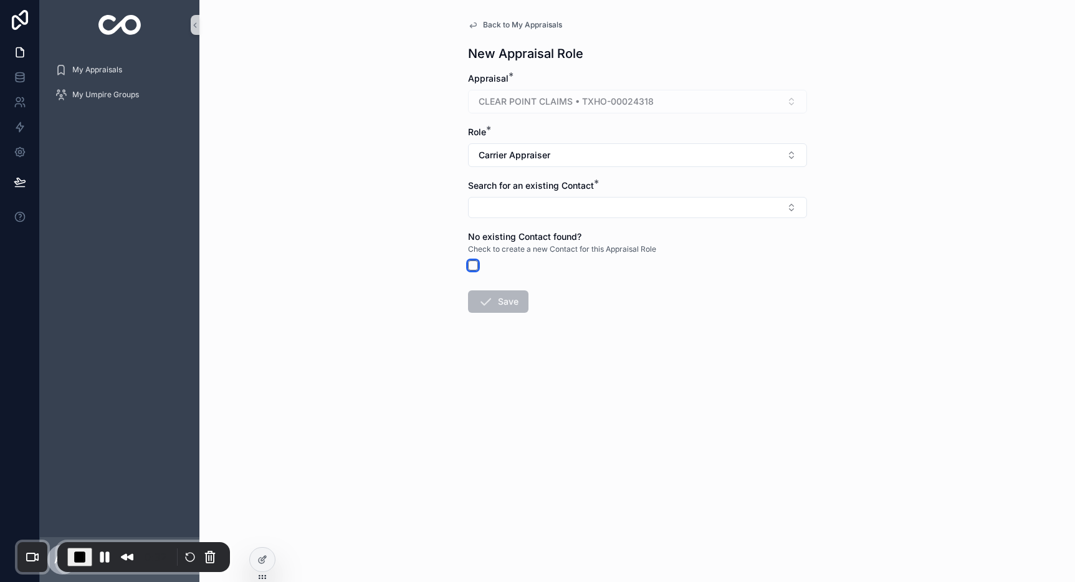
click at [471, 267] on button "scrollable content" at bounding box center [473, 265] width 10 height 10
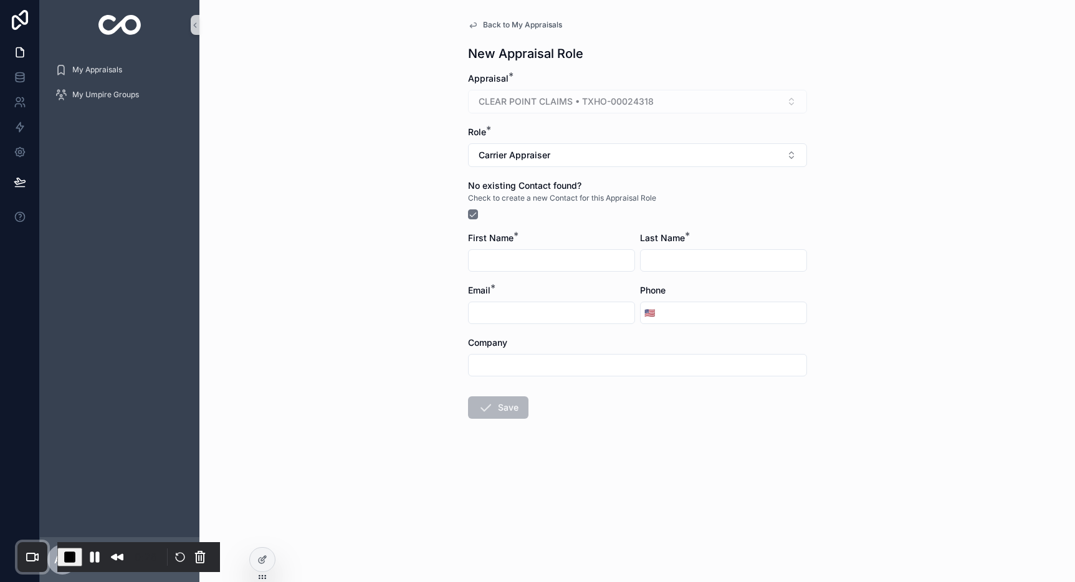
click at [507, 266] on input "scrollable content" at bounding box center [551, 260] width 166 height 17
click at [97, 558] on button "Pause Recording" at bounding box center [95, 557] width 20 height 20
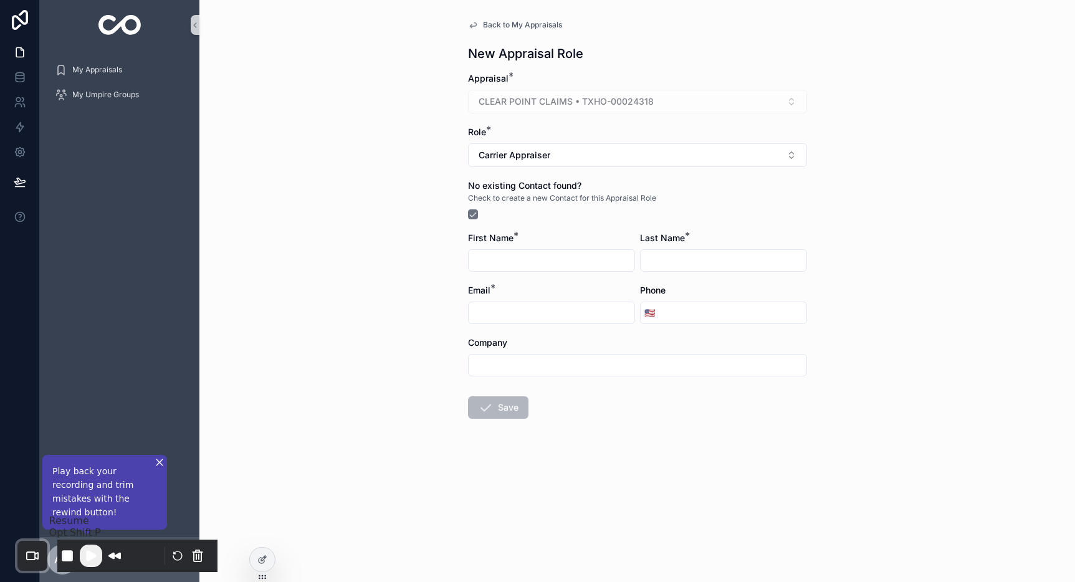
click at [98, 553] on span "Play Recording" at bounding box center [90, 555] width 15 height 15
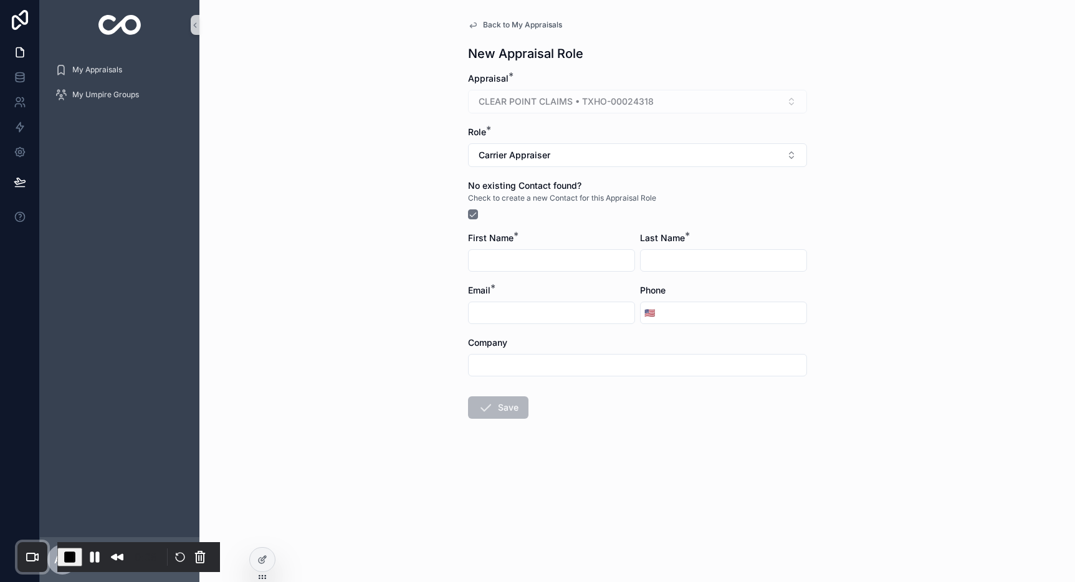
click at [496, 265] on input "scrollable content" at bounding box center [551, 260] width 166 height 17
type input "****"
type input "*******"
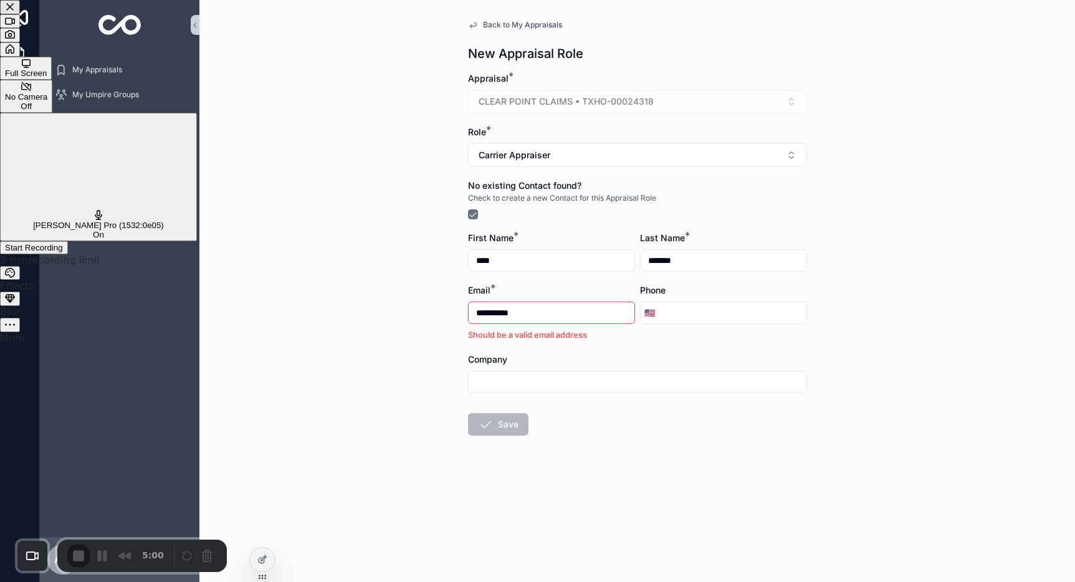
click at [63, 243] on span "Start Recording" at bounding box center [34, 247] width 58 height 9
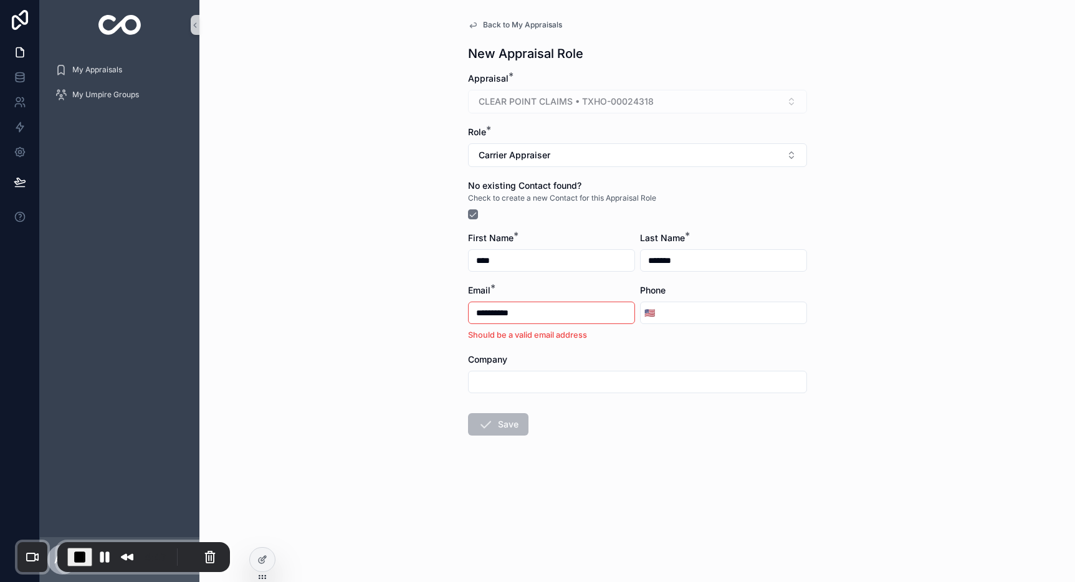
click at [486, 262] on input "****" at bounding box center [551, 260] width 166 height 17
click at [720, 259] on input "*******" at bounding box center [723, 260] width 166 height 17
click at [483, 267] on input "****" at bounding box center [551, 260] width 166 height 17
click at [696, 260] on input "*******" at bounding box center [723, 260] width 166 height 17
click at [545, 314] on input "**********" at bounding box center [551, 312] width 166 height 17
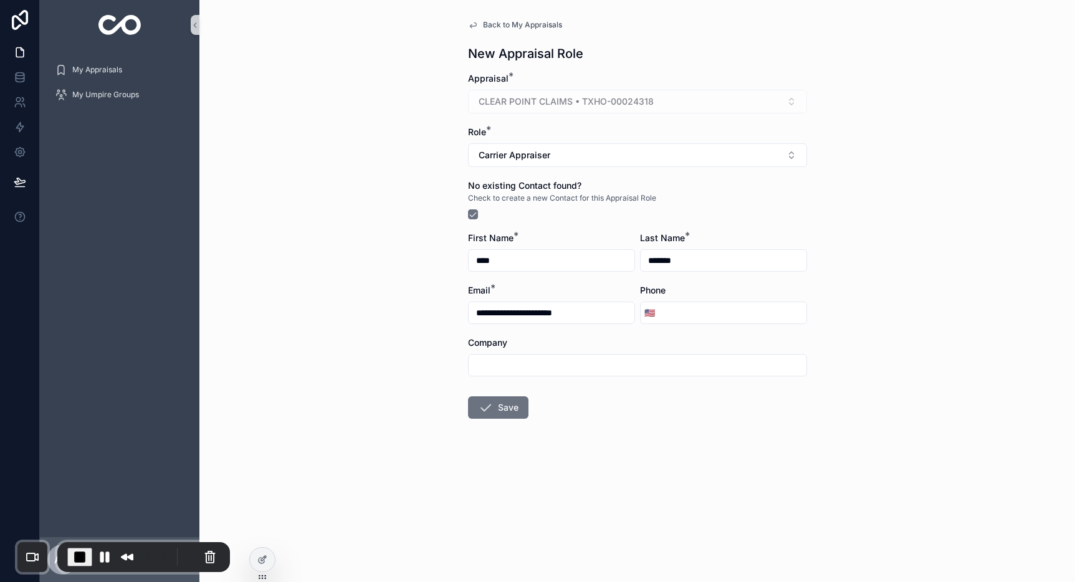
type input "**********"
click at [501, 369] on input "scrollable content" at bounding box center [637, 364] width 338 height 17
type input "*"
type input "***"
click at [722, 410] on form "**********" at bounding box center [637, 285] width 339 height 426
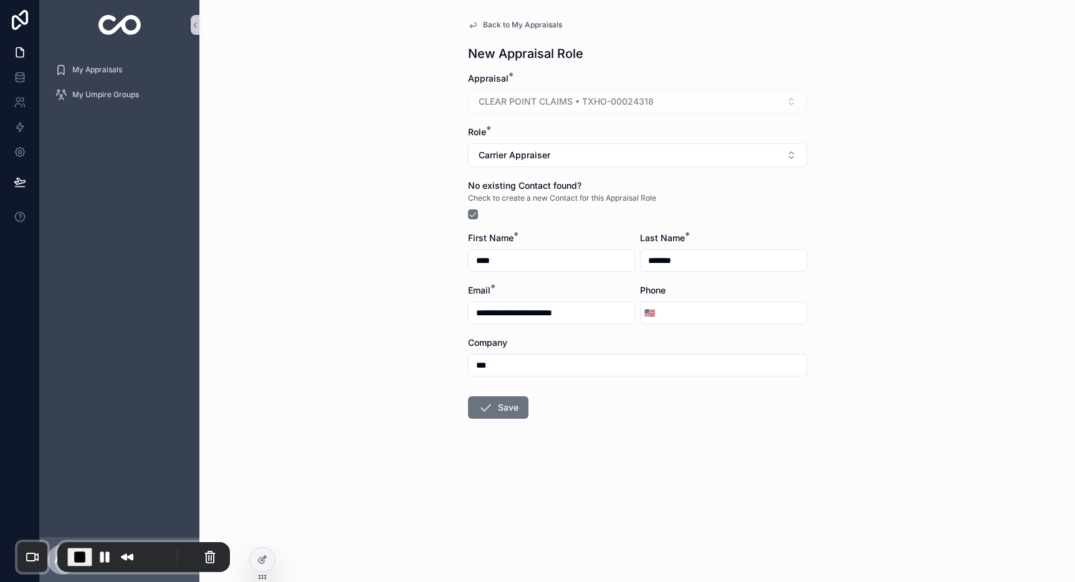
click at [497, 309] on input "**********" at bounding box center [551, 312] width 166 height 17
click at [501, 407] on button "Save" at bounding box center [498, 407] width 60 height 22
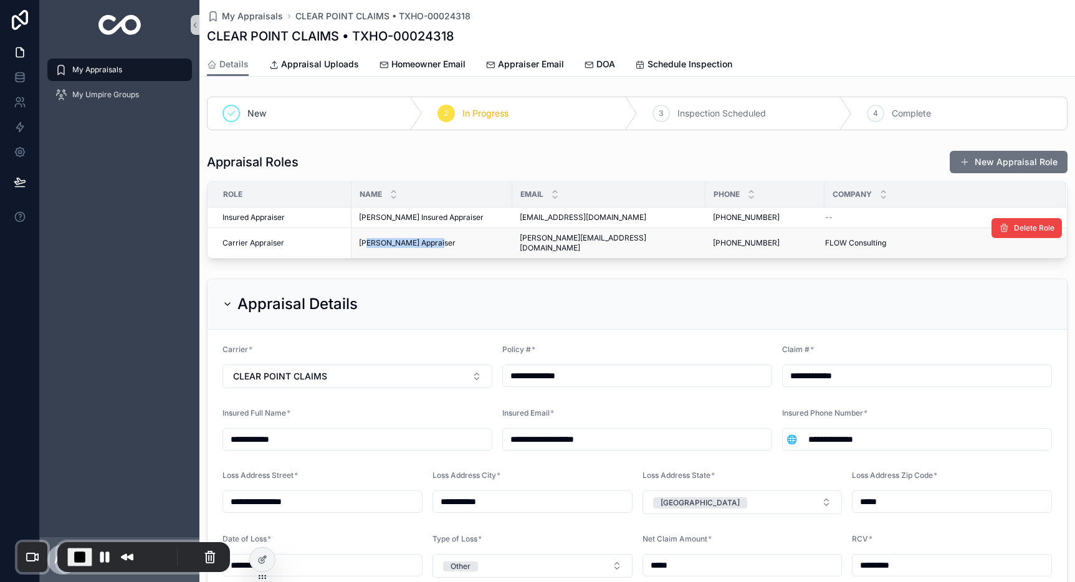
drag, startPoint x: 365, startPoint y: 237, endPoint x: 430, endPoint y: 237, distance: 65.4
click at [430, 238] on span "Alex Carrier Appraiser" at bounding box center [407, 243] width 97 height 10
drag, startPoint x: 529, startPoint y: 237, endPoint x: 596, endPoint y: 239, distance: 66.1
click at [596, 239] on span "alex+ca@gapconsulting.io" at bounding box center [609, 243] width 178 height 20
drag, startPoint x: 721, startPoint y: 240, endPoint x: 769, endPoint y: 240, distance: 47.3
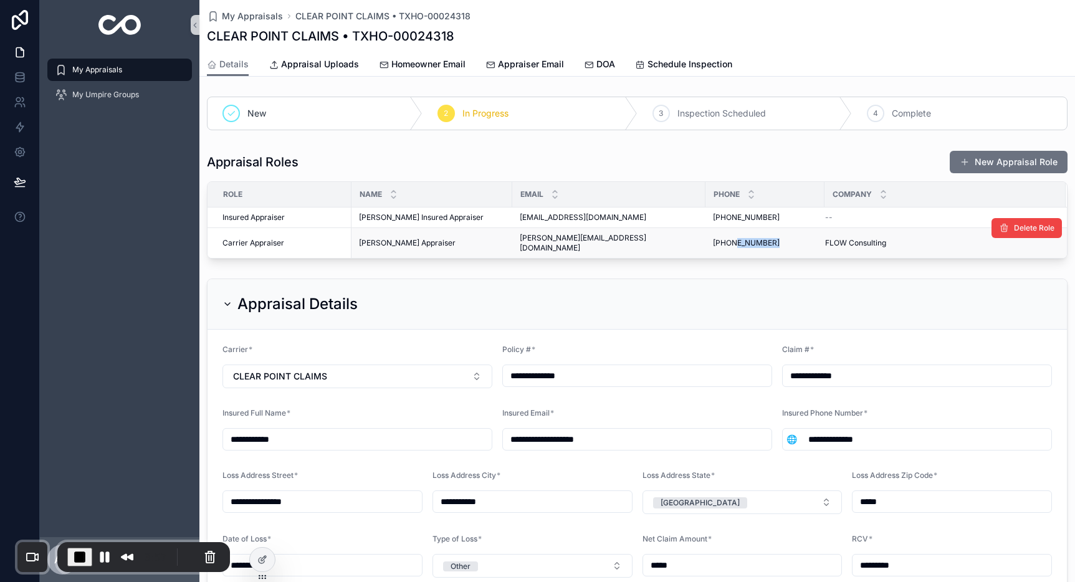
click at [769, 240] on div "(555) 555-5555 (555) 555-5555" at bounding box center [765, 243] width 104 height 10
click at [847, 238] on span "FLOW Consulting" at bounding box center [855, 243] width 61 height 10
click at [1009, 157] on button "New Appraisal Role" at bounding box center [1008, 162] width 118 height 22
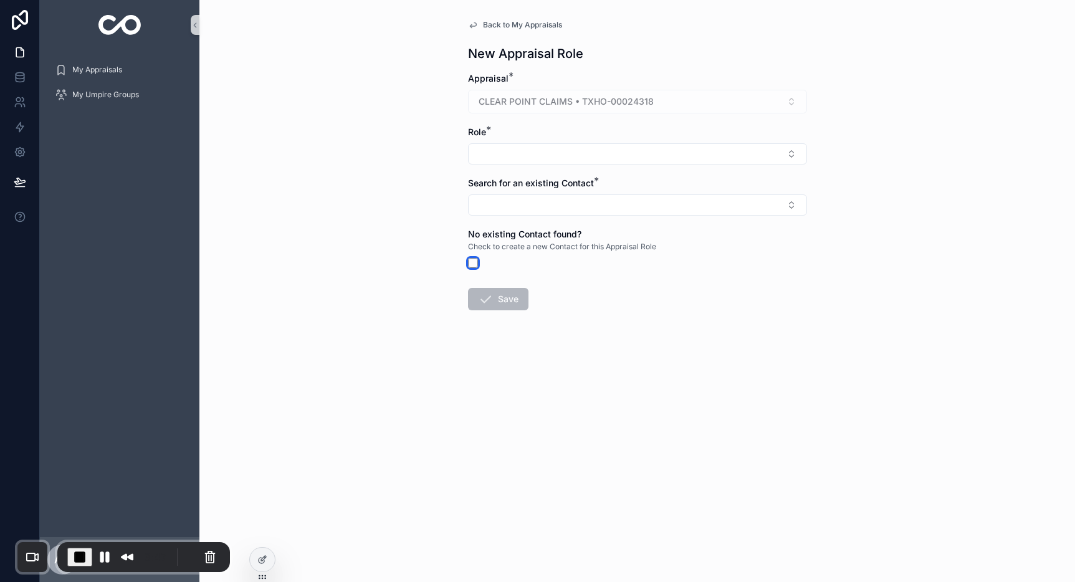
click at [470, 263] on button "scrollable content" at bounding box center [473, 263] width 10 height 10
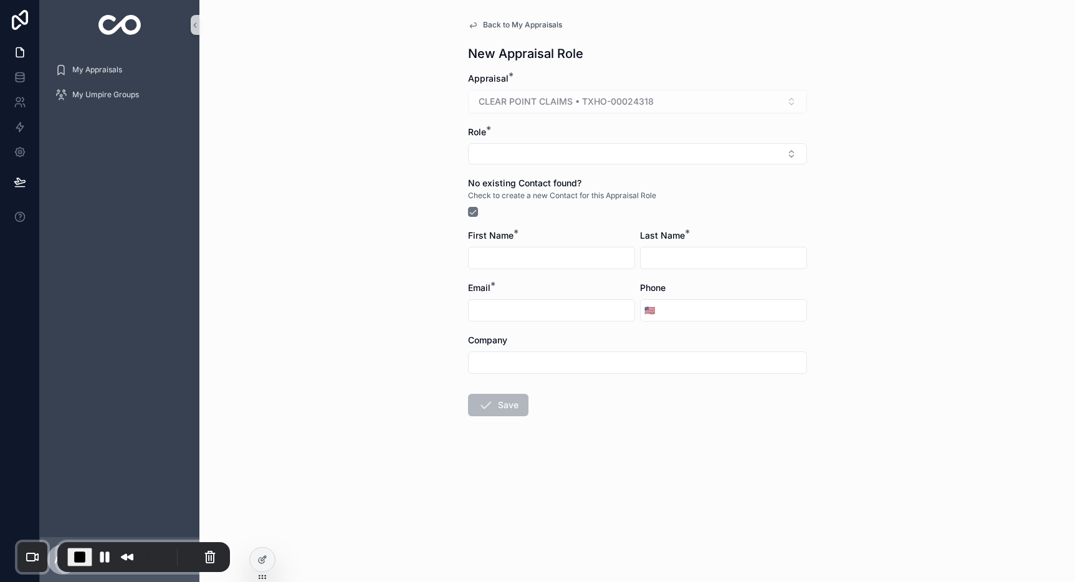
click at [525, 315] on input "scrollable content" at bounding box center [551, 309] width 166 height 17
click at [402, 126] on div "Back to My Appraisals New Appraisal Role Appraisal * CLEAR POINT CLAIMS • TXHO-…" at bounding box center [636, 291] width 875 height 582
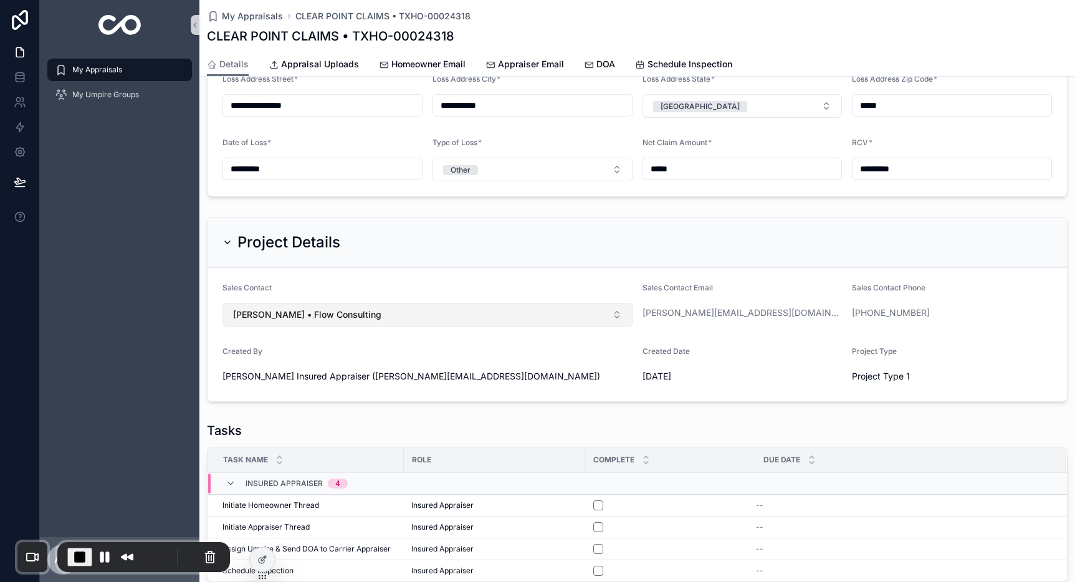
scroll to position [396, 0]
drag, startPoint x: 231, startPoint y: 280, endPoint x: 260, endPoint y: 280, distance: 29.3
click at [260, 283] on span "Sales Contact" at bounding box center [246, 287] width 49 height 9
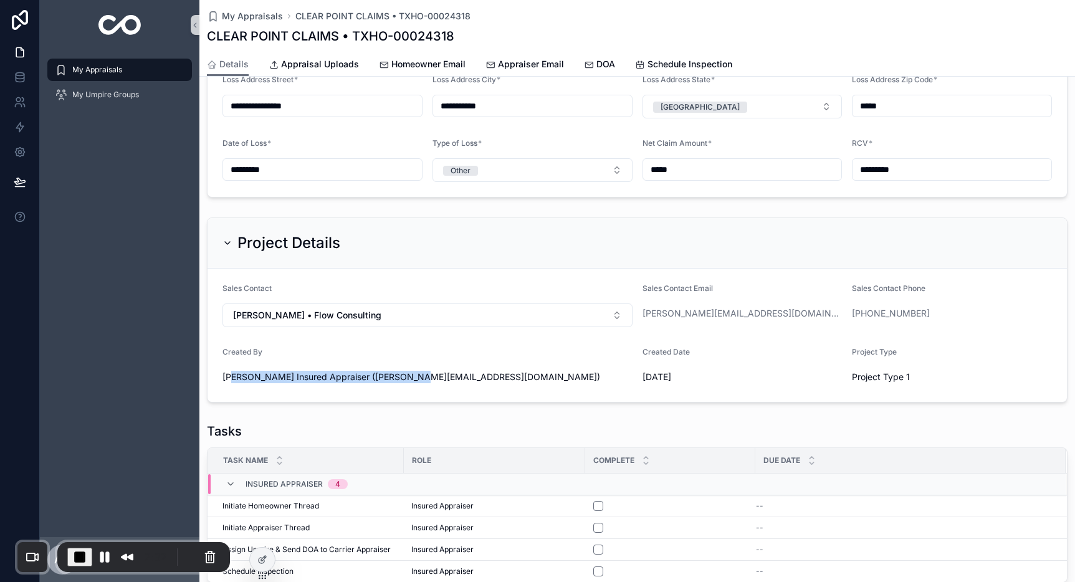
drag, startPoint x: 231, startPoint y: 369, endPoint x: 407, endPoint y: 369, distance: 175.7
click at [407, 371] on span "[PERSON_NAME] Insured Appraiser ([PERSON_NAME][EMAIL_ADDRESS][DOMAIN_NAME])" at bounding box center [410, 377] width 377 height 12
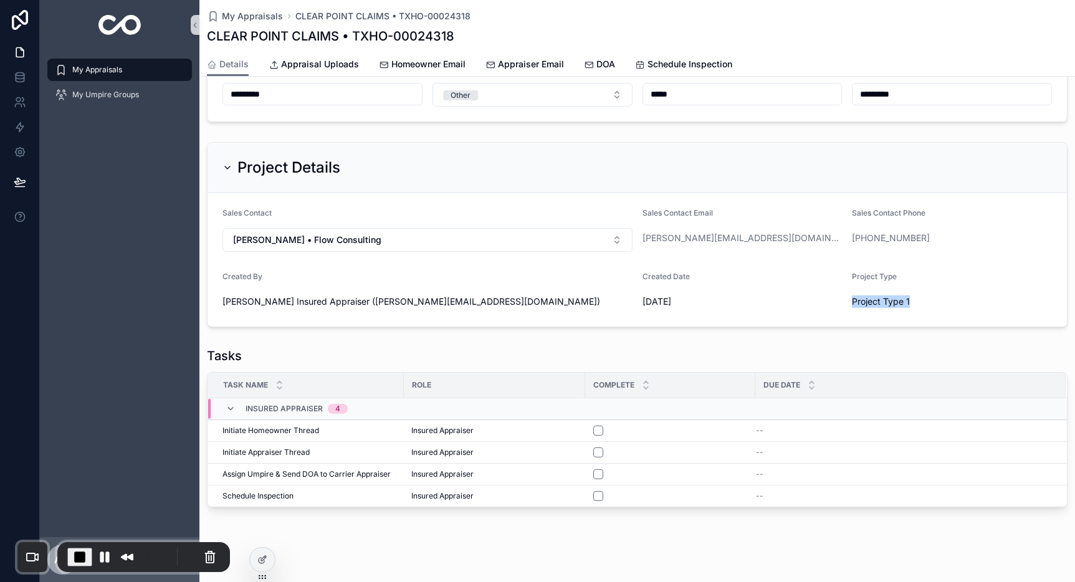
drag, startPoint x: 905, startPoint y: 293, endPoint x: 843, endPoint y: 297, distance: 61.8
click at [843, 297] on form "Sales Contact Alex Sales • Flow Consulting Sales Contact Email alex+sales@flowc…" at bounding box center [636, 259] width 859 height 133
click at [582, 326] on div "**********" at bounding box center [636, 66] width 875 height 891
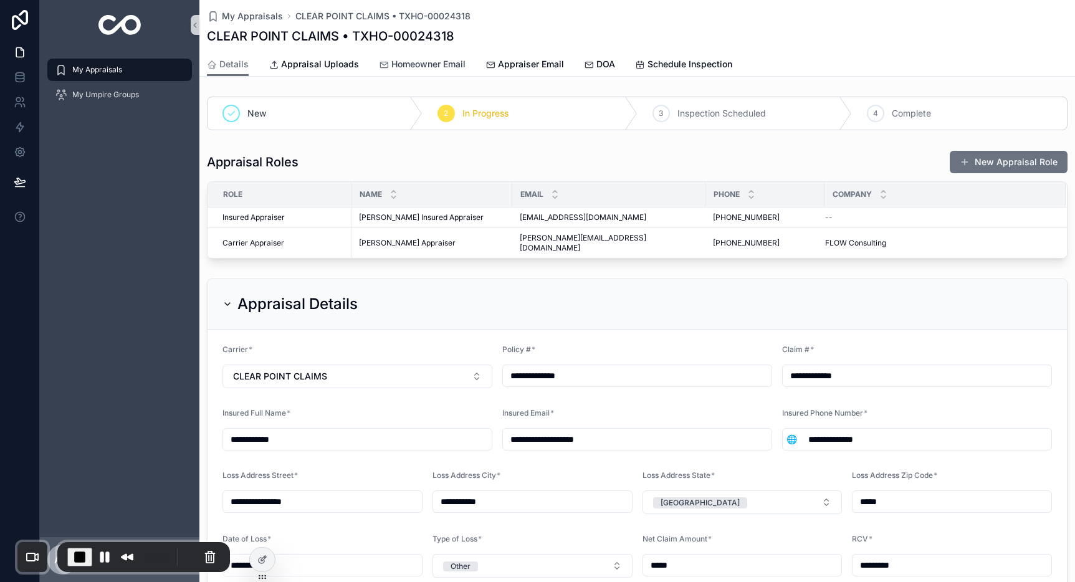
click at [412, 69] on span "Homeowner Email" at bounding box center [428, 64] width 74 height 12
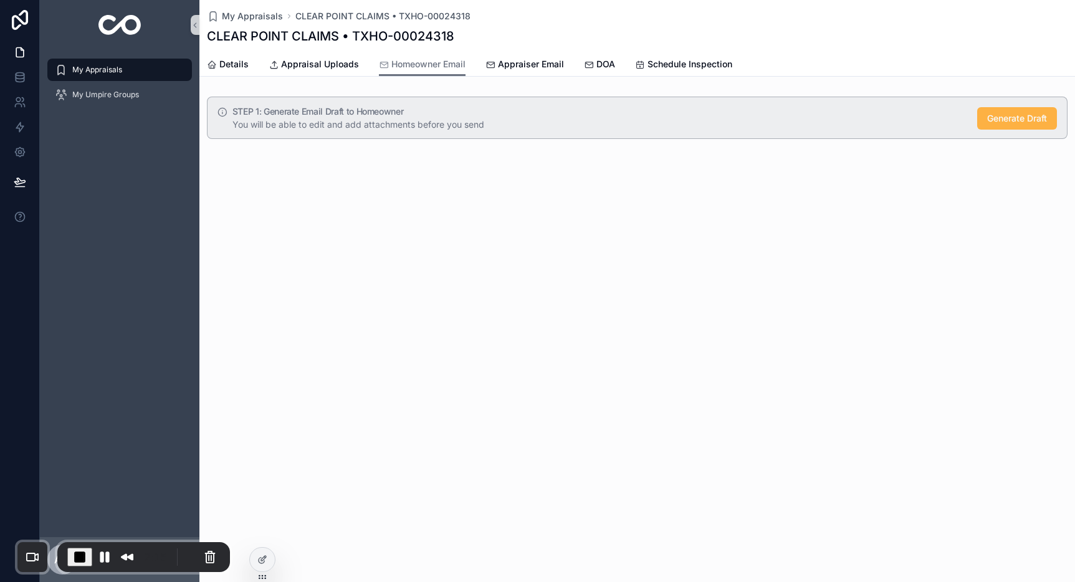
click at [1013, 123] on span "Generate Draft" at bounding box center [1017, 118] width 60 height 12
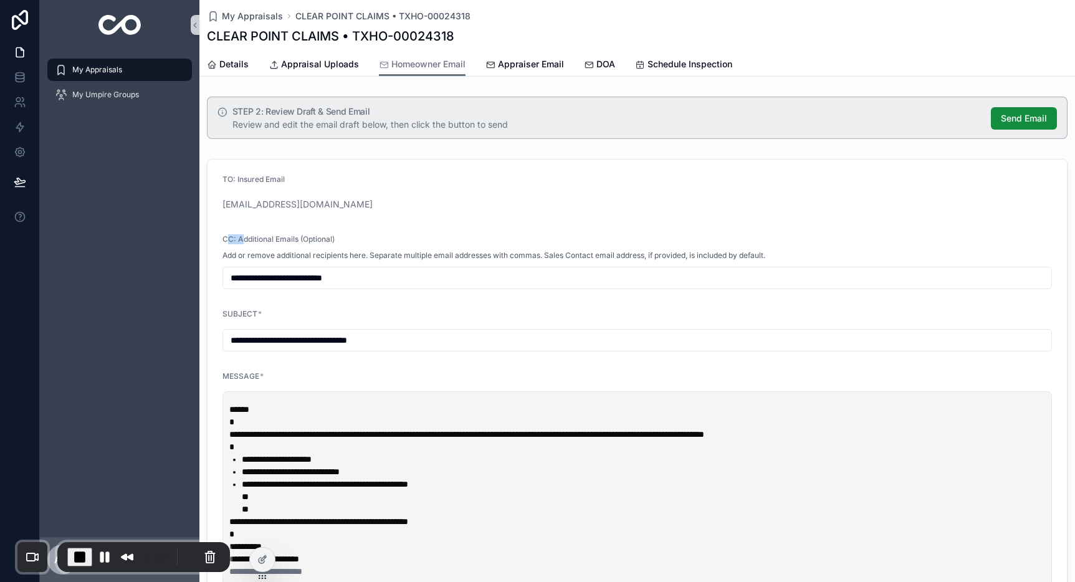
drag, startPoint x: 227, startPoint y: 237, endPoint x: 243, endPoint y: 240, distance: 15.9
click at [243, 240] on span "CC: Additional Emails (Optional)" at bounding box center [278, 238] width 112 height 9
click at [221, 243] on form "**********" at bounding box center [636, 430] width 859 height 542
drag, startPoint x: 224, startPoint y: 241, endPoint x: 245, endPoint y: 242, distance: 21.2
click at [245, 242] on span "CC: Additional Emails (Optional)" at bounding box center [278, 238] width 112 height 9
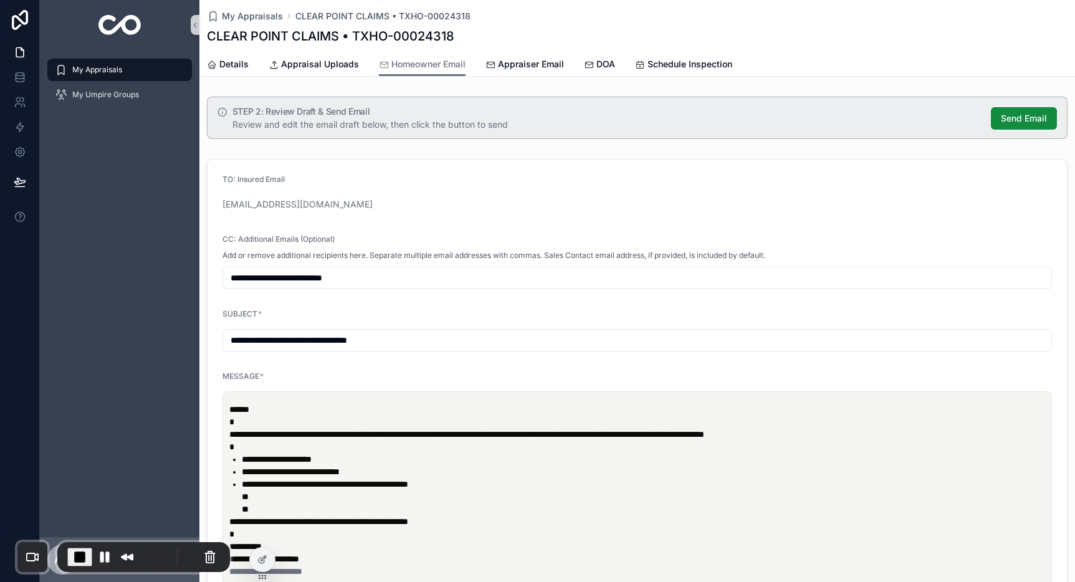
click at [232, 259] on span "Add or remove additional recipients here. Separate multiple email addresses wit…" at bounding box center [493, 255] width 543 height 10
drag, startPoint x: 542, startPoint y: 257, endPoint x: 770, endPoint y: 256, distance: 228.0
click at [770, 256] on div "Add or remove additional recipients here. Separate multiple email addresses wit…" at bounding box center [636, 255] width 829 height 12
click at [267, 281] on input "**********" at bounding box center [637, 277] width 828 height 17
click at [400, 283] on input "**********" at bounding box center [637, 277] width 828 height 17
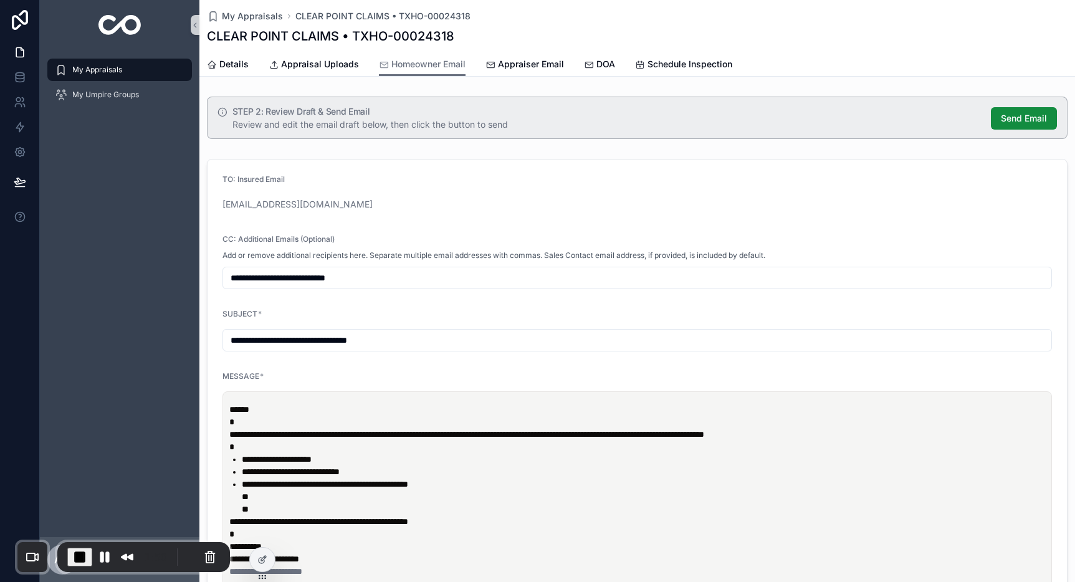
type input "**********"
click at [356, 283] on input "**********" at bounding box center [637, 277] width 828 height 17
click at [356, 282] on input "**********" at bounding box center [637, 277] width 828 height 17
click at [379, 275] on input "**********" at bounding box center [637, 277] width 828 height 17
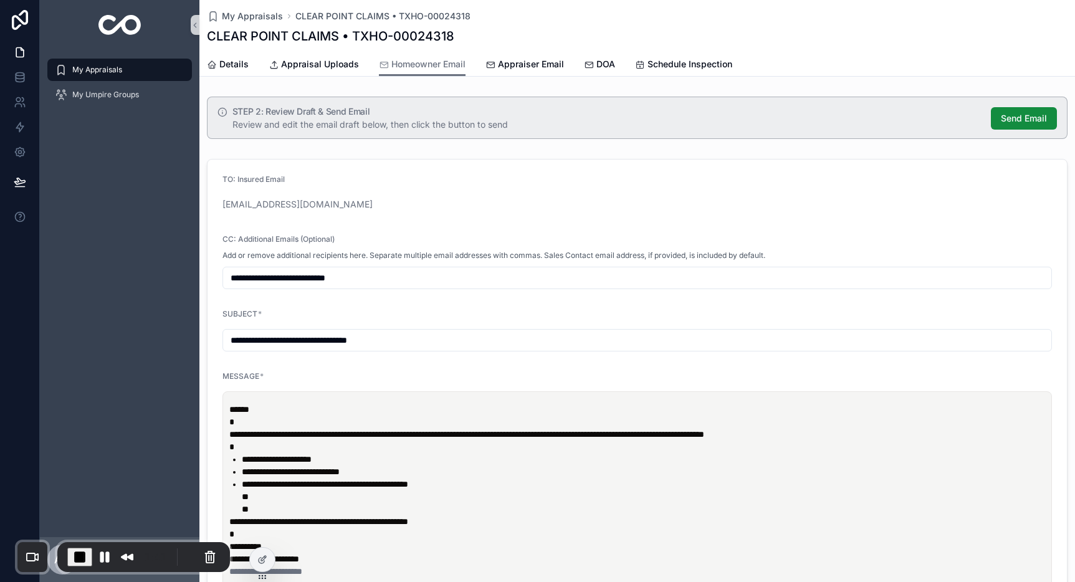
type input "**********"
click at [531, 63] on span "Appraiser Email" at bounding box center [531, 64] width 66 height 12
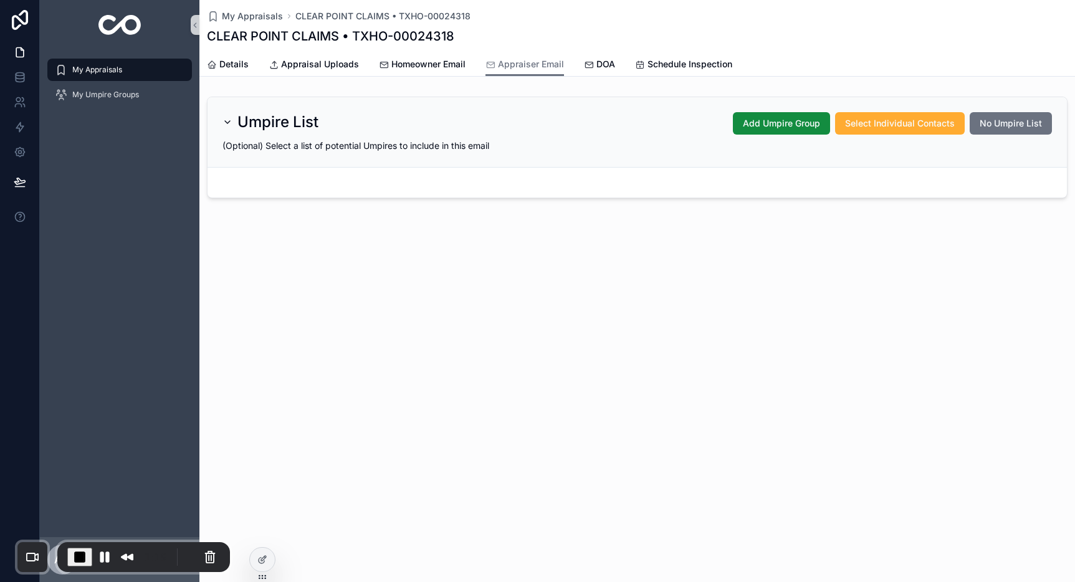
click at [227, 123] on icon "scrollable content" at bounding box center [227, 122] width 10 height 10
click at [227, 121] on icon "scrollable content" at bounding box center [227, 122] width 10 height 10
click at [790, 126] on span "Add Umpire Group" at bounding box center [781, 123] width 77 height 12
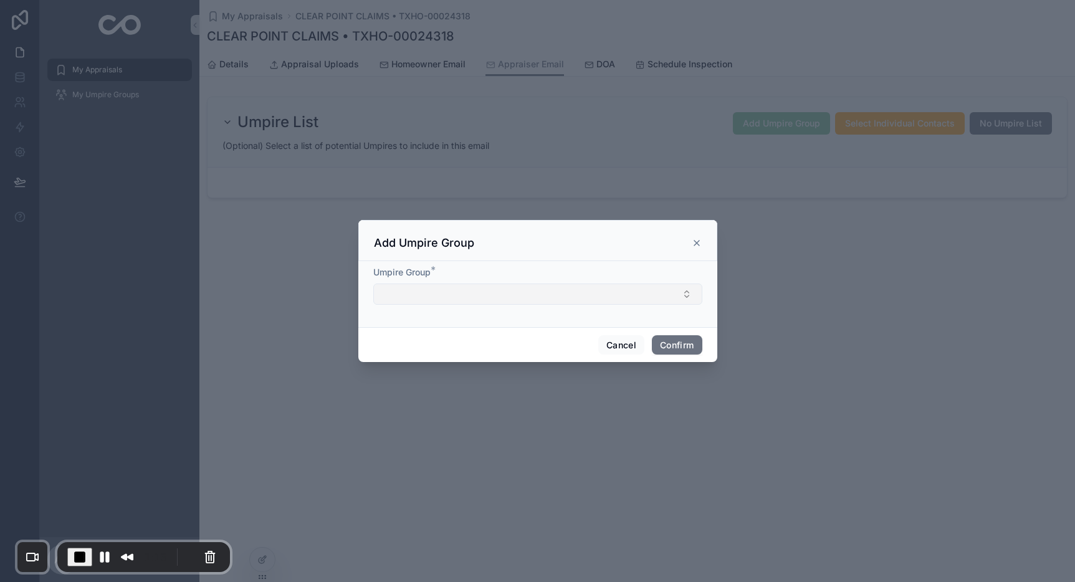
click at [489, 289] on button "Select Button" at bounding box center [537, 293] width 329 height 21
click at [696, 244] on icon at bounding box center [696, 243] width 10 height 10
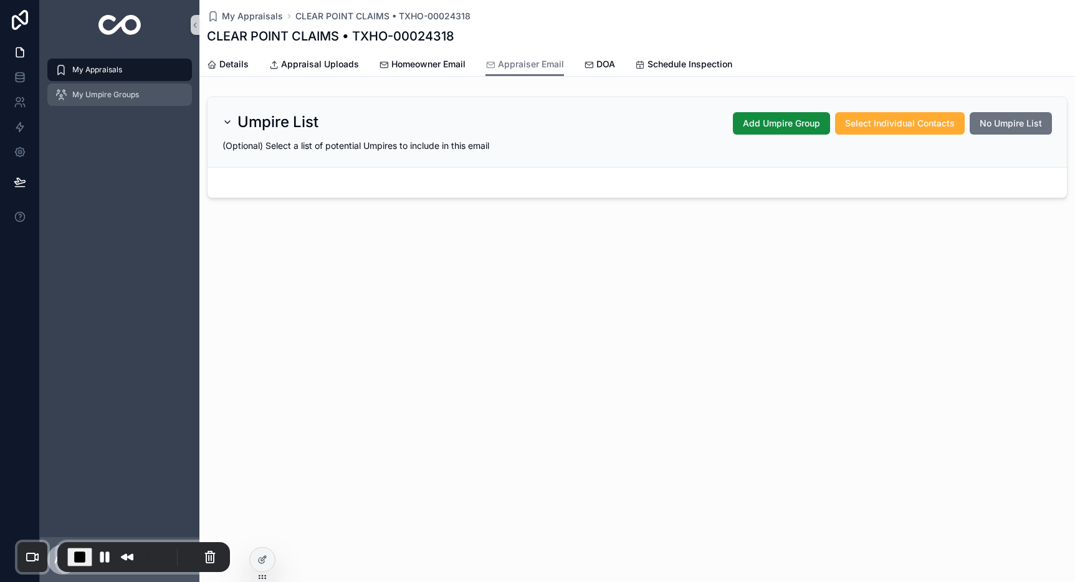
click at [98, 96] on span "My Umpire Groups" at bounding box center [105, 95] width 67 height 10
click at [865, 127] on span "Select Individual Contacts" at bounding box center [900, 123] width 110 height 12
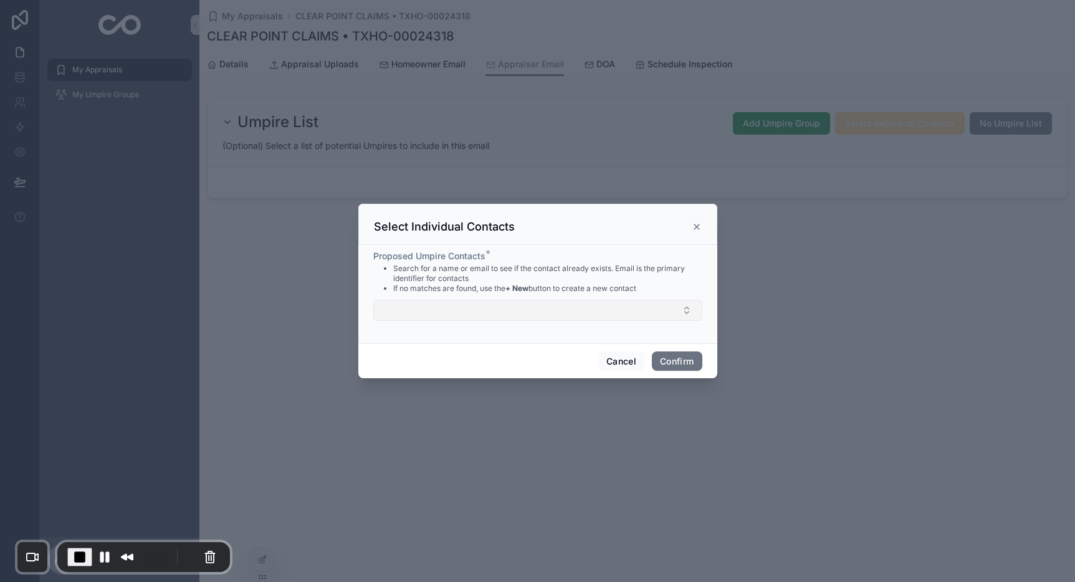
click at [469, 307] on button "Select Button" at bounding box center [537, 310] width 329 height 21
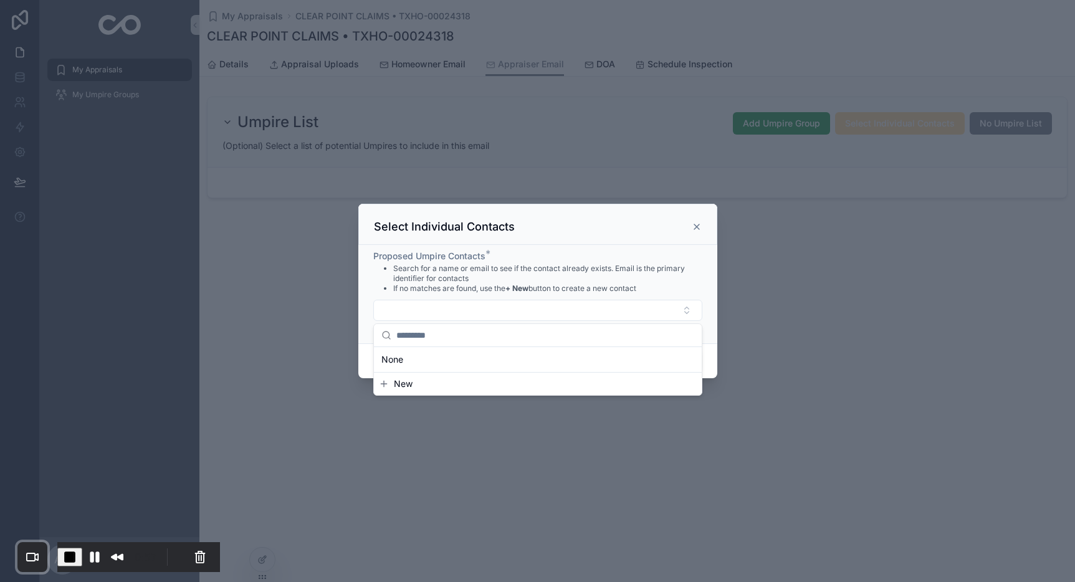
click at [811, 271] on div at bounding box center [537, 291] width 1075 height 582
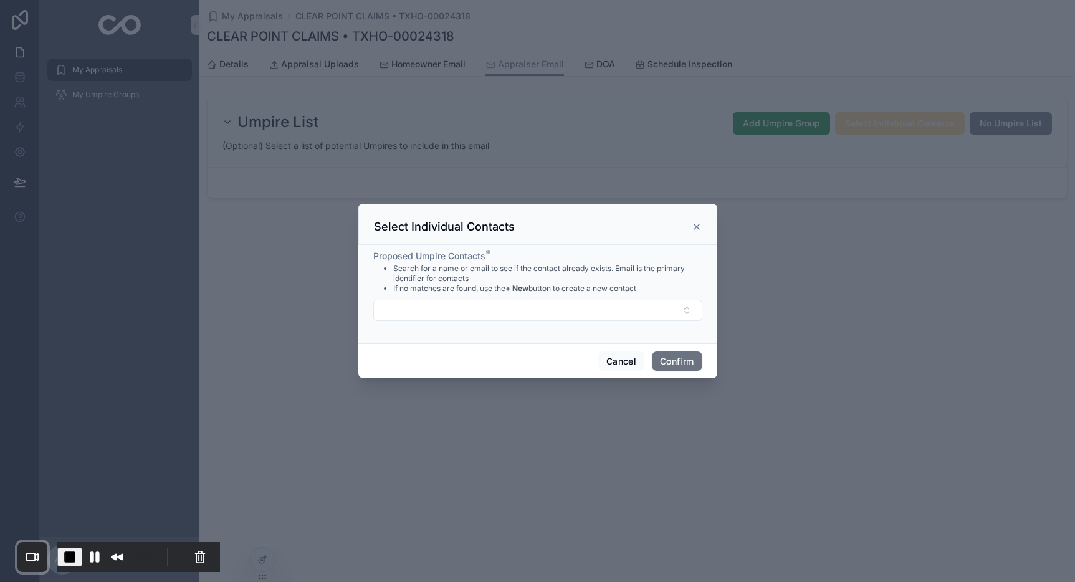
click at [696, 227] on icon at bounding box center [696, 226] width 5 height 5
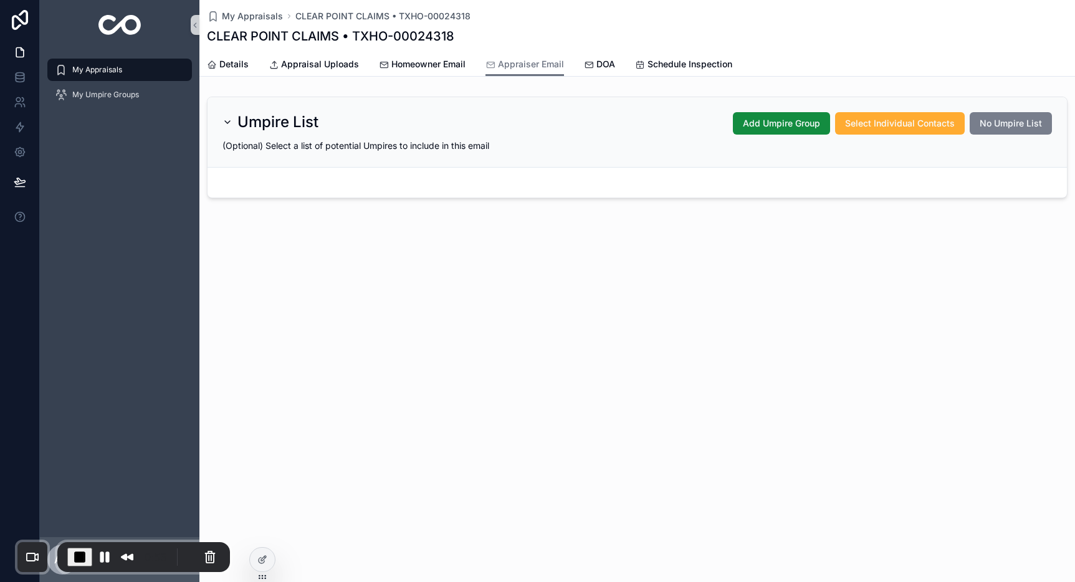
click at [1011, 125] on span "No Umpire List" at bounding box center [1010, 123] width 62 height 12
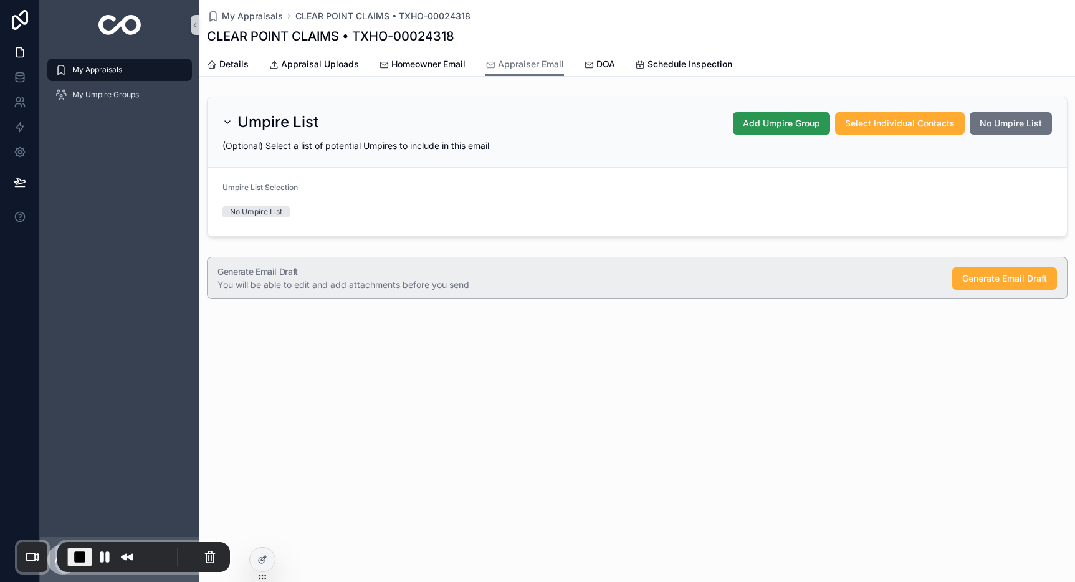
click at [797, 123] on span "Add Umpire Group" at bounding box center [781, 123] width 77 height 12
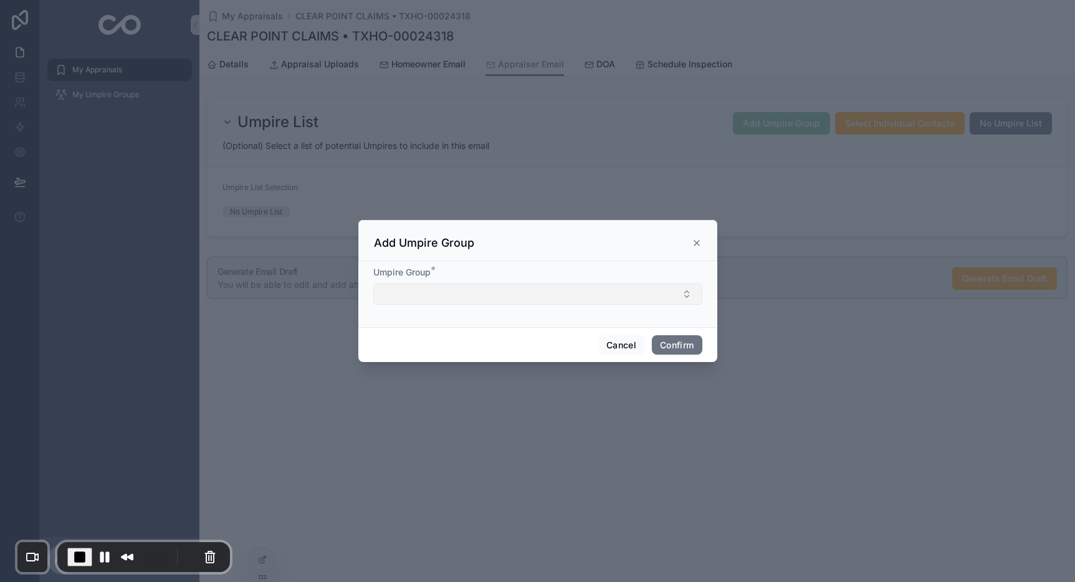
click at [470, 301] on button "Select Button" at bounding box center [537, 293] width 329 height 21
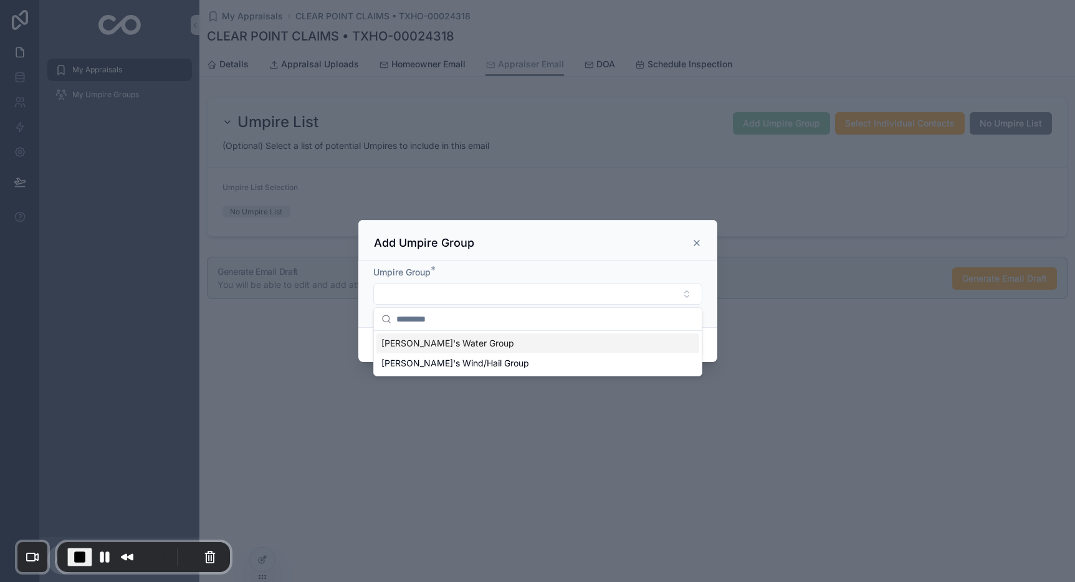
click at [446, 348] on span "Alex's Water Group" at bounding box center [447, 343] width 133 height 12
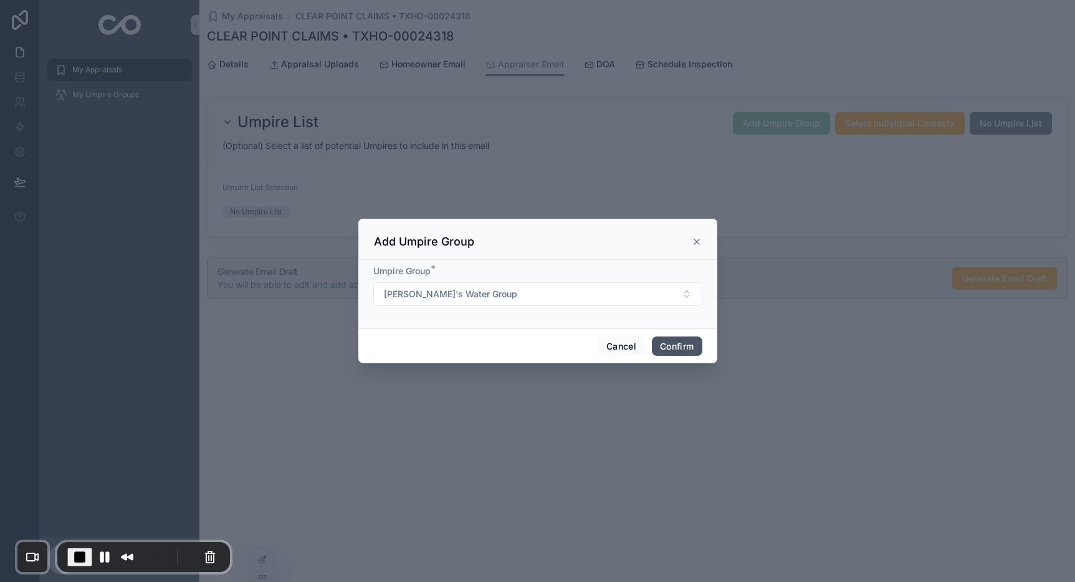
click at [678, 342] on button "Confirm" at bounding box center [677, 346] width 50 height 20
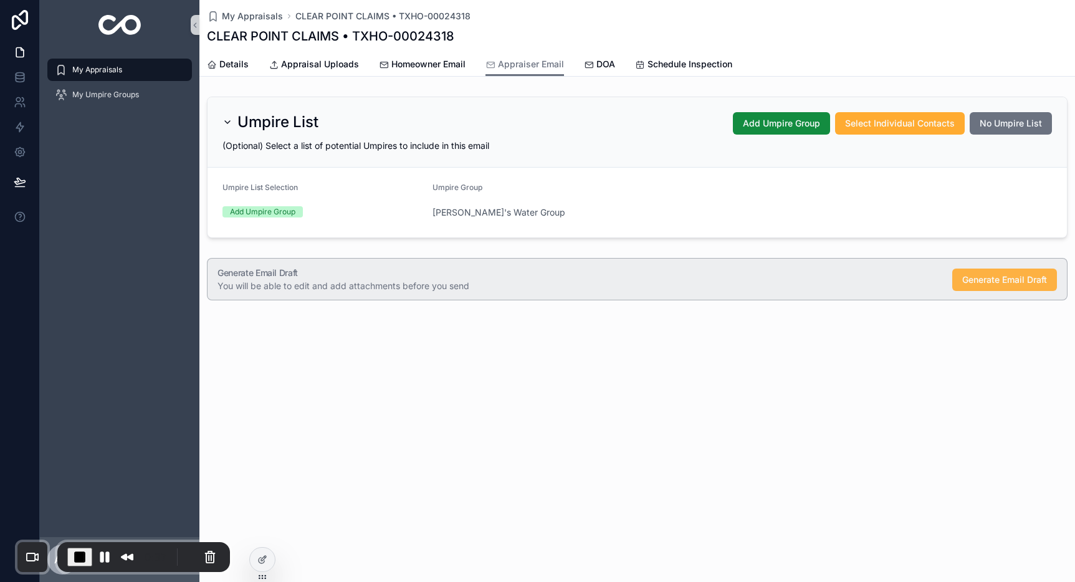
click at [979, 282] on span "Generate Email Draft" at bounding box center [1004, 279] width 85 height 12
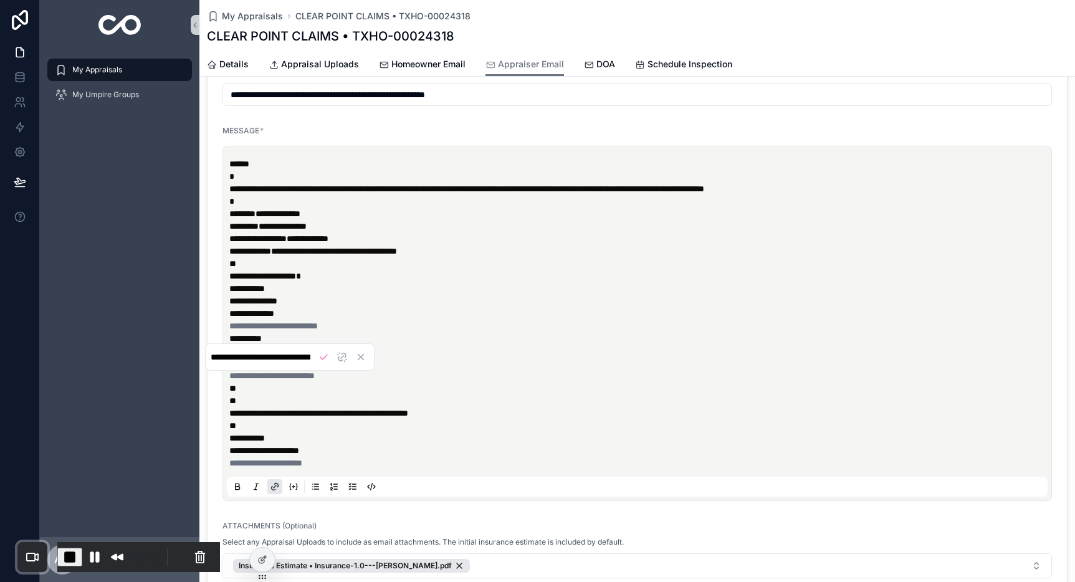
scroll to position [0, 50]
drag, startPoint x: 371, startPoint y: 379, endPoint x: 279, endPoint y: 343, distance: 98.4
click at [279, 343] on body "**********" at bounding box center [537, 291] width 1075 height 582
click at [360, 296] on p "**********" at bounding box center [639, 245] width 820 height 174
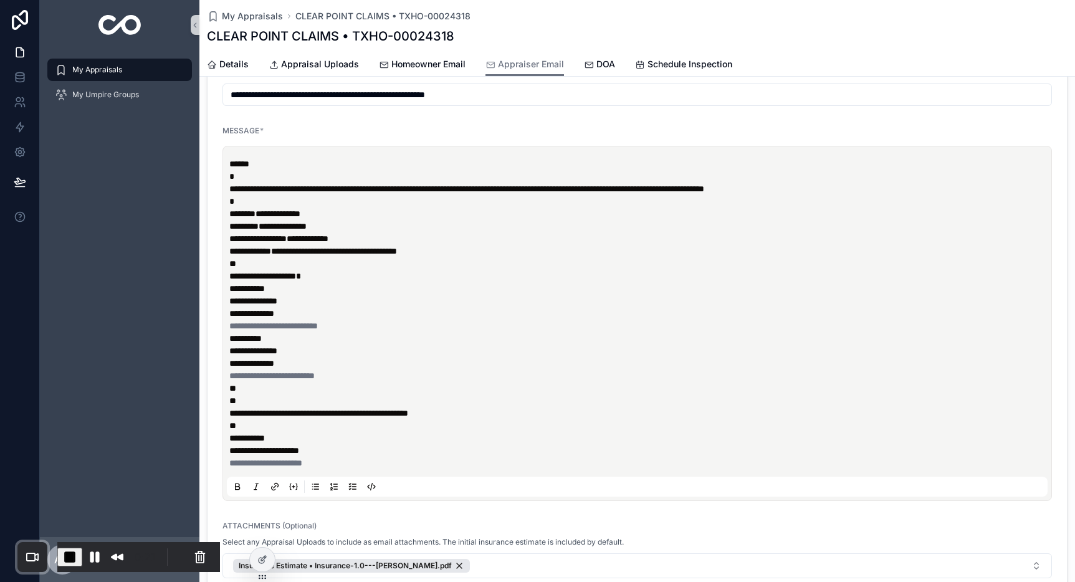
click at [245, 300] on span "**********" at bounding box center [253, 301] width 48 height 9
click at [256, 311] on span "**********" at bounding box center [251, 313] width 45 height 9
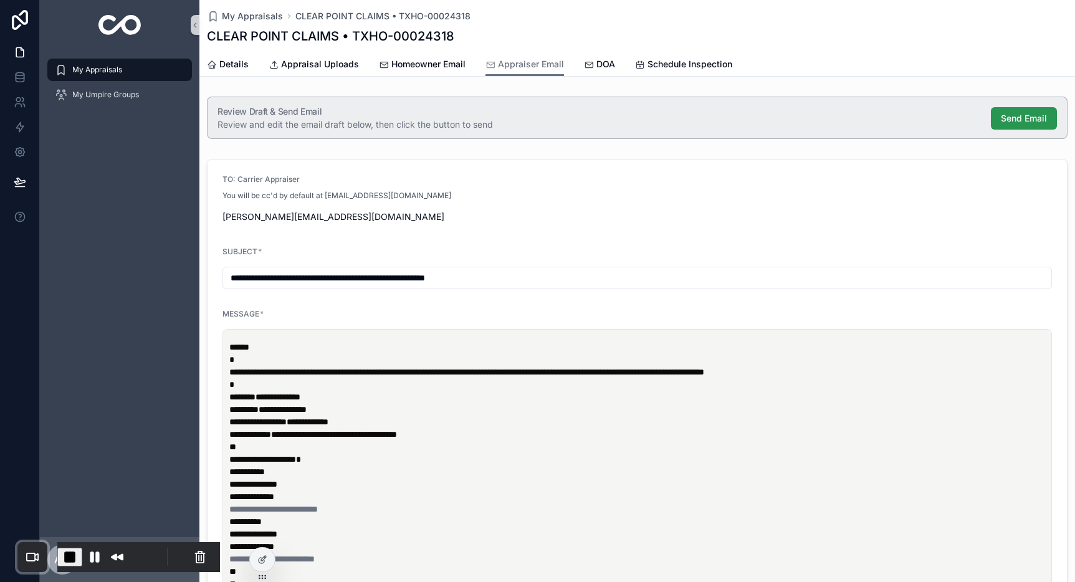
click at [1017, 123] on span "Send Email" at bounding box center [1023, 118] width 46 height 12
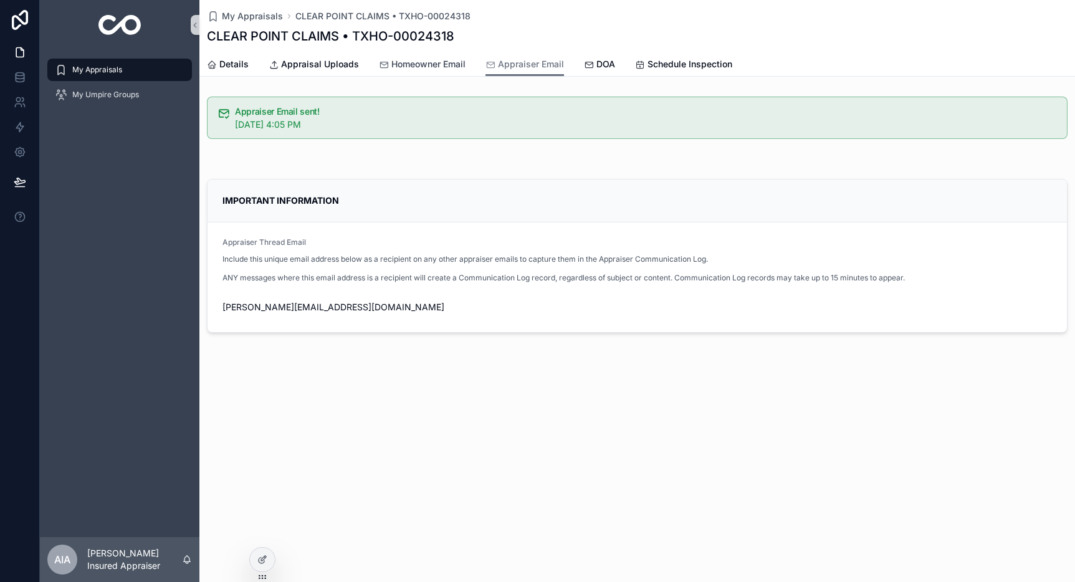
click at [432, 63] on span "Homeowner Email" at bounding box center [428, 64] width 74 height 12
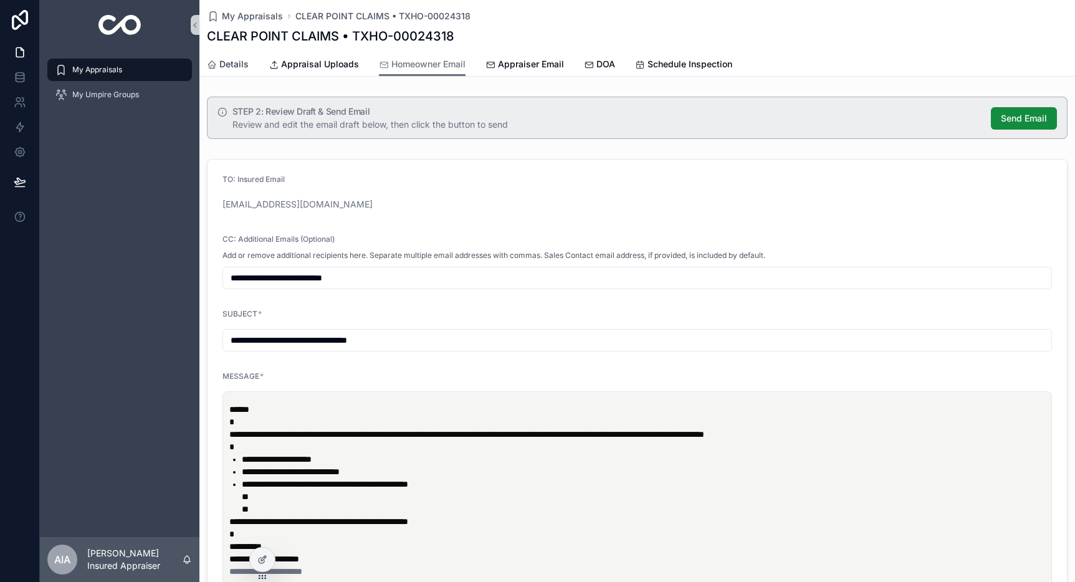
click at [239, 66] on span "Details" at bounding box center [233, 64] width 29 height 12
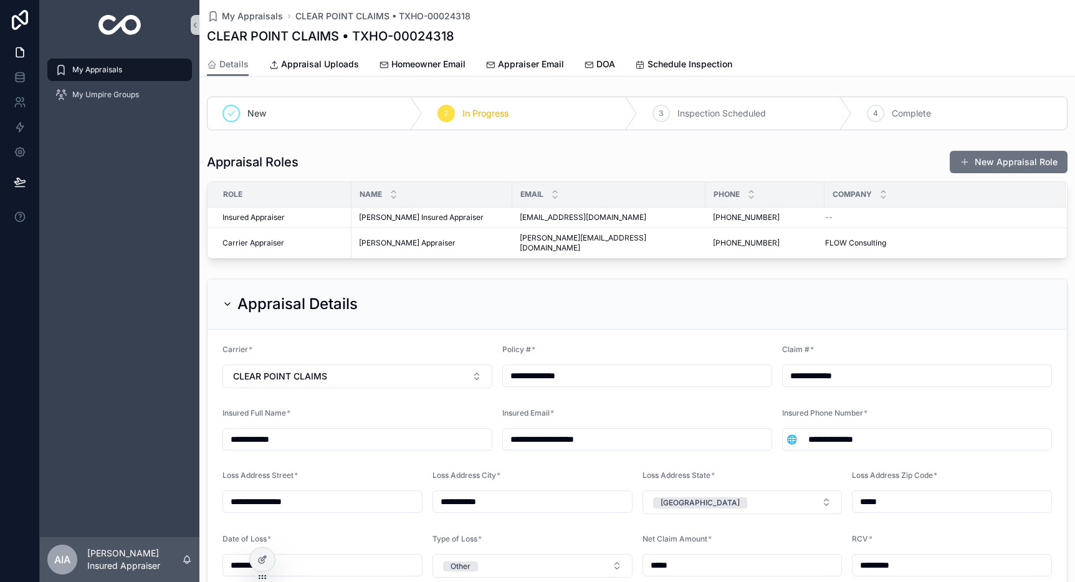
click at [586, 430] on input "**********" at bounding box center [637, 438] width 268 height 17
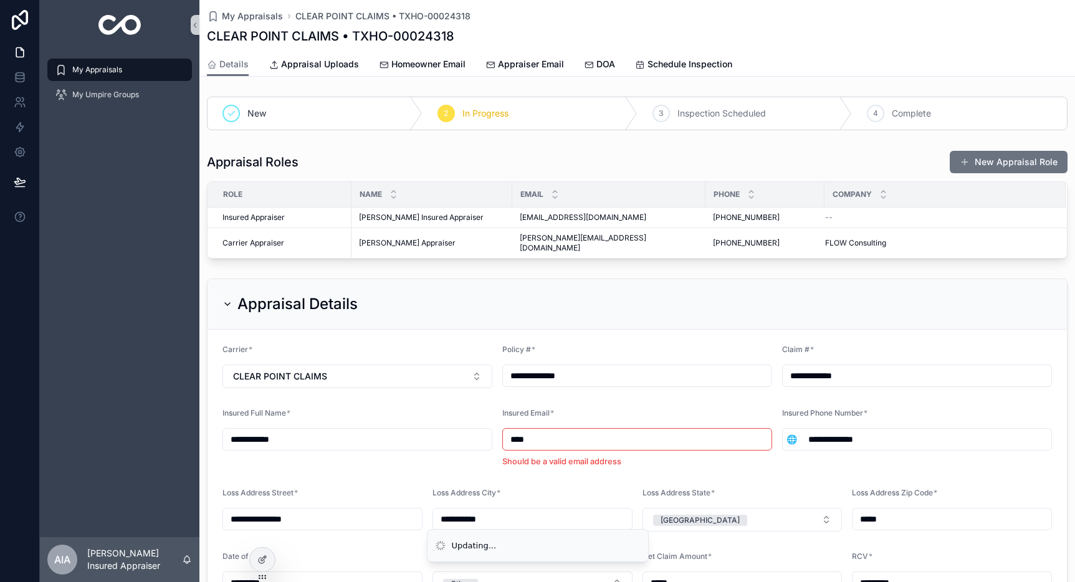
type input "**********"
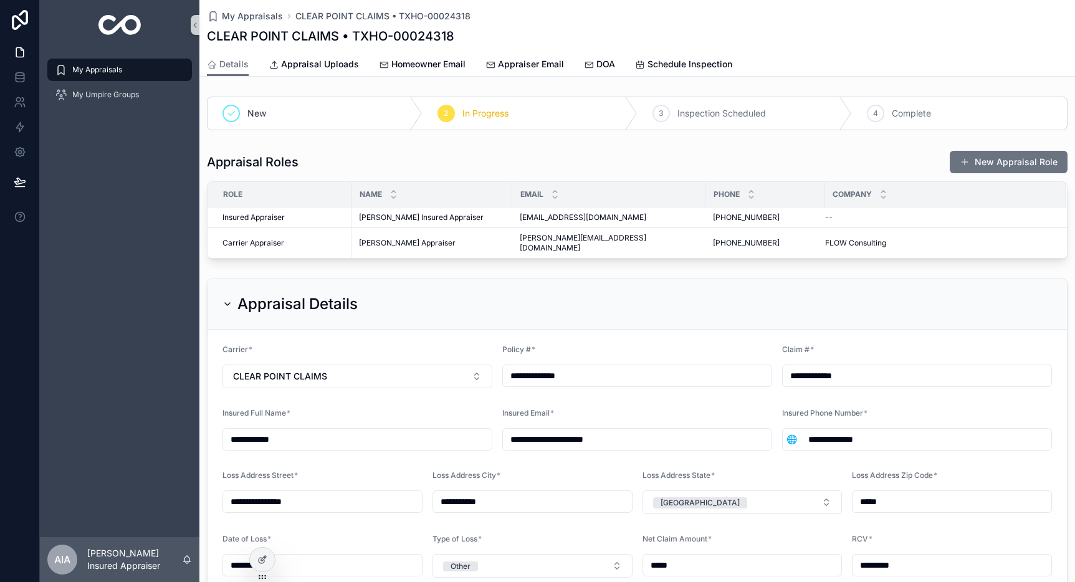
click at [718, 259] on div "**********" at bounding box center [636, 537] width 875 height 891
click at [437, 72] on link "Homeowner Email" at bounding box center [422, 65] width 87 height 25
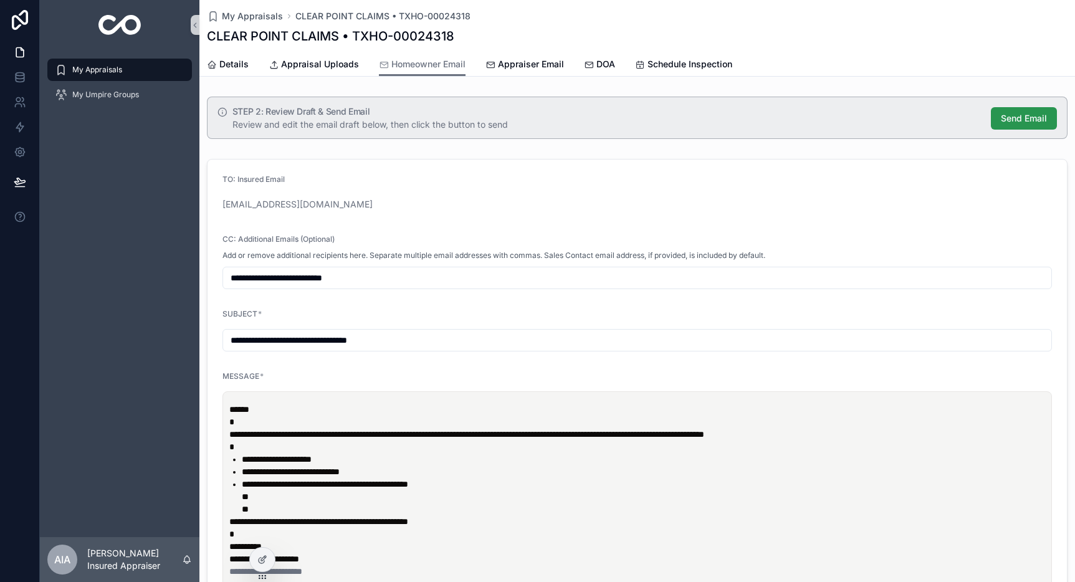
click at [1000, 116] on span "Send Email" at bounding box center [1023, 118] width 46 height 12
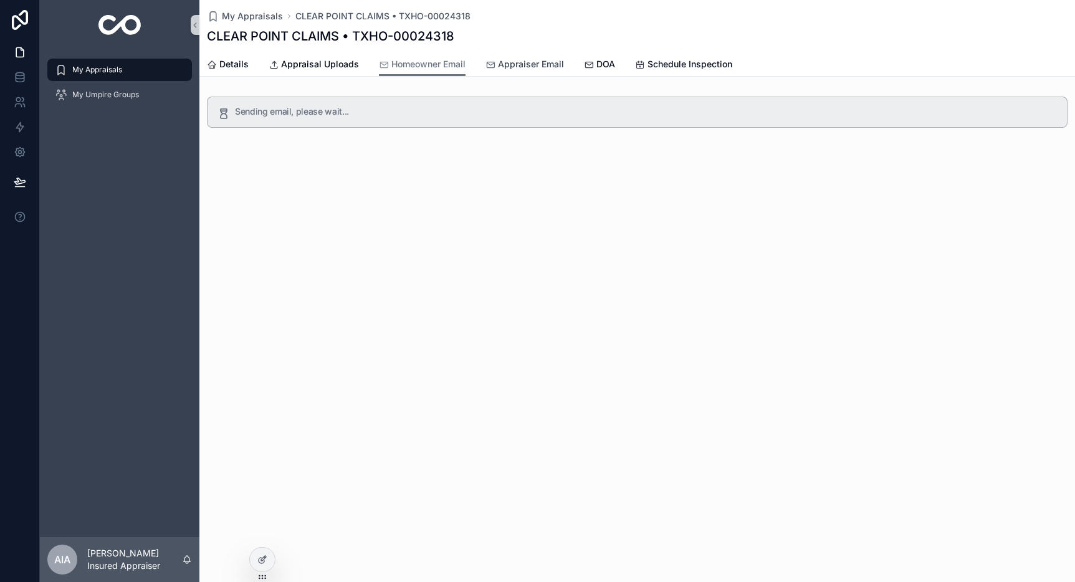
click at [530, 66] on span "Appraiser Email" at bounding box center [531, 64] width 66 height 12
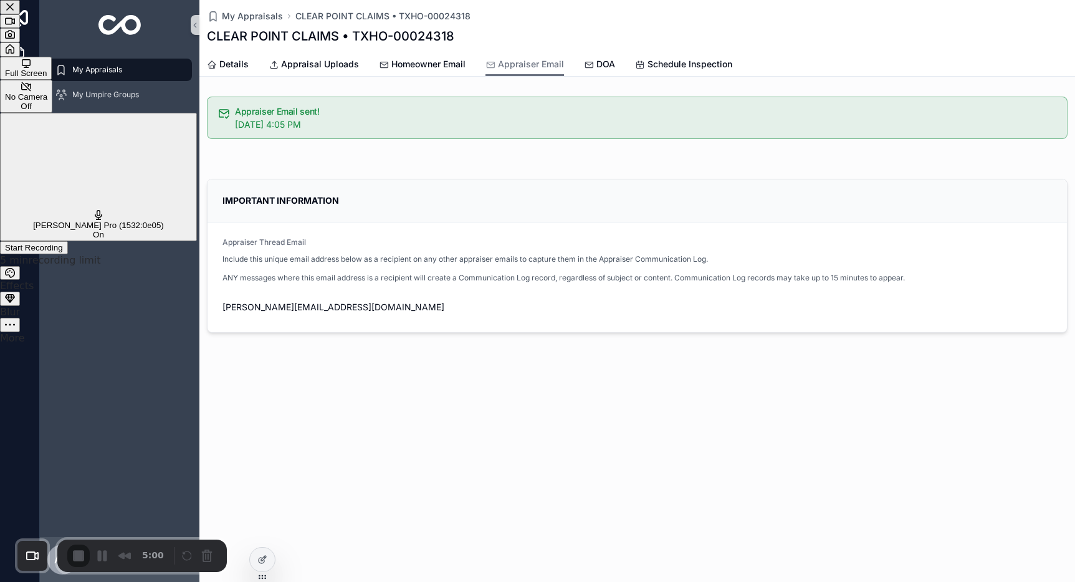
click at [63, 243] on span "Start Recording" at bounding box center [34, 247] width 58 height 9
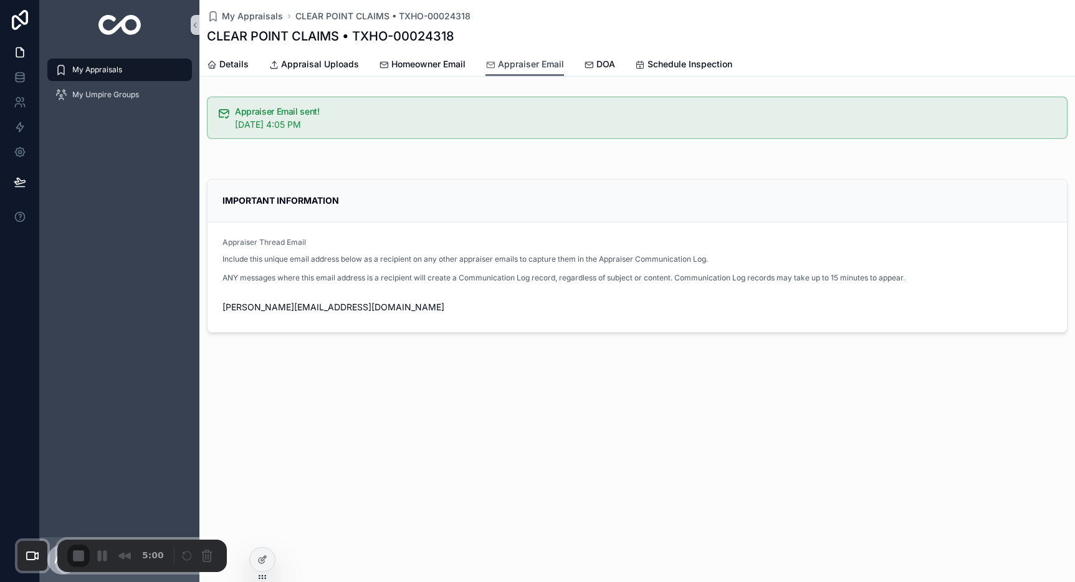
scroll to position [1, 0]
drag, startPoint x: 223, startPoint y: 201, endPoint x: 366, endPoint y: 213, distance: 143.2
click at [366, 213] on div "IMPORTANT INFORMATION" at bounding box center [636, 200] width 859 height 43
drag, startPoint x: 225, startPoint y: 243, endPoint x: 302, endPoint y: 249, distance: 76.9
click at [302, 249] on div "Appraiser Thread Email" at bounding box center [636, 244] width 829 height 15
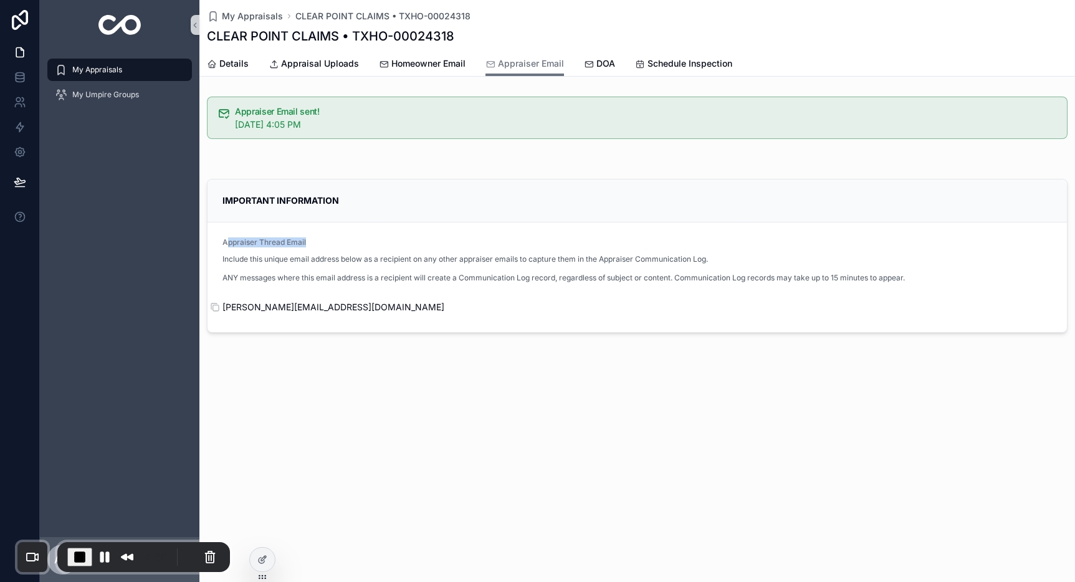
drag, startPoint x: 450, startPoint y: 307, endPoint x: 295, endPoint y: 305, distance: 155.1
click at [295, 306] on span "jason+arecaeCCcFpsk5azb9@heffingtonappraisal.com" at bounding box center [636, 307] width 829 height 12
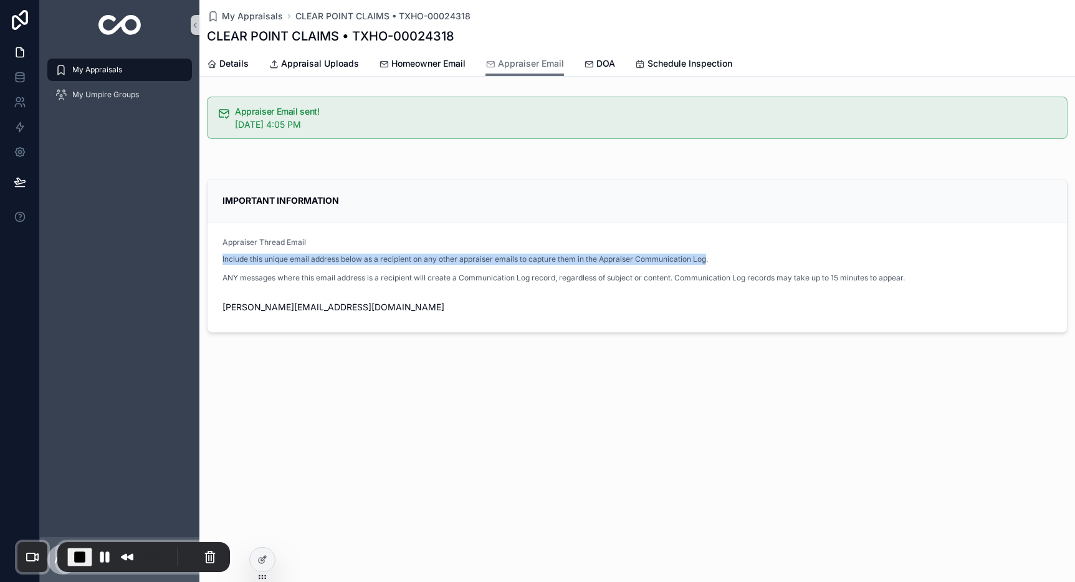
drag, startPoint x: 223, startPoint y: 262, endPoint x: 709, endPoint y: 263, distance: 485.9
click at [709, 263] on p "Include this unique email address below as a recipient on any other appraiser e…" at bounding box center [563, 259] width 682 height 11
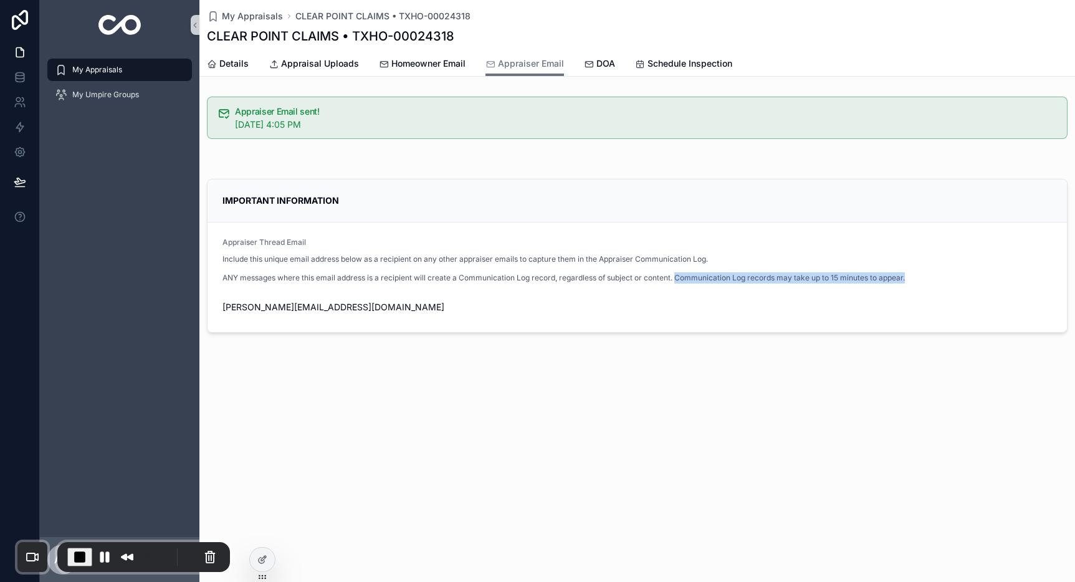
drag, startPoint x: 910, startPoint y: 277, endPoint x: 678, endPoint y: 281, distance: 232.4
click at [678, 281] on div "Include this unique email address below as a recipient on any other appraiser e…" at bounding box center [636, 272] width 829 height 40
click at [404, 69] on span "Homeowner Email" at bounding box center [428, 63] width 74 height 12
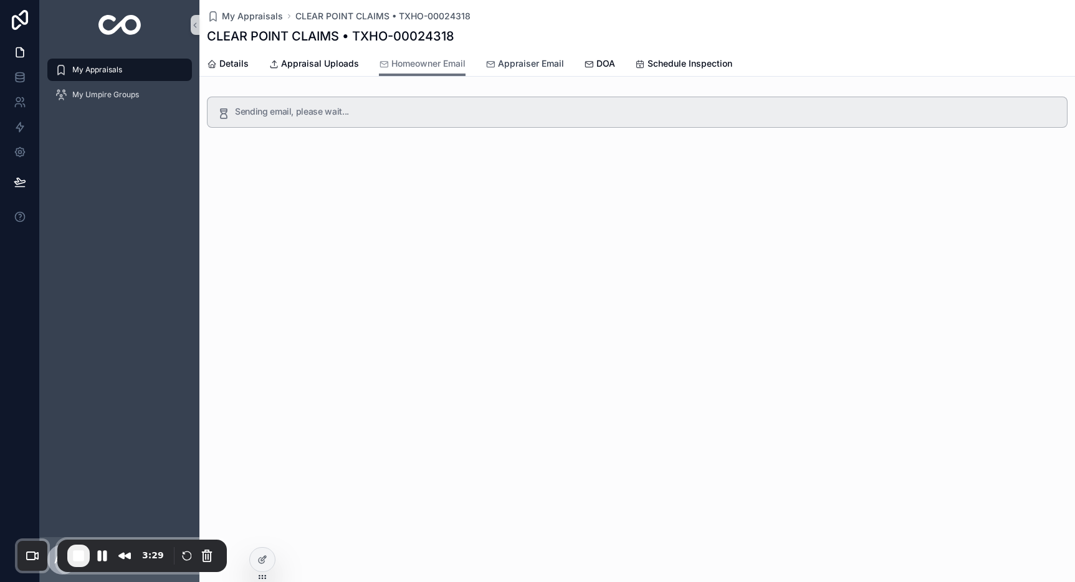
click at [513, 64] on span "Appraiser Email" at bounding box center [531, 63] width 66 height 12
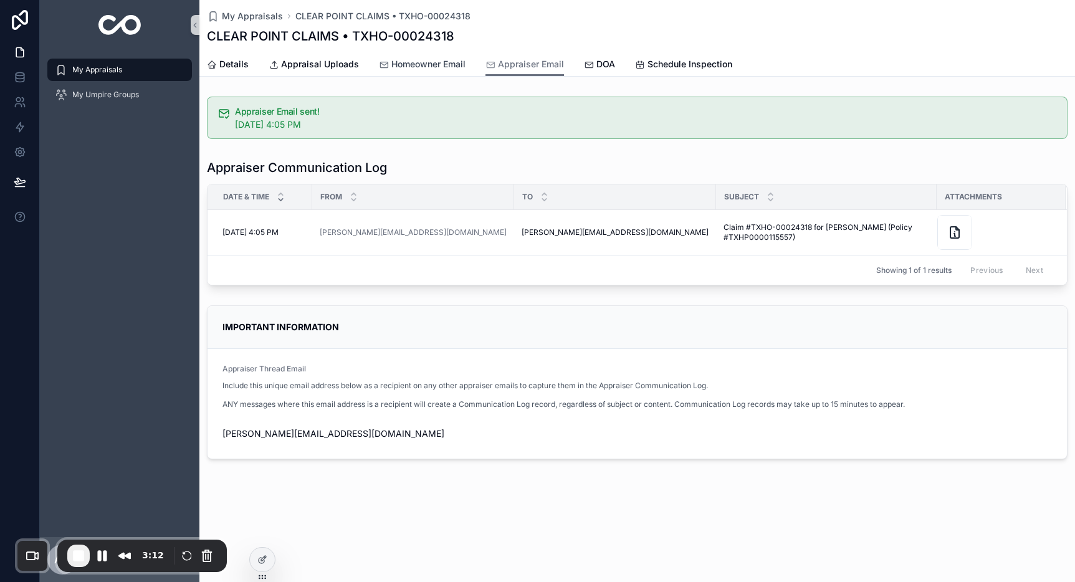
click at [409, 67] on span "Homeowner Email" at bounding box center [428, 64] width 74 height 12
drag, startPoint x: 225, startPoint y: 327, endPoint x: 473, endPoint y: 440, distance: 271.8
click at [473, 440] on div "IMPORTANT INFORMATION Homeowner Thread Email Address Include this unique email …" at bounding box center [637, 382] width 860 height 154
click at [480, 434] on span "jason+hrecaeCCcFpsk5azb9@heffingtonappraisal.com" at bounding box center [636, 433] width 829 height 12
click at [558, 162] on div "Homeowner Communication Log" at bounding box center [637, 167] width 860 height 17
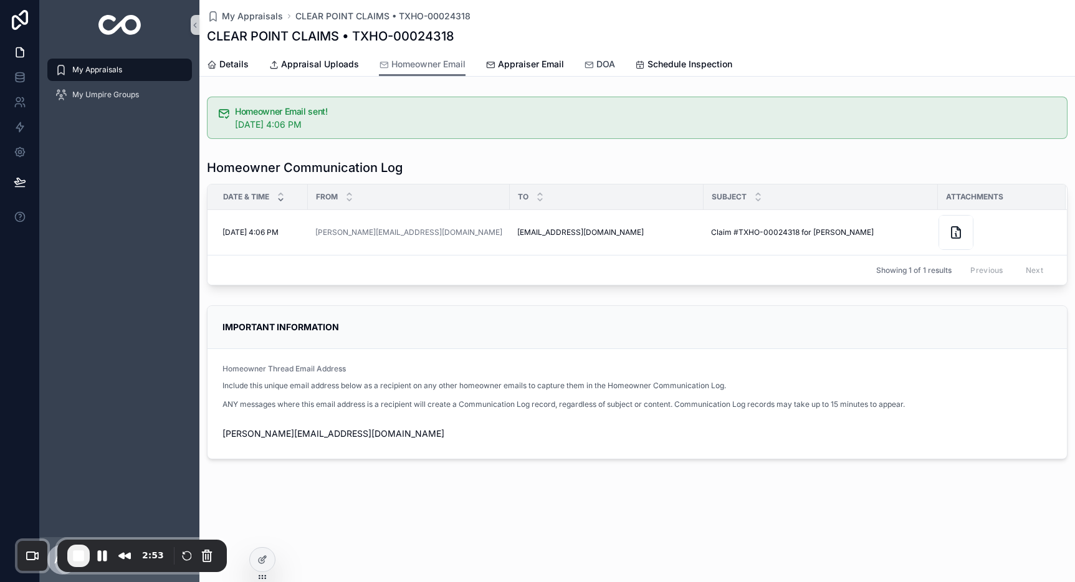
click at [599, 67] on span "DOA" at bounding box center [605, 64] width 19 height 12
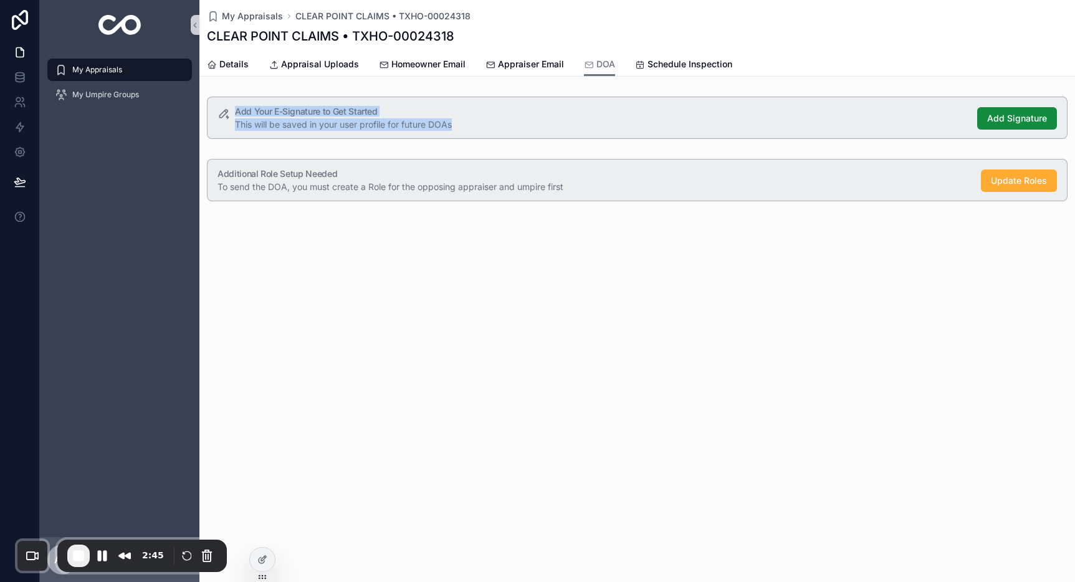
drag, startPoint x: 235, startPoint y: 112, endPoint x: 465, endPoint y: 123, distance: 229.5
click at [465, 123] on div "Add Your E-Signature to Get Started This will be saved in your user profile for…" at bounding box center [601, 119] width 732 height 24
click at [605, 122] on div "This will be saved in your user profile for future DOAs" at bounding box center [601, 124] width 732 height 12
click at [1014, 123] on span "Add Signature" at bounding box center [1017, 118] width 60 height 12
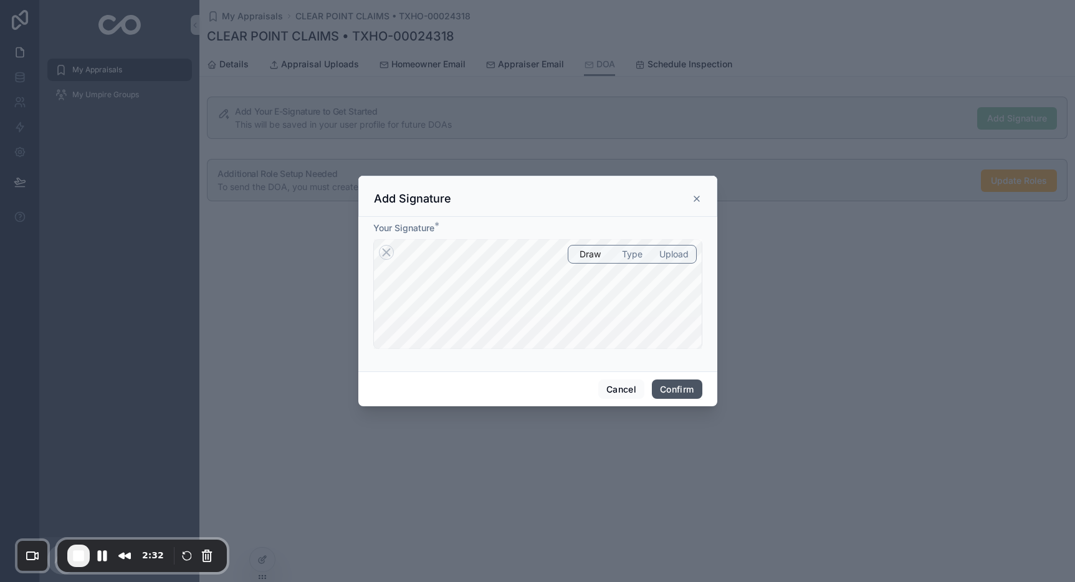
click at [668, 387] on button "Confirm" at bounding box center [677, 389] width 50 height 20
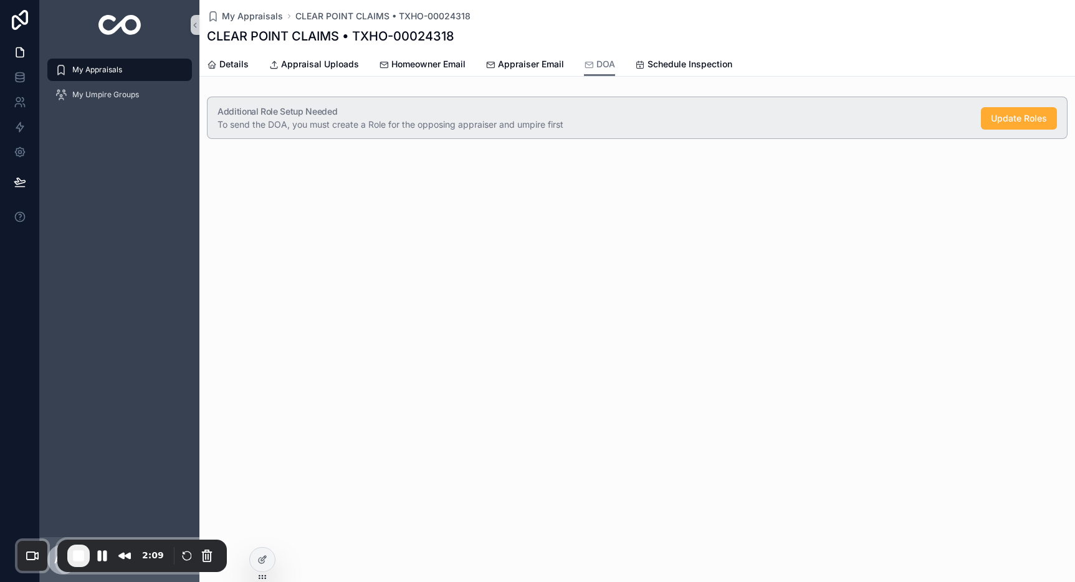
click at [374, 128] on span "To send the DOA, you must create a Role for the opposing appraiser and umpire f…" at bounding box center [390, 124] width 346 height 11
click at [283, 132] on div "Additional Role Setup Needed To send the DOA, you must create a Role for the op…" at bounding box center [637, 118] width 860 height 42
click at [1030, 120] on span "Update Roles" at bounding box center [1018, 118] width 56 height 12
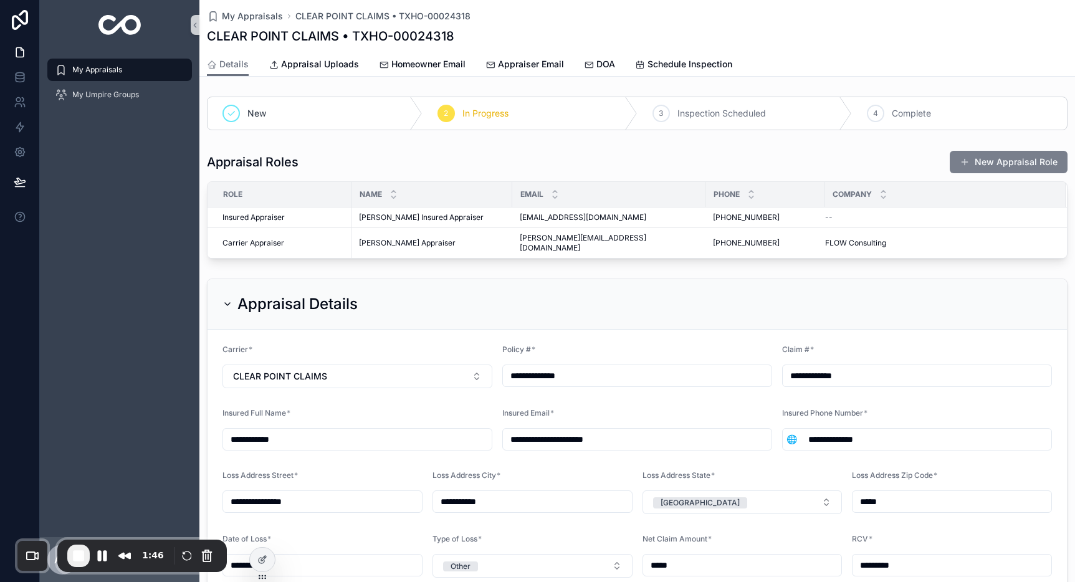
click at [998, 166] on button "New Appraisal Role" at bounding box center [1008, 162] width 118 height 22
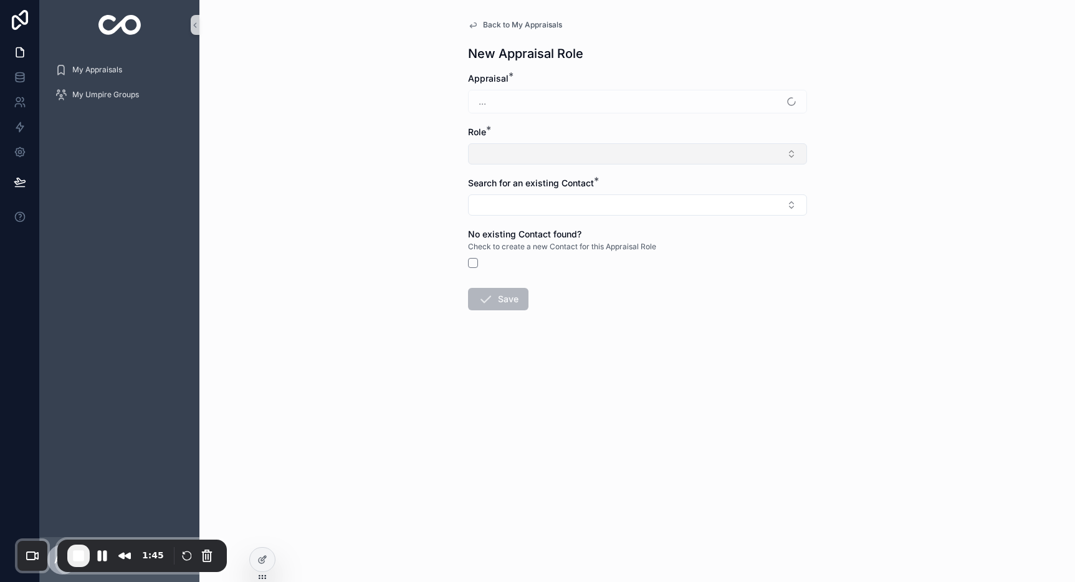
click at [593, 156] on button "Select Button" at bounding box center [637, 153] width 339 height 21
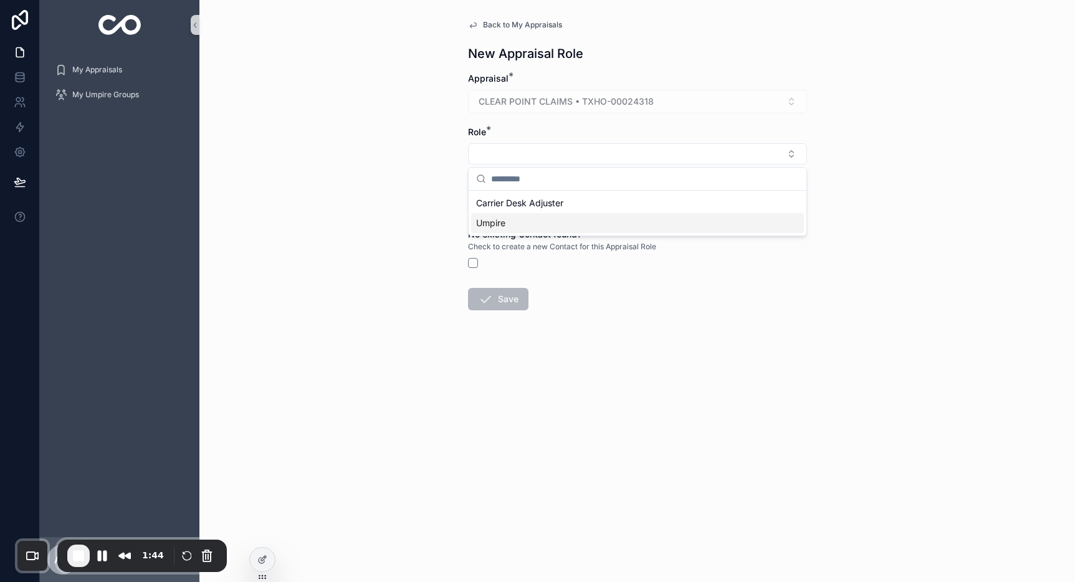
click at [523, 227] on div "Umpire" at bounding box center [637, 223] width 333 height 20
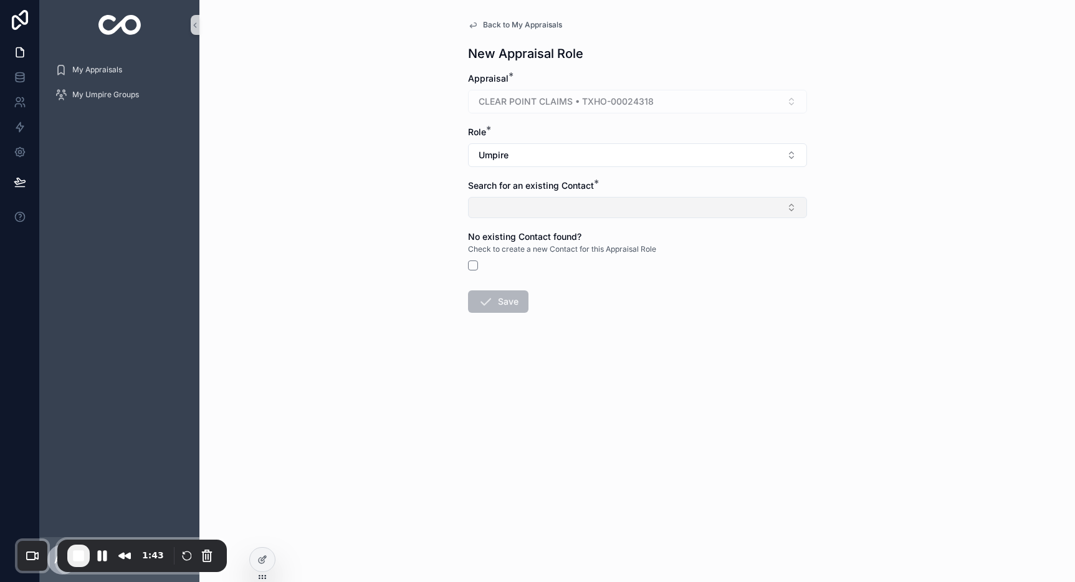
click at [532, 212] on button "Select Button" at bounding box center [637, 207] width 339 height 21
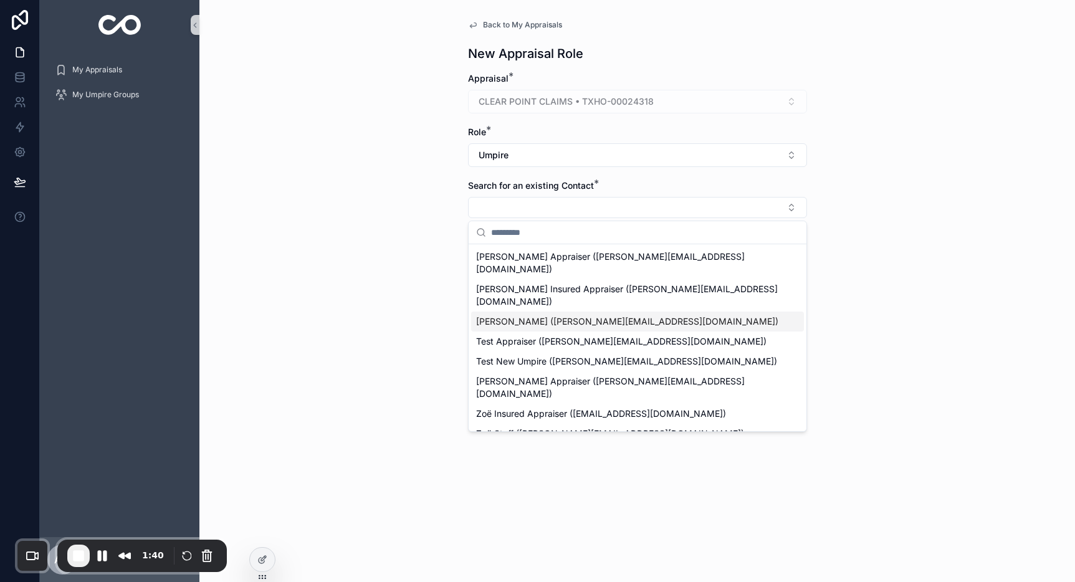
click at [547, 315] on span "[PERSON_NAME] ([PERSON_NAME][EMAIL_ADDRESS][DOMAIN_NAME])" at bounding box center [627, 321] width 302 height 12
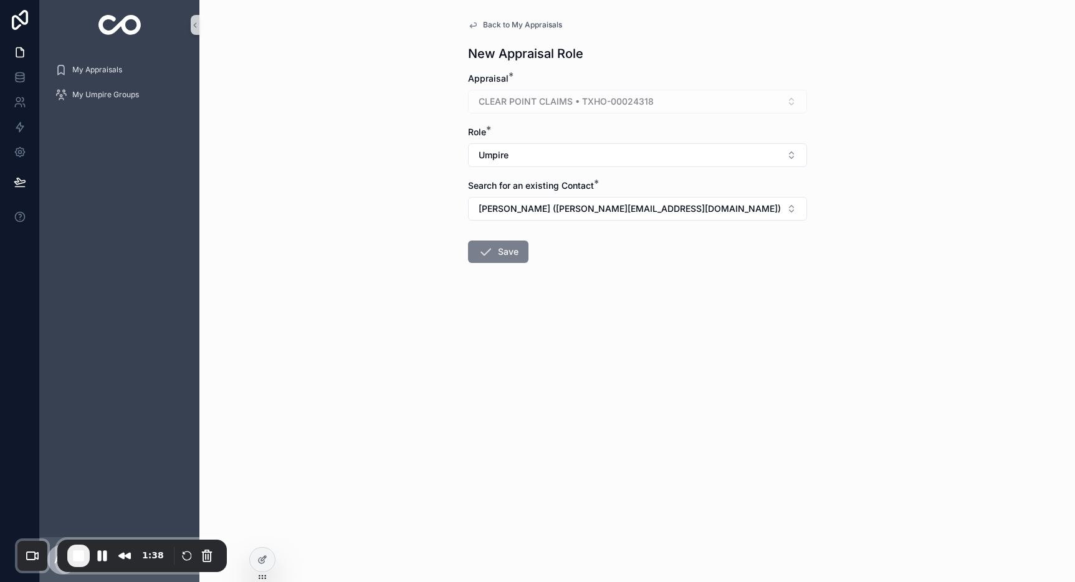
click at [493, 254] on button "Save" at bounding box center [498, 251] width 60 height 22
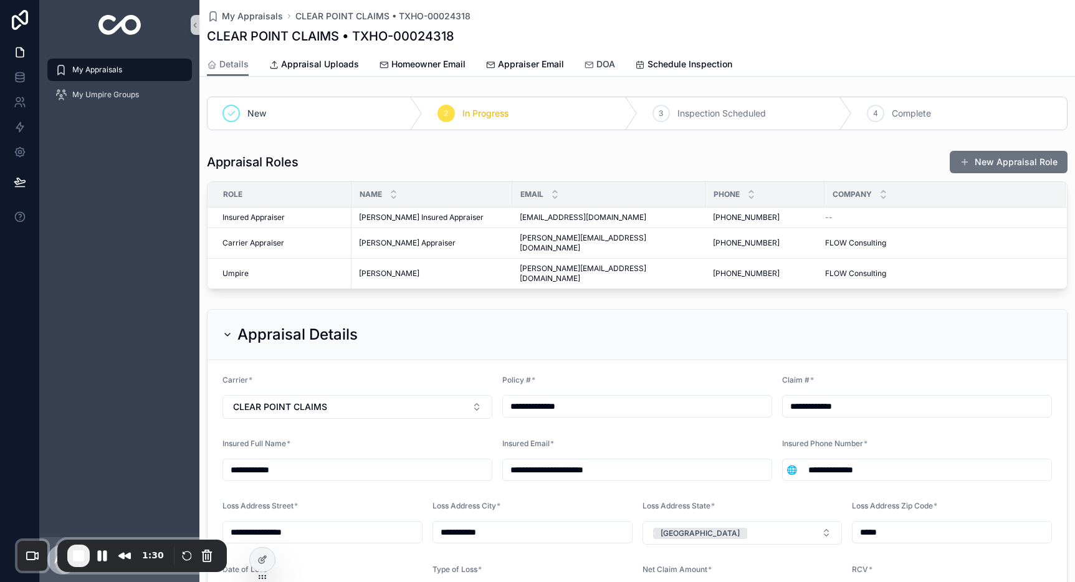
click at [600, 64] on span "DOA" at bounding box center [605, 64] width 19 height 12
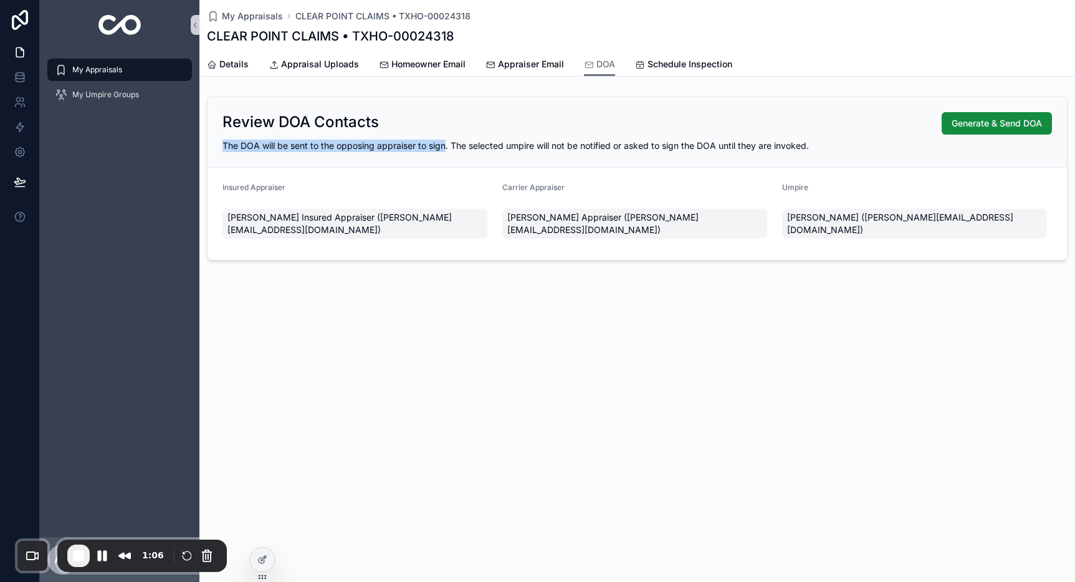
drag, startPoint x: 223, startPoint y: 149, endPoint x: 447, endPoint y: 149, distance: 223.6
click at [447, 149] on span "The DOA will be sent to the opposing appraiser to sign. The selected umpire wil…" at bounding box center [515, 145] width 586 height 11
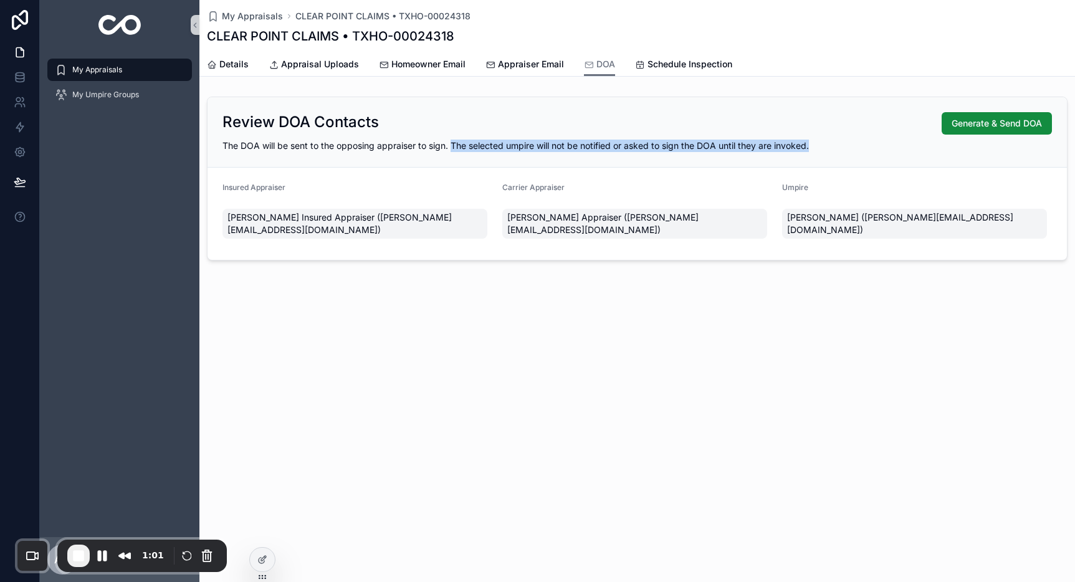
drag, startPoint x: 453, startPoint y: 146, endPoint x: 813, endPoint y: 151, distance: 360.1
click at [813, 151] on div "The DOA will be sent to the opposing appraiser to sign. The selected umpire wil…" at bounding box center [636, 146] width 829 height 12
click at [860, 158] on div "Review DOA Contacts Generate & Send DOA The DOA will be sent to the opposing ap…" at bounding box center [636, 132] width 859 height 70
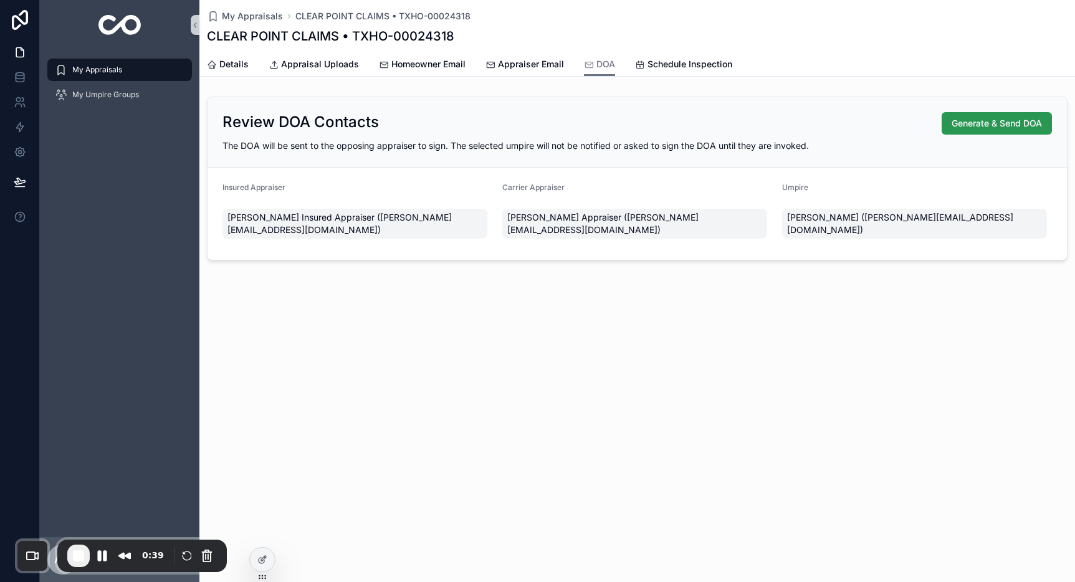
click at [984, 126] on span "Generate & Send DOA" at bounding box center [996, 123] width 90 height 12
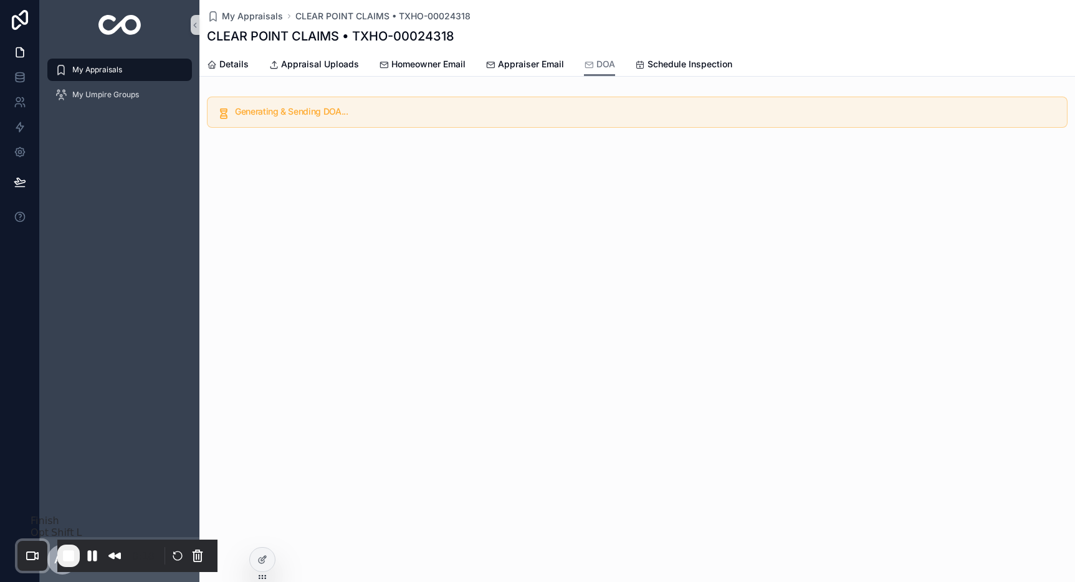
click at [76, 558] on span "End Recording" at bounding box center [68, 555] width 15 height 15
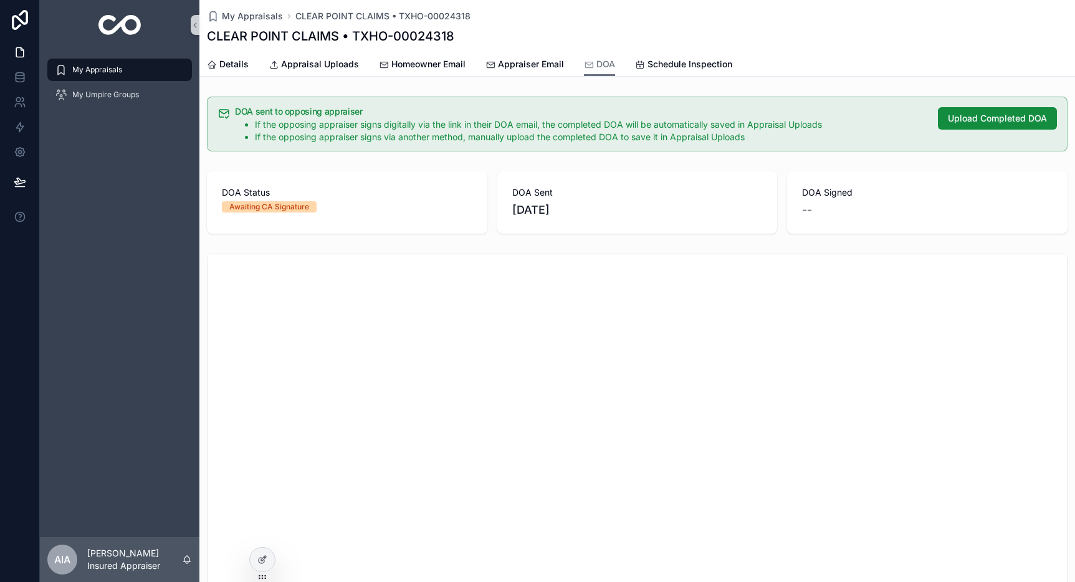
scroll to position [1, 0]
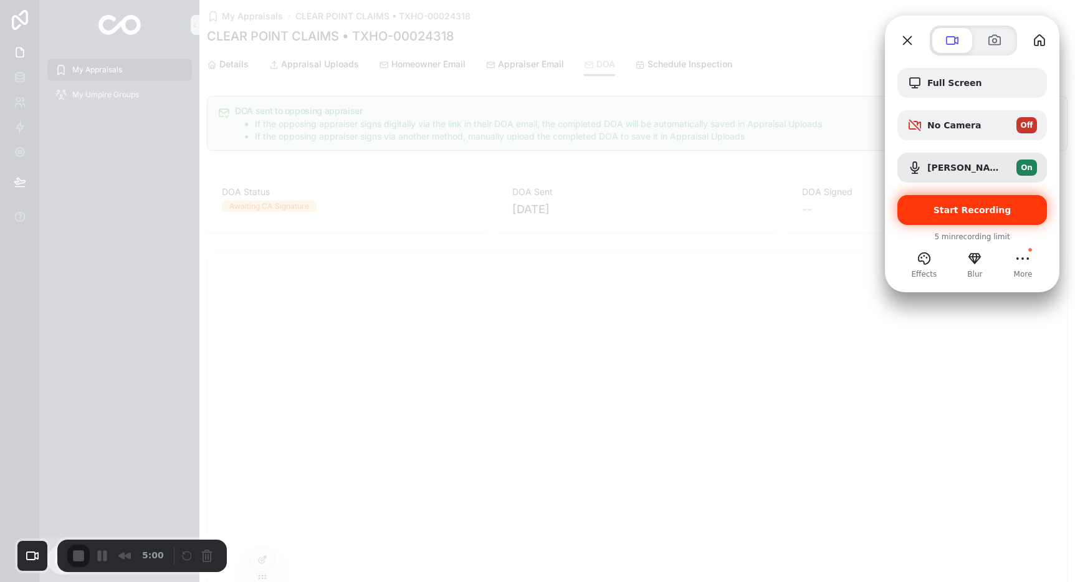
click at [967, 206] on span "Start Recording" at bounding box center [972, 210] width 78 height 10
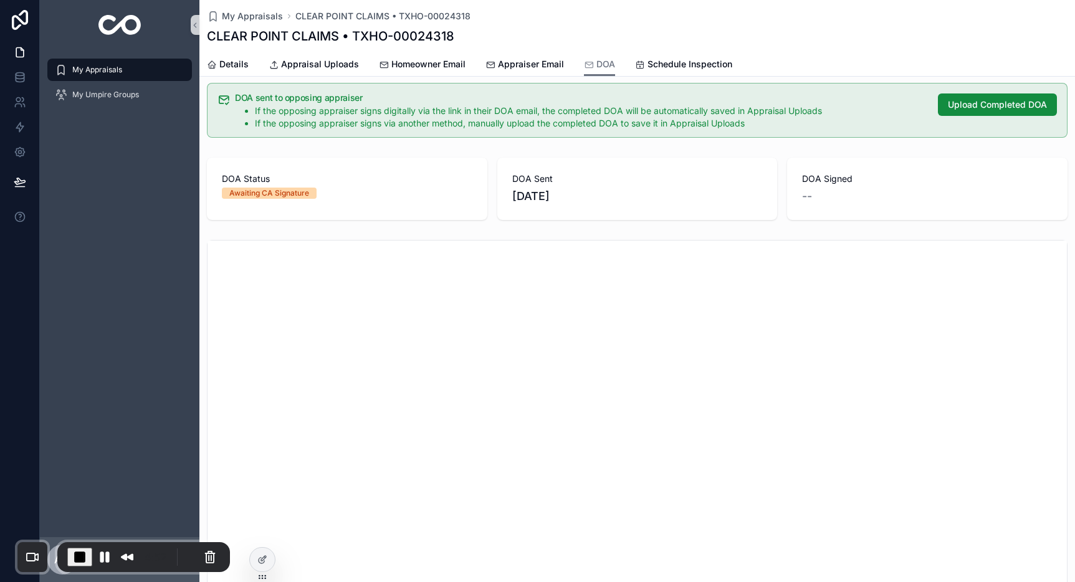
scroll to position [17, 0]
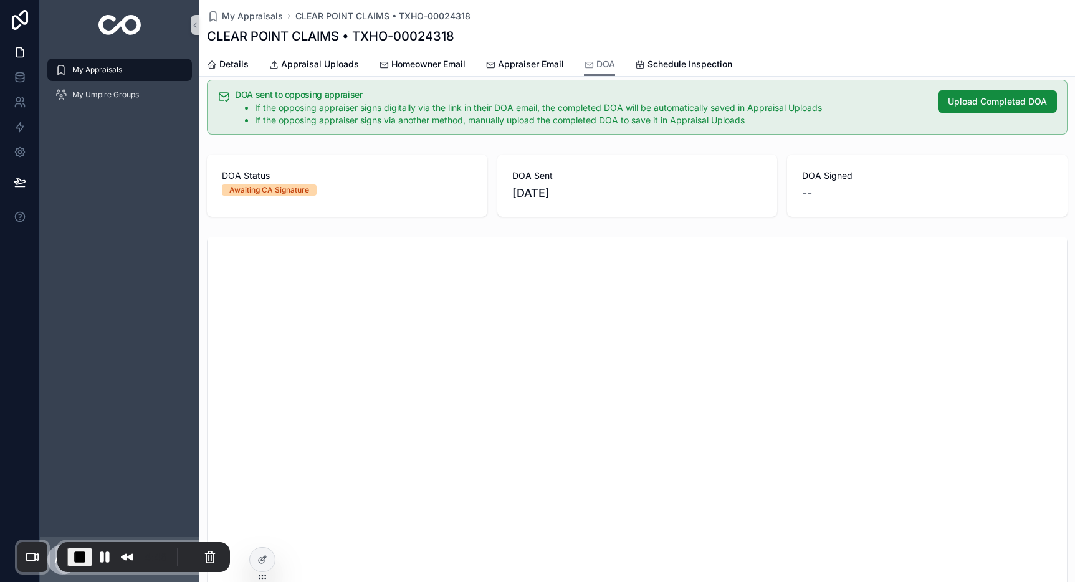
drag, startPoint x: 513, startPoint y: 174, endPoint x: 565, endPoint y: 201, distance: 58.8
click at [565, 201] on div "DOA Sent [DATE]" at bounding box center [637, 185] width 250 height 32
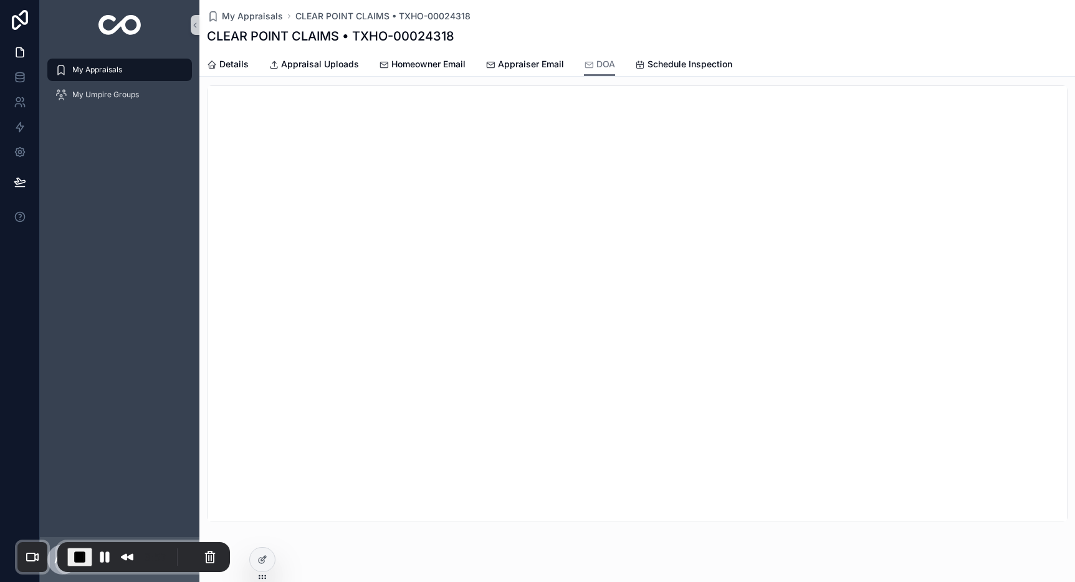
scroll to position [0, 0]
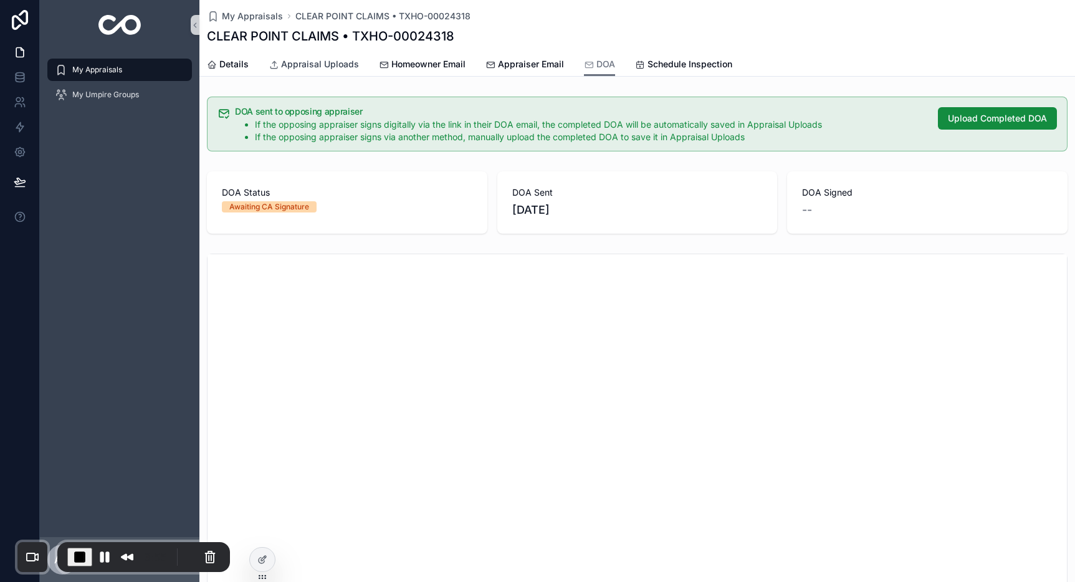
click at [308, 67] on span "Appraisal Uploads" at bounding box center [320, 64] width 78 height 12
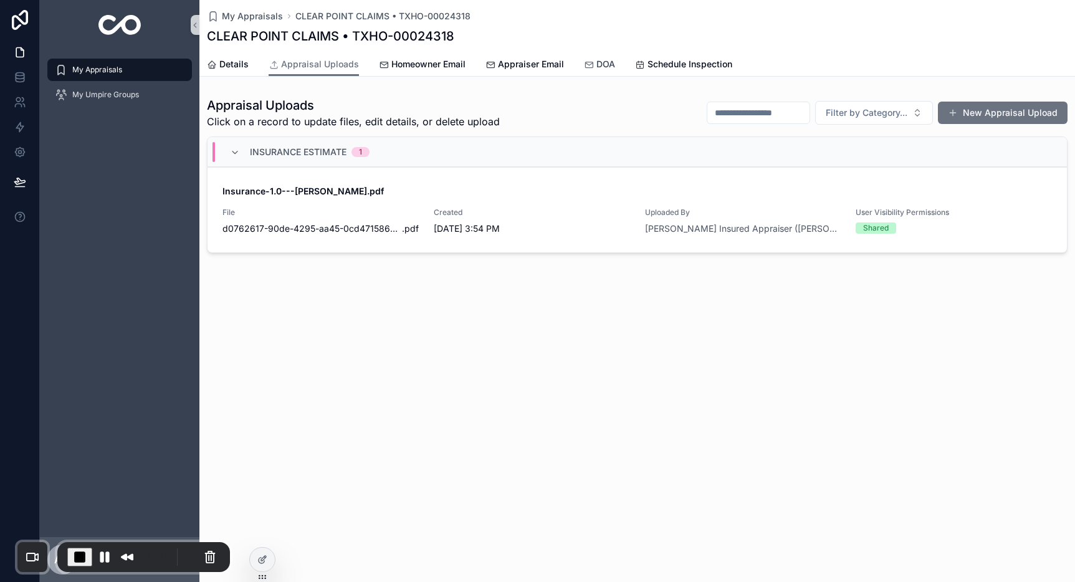
click at [596, 65] on span "DOA" at bounding box center [605, 64] width 19 height 12
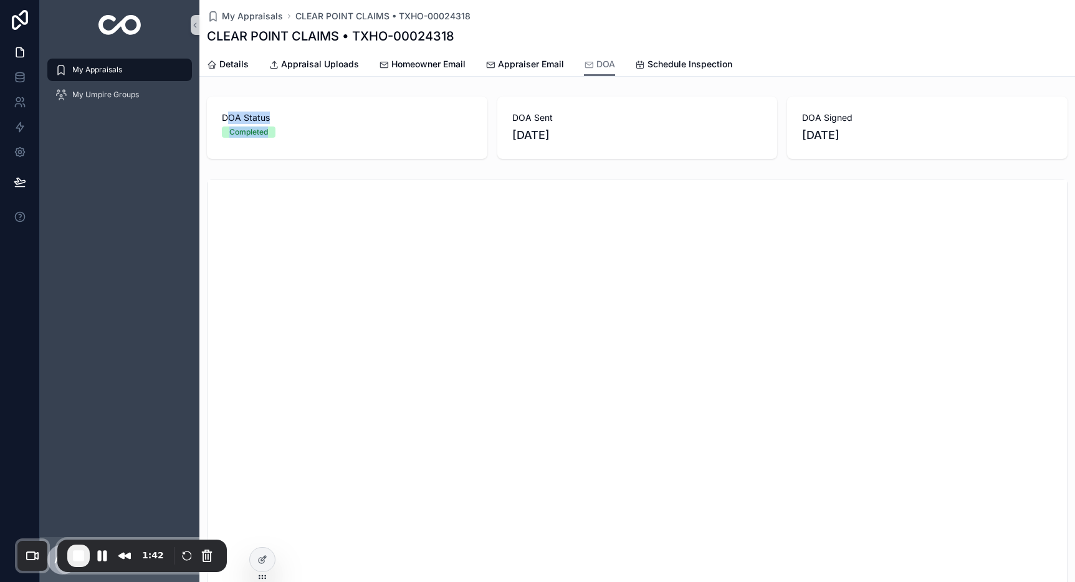
drag, startPoint x: 226, startPoint y: 120, endPoint x: 307, endPoint y: 141, distance: 83.7
click at [307, 141] on div "DOA Status Completed" at bounding box center [347, 128] width 280 height 62
click at [574, 137] on span "[DATE]" at bounding box center [637, 134] width 250 height 17
drag, startPoint x: 798, startPoint y: 114, endPoint x: 865, endPoint y: 139, distance: 71.7
click at [865, 139] on div "DOA Signed [DATE]" at bounding box center [927, 128] width 250 height 32
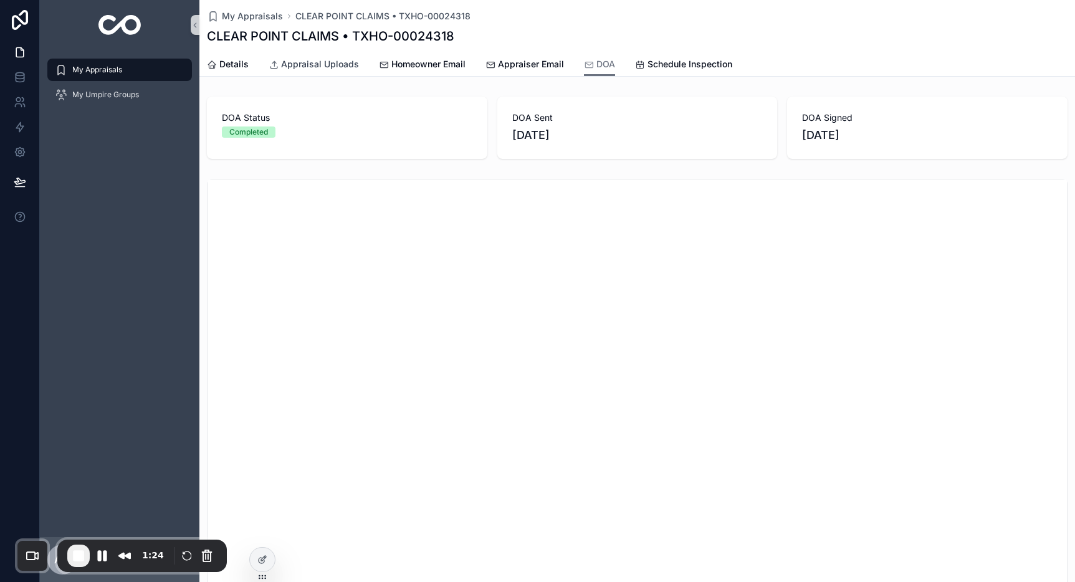
click at [335, 67] on span "Appraisal Uploads" at bounding box center [320, 64] width 78 height 12
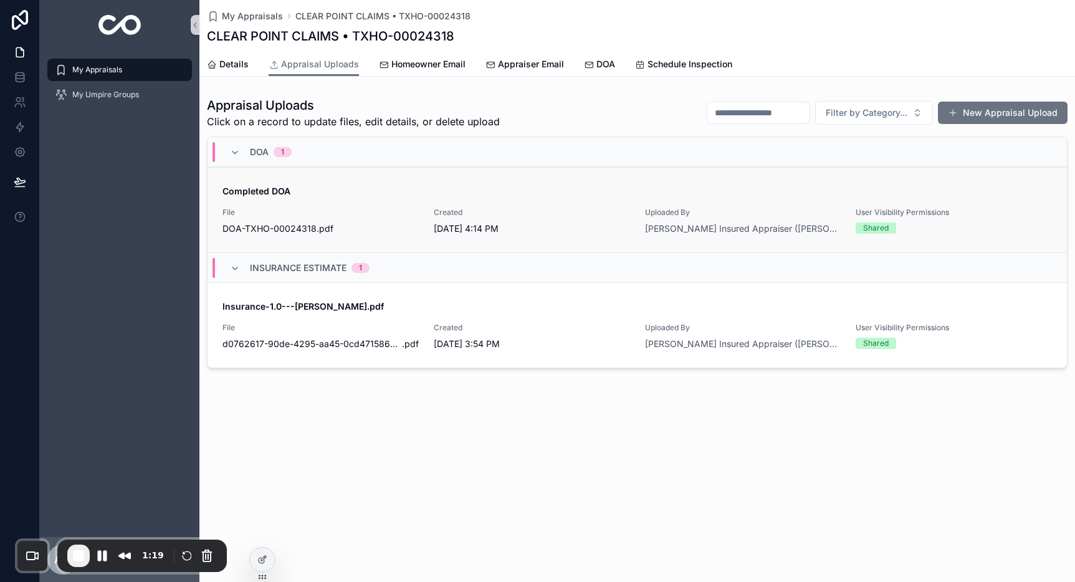
click at [382, 197] on span "Completed DOA" at bounding box center [636, 191] width 829 height 12
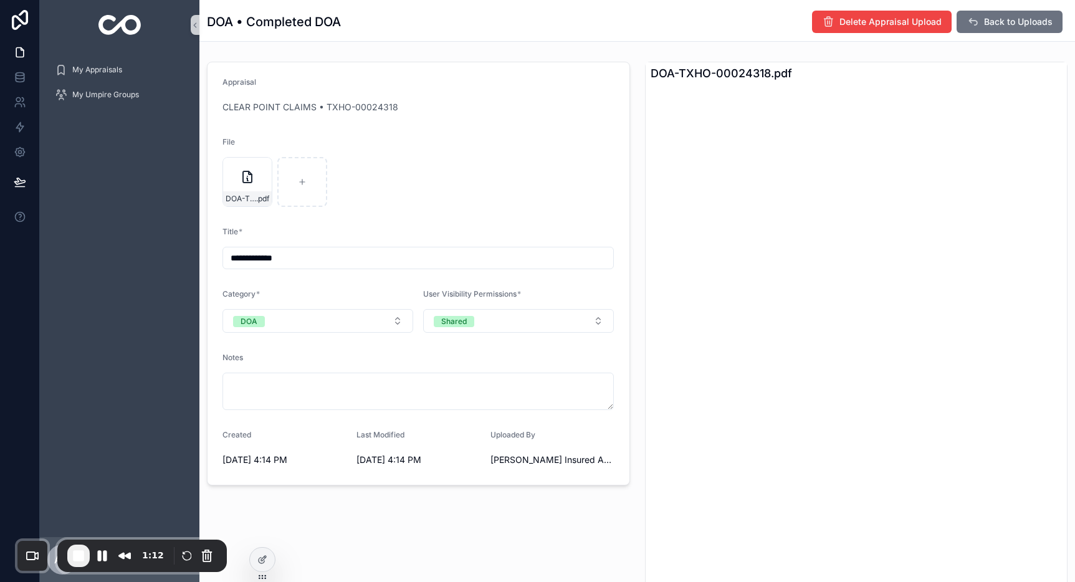
click at [243, 255] on input "**********" at bounding box center [418, 257] width 390 height 17
click at [99, 559] on button "Pause Recording" at bounding box center [92, 556] width 20 height 20
click at [642, 37] on div "DOA • Completed DOA Delete Appraisal Upload Back to Uploads" at bounding box center [637, 20] width 860 height 41
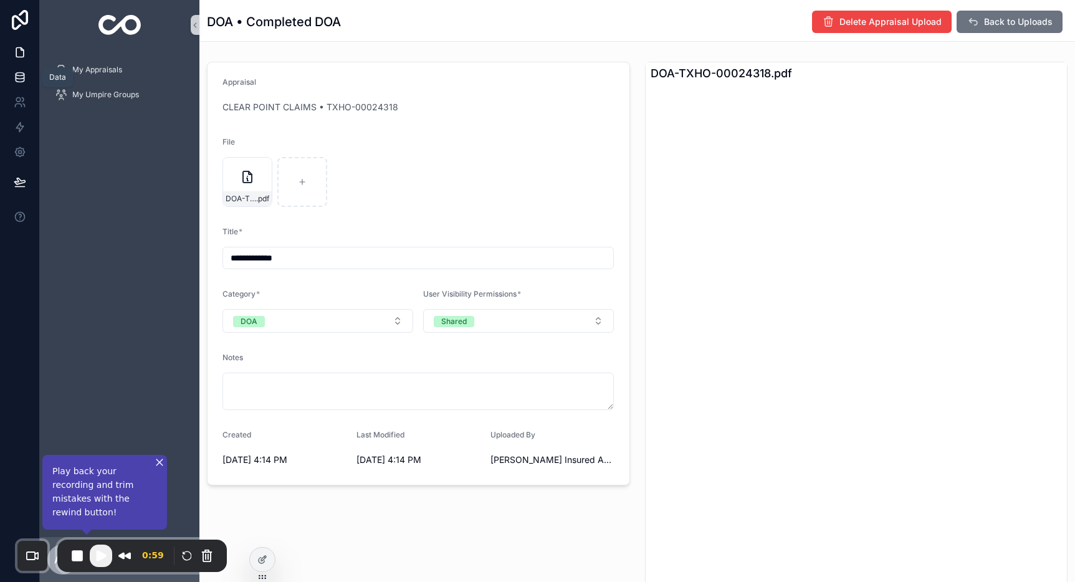
click at [22, 73] on icon at bounding box center [20, 74] width 8 height 3
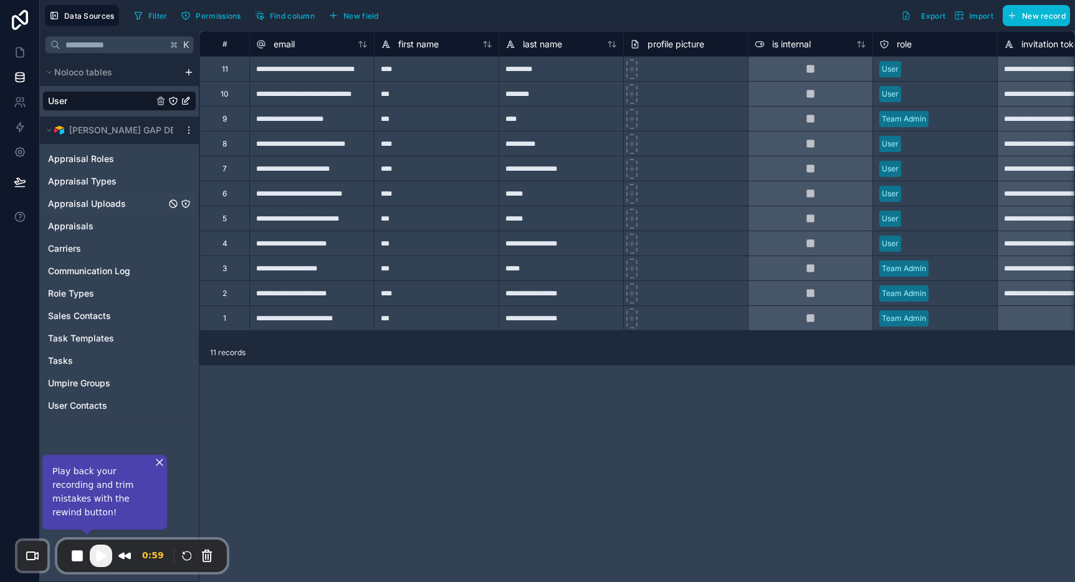
click at [92, 204] on span "Appraisal Uploads" at bounding box center [87, 203] width 78 height 12
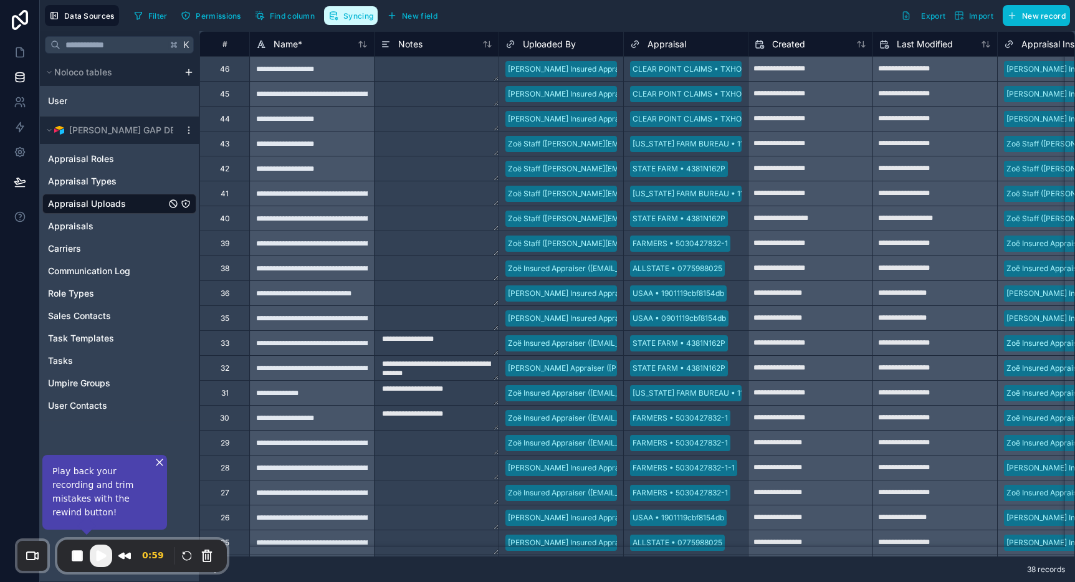
click at [364, 17] on span "Syncing" at bounding box center [358, 15] width 30 height 9
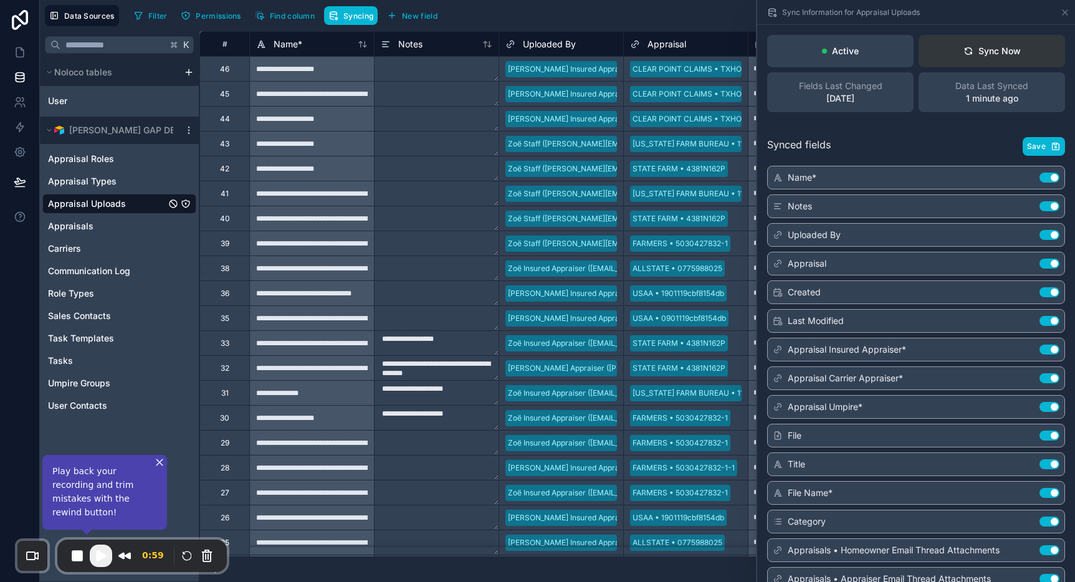
click at [972, 62] on button "Sync Now" at bounding box center [991, 51] width 146 height 32
click at [24, 58] on icon at bounding box center [20, 52] width 12 height 12
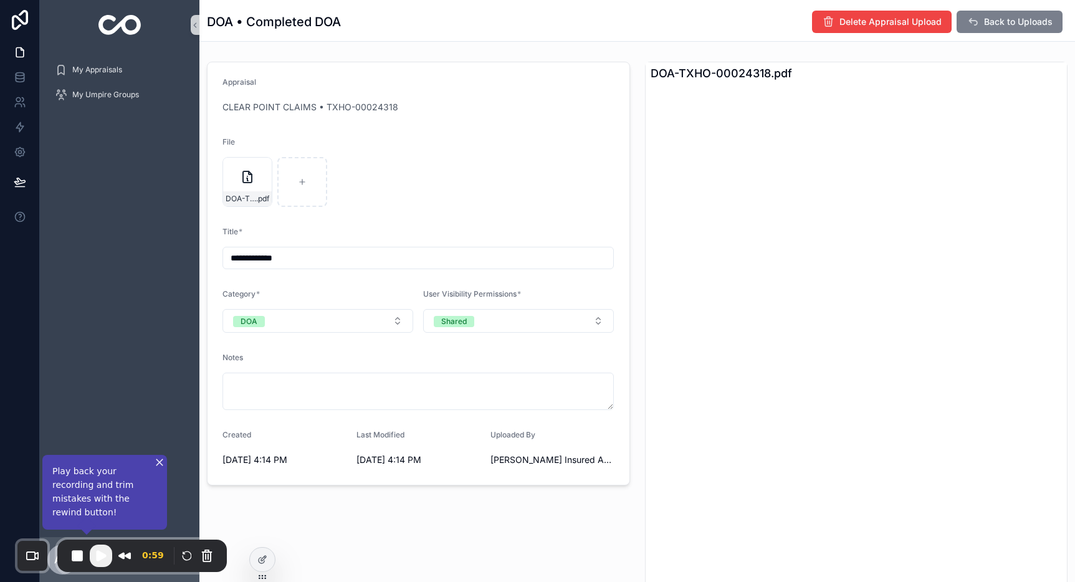
click at [966, 22] on icon "scrollable content" at bounding box center [972, 22] width 12 height 12
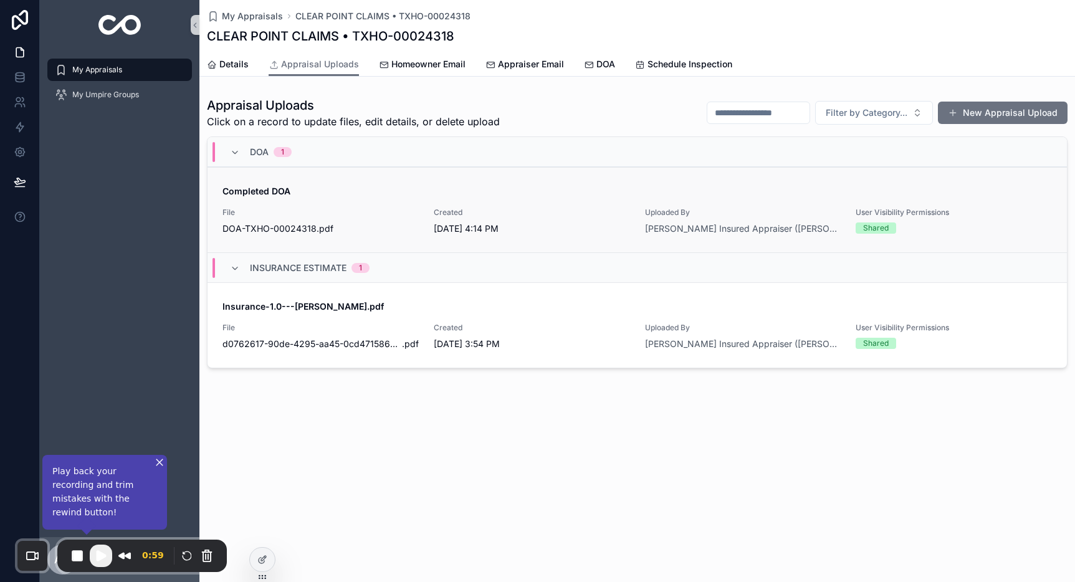
click at [374, 219] on div "File DOA-TXHO-00024318 .pdf" at bounding box center [320, 220] width 196 height 27
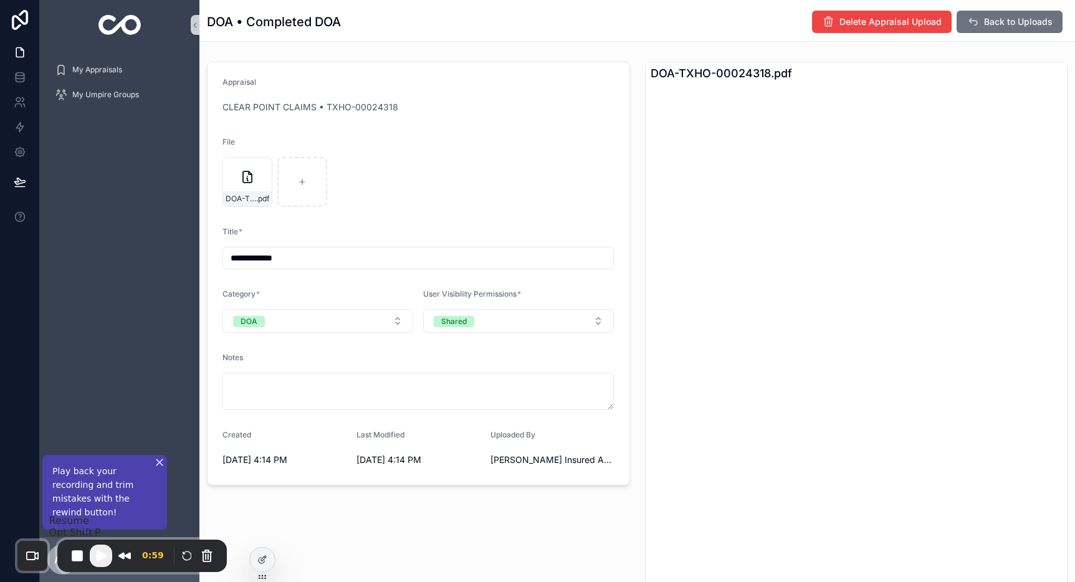
click at [102, 559] on span "Play Recording" at bounding box center [100, 555] width 15 height 15
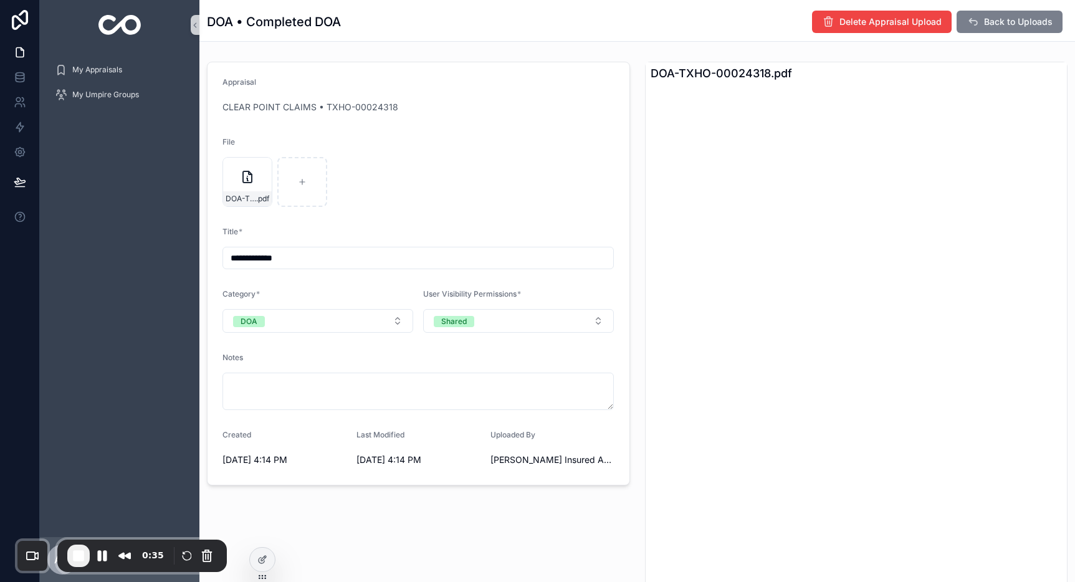
click at [989, 24] on span "Back to Uploads" at bounding box center [1018, 22] width 69 height 12
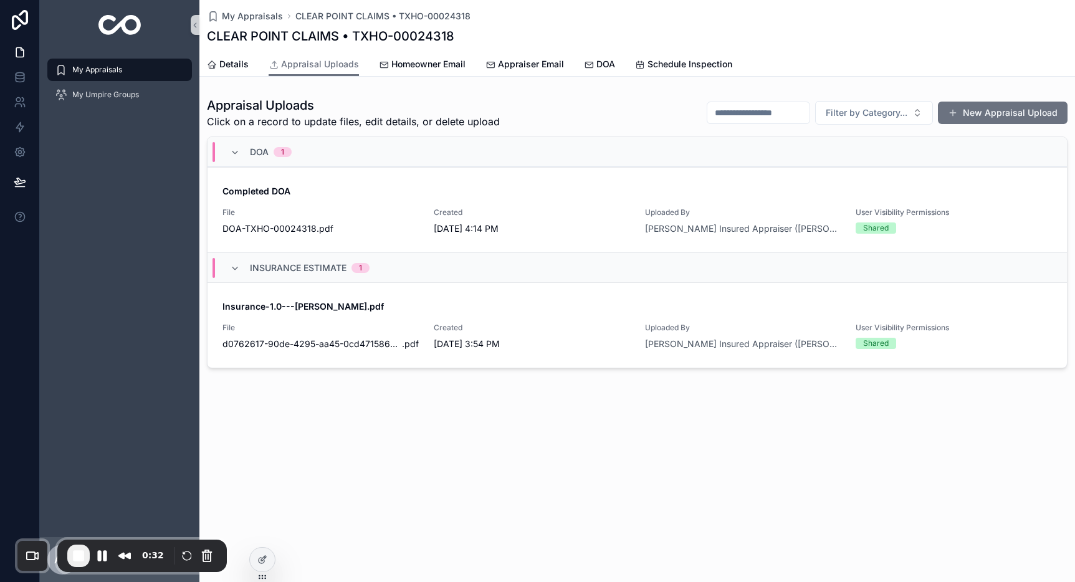
click at [108, 67] on span "My Appraisals" at bounding box center [97, 70] width 50 height 10
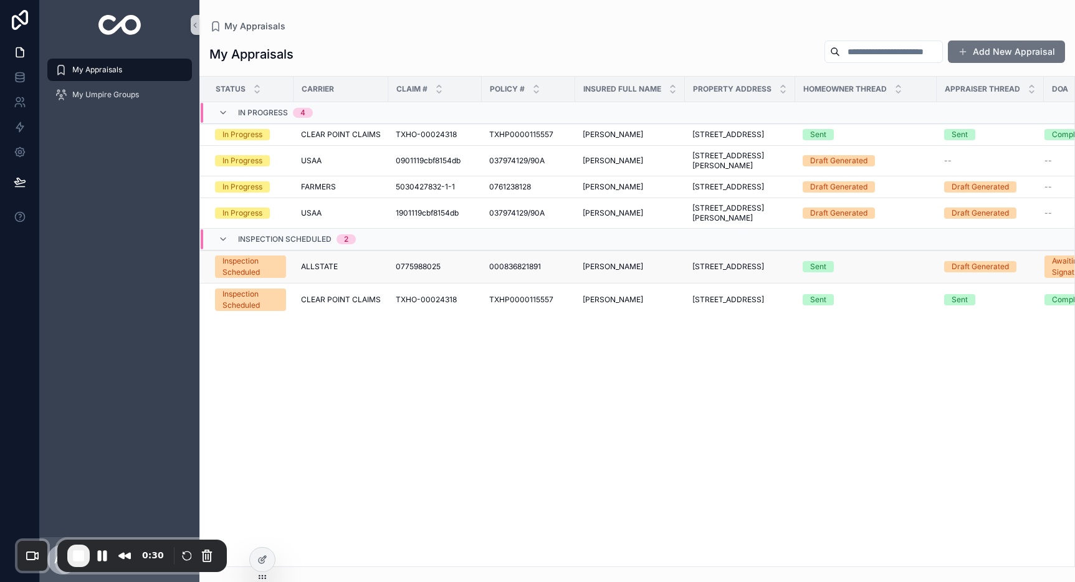
click at [330, 272] on span "ALLSTATE" at bounding box center [319, 267] width 37 height 10
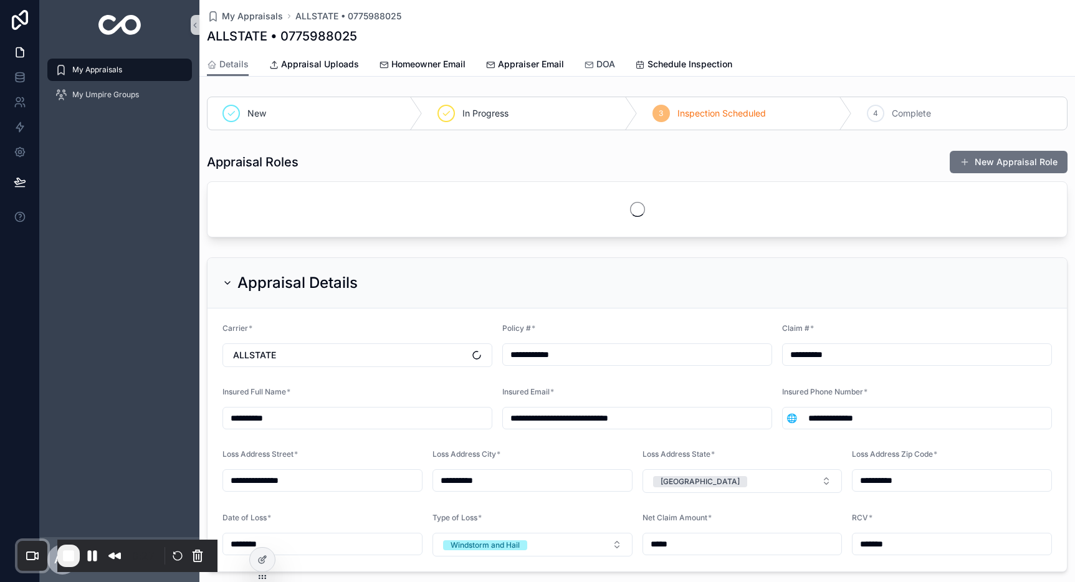
click at [592, 61] on div "DOA" at bounding box center [599, 64] width 31 height 12
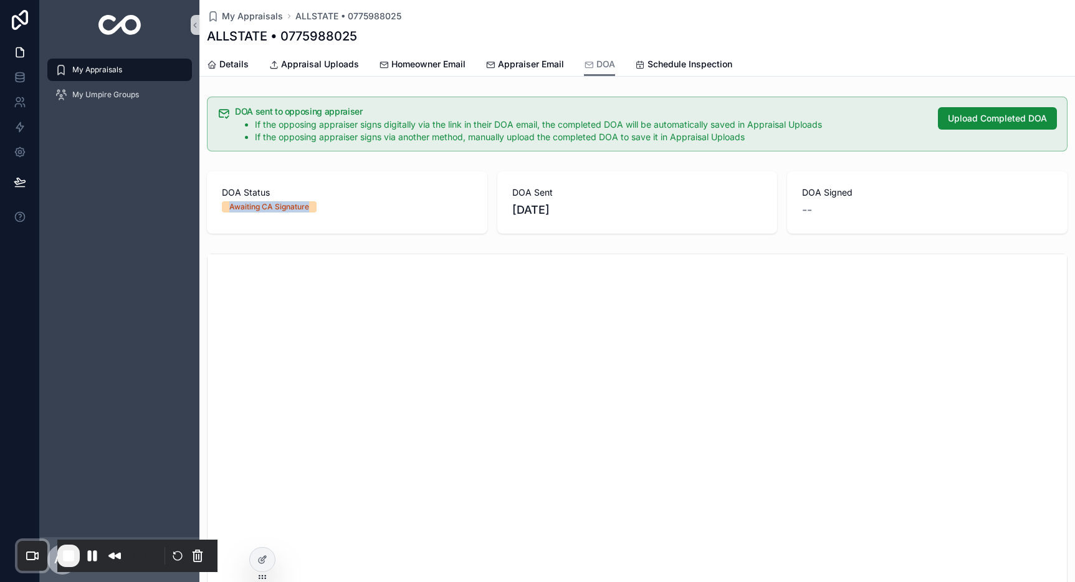
drag, startPoint x: 227, startPoint y: 207, endPoint x: 308, endPoint y: 202, distance: 80.5
click at [308, 202] on span "Awaiting CA Signature" at bounding box center [269, 206] width 95 height 11
click at [969, 123] on span "Upload Completed DOA" at bounding box center [996, 118] width 99 height 12
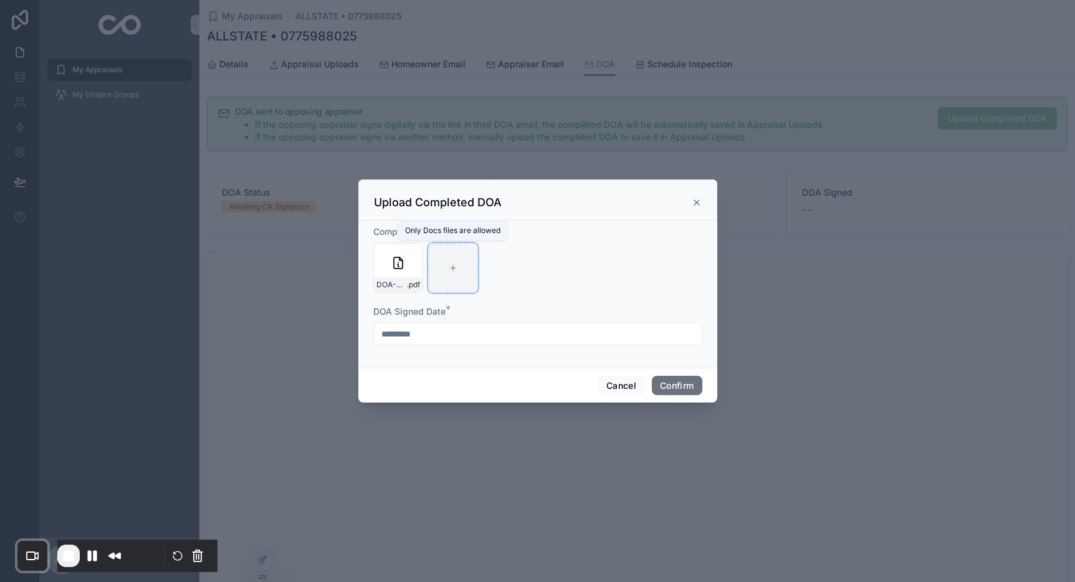
click at [457, 272] on div at bounding box center [453, 268] width 50 height 50
type input "**********"
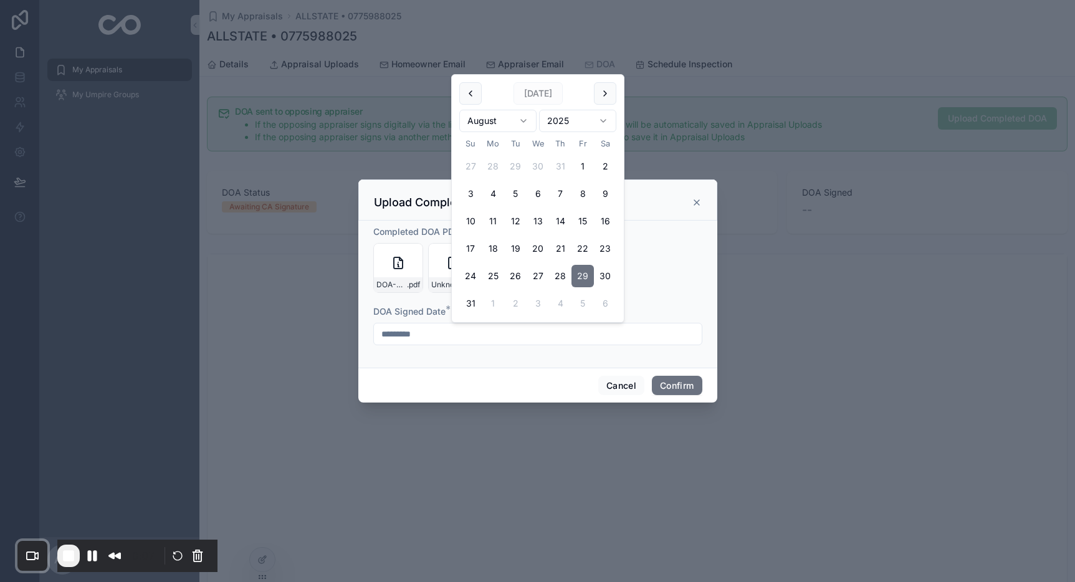
click at [420, 334] on input "*********" at bounding box center [538, 333] width 328 height 17
click at [665, 284] on div "DOA-0775988025 .pdf Unknown (3) .pdf" at bounding box center [537, 268] width 329 height 50
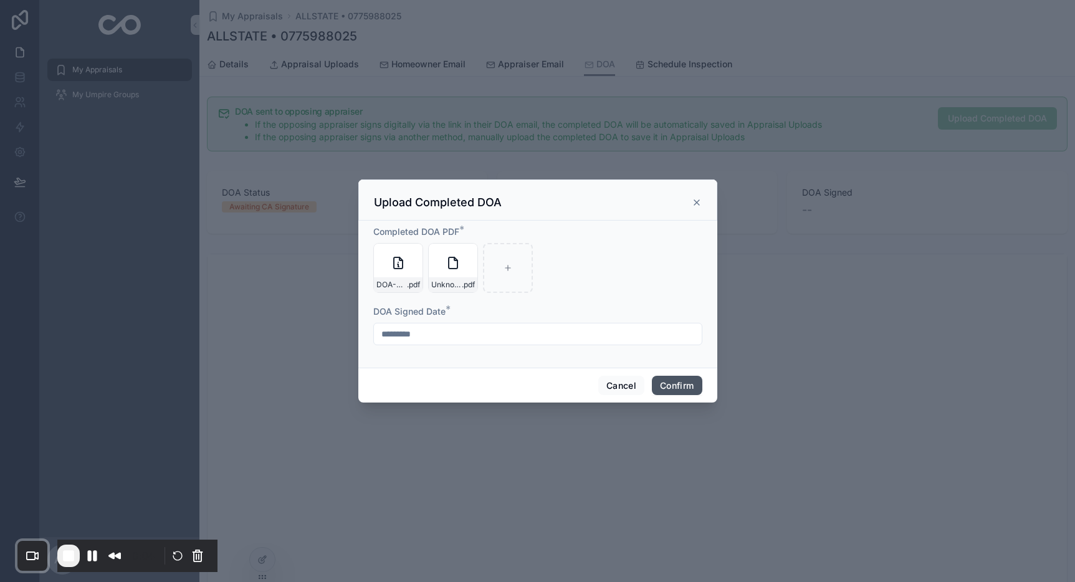
click at [683, 384] on button "Confirm" at bounding box center [677, 386] width 50 height 20
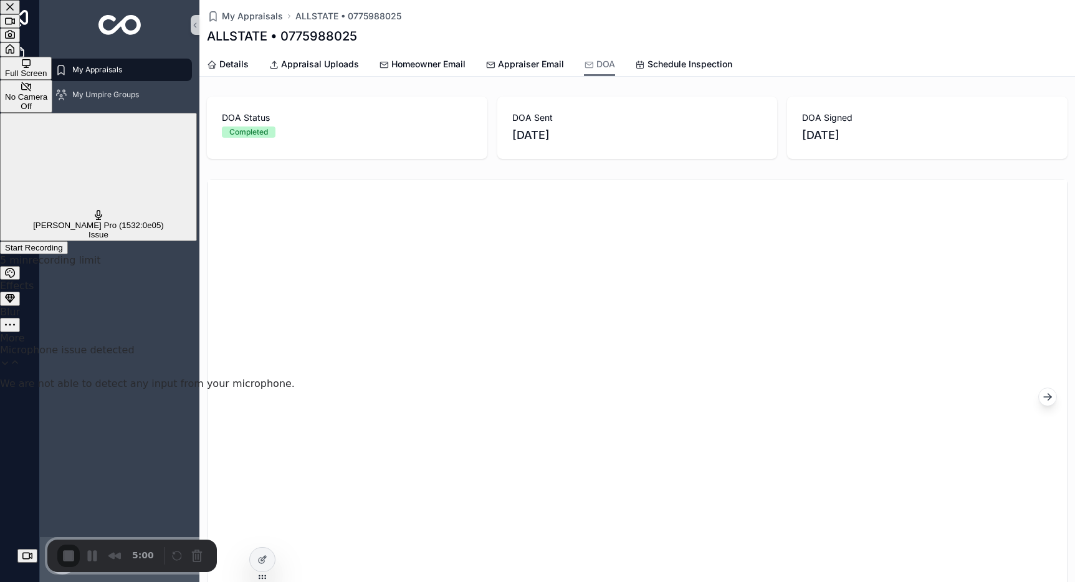
click at [63, 243] on div "Start Recording" at bounding box center [34, 247] width 58 height 9
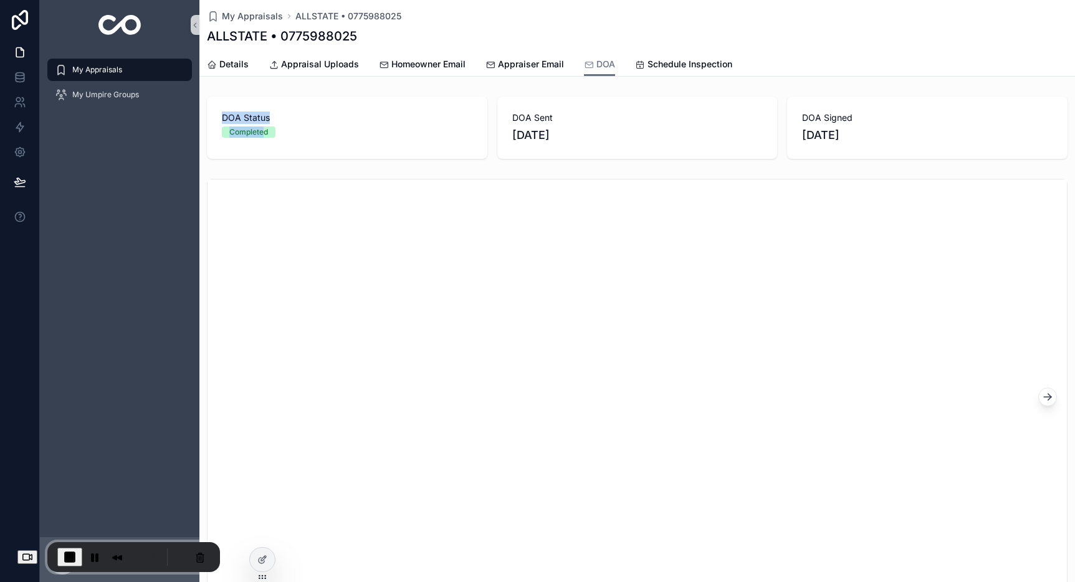
drag, startPoint x: 219, startPoint y: 121, endPoint x: 262, endPoint y: 136, distance: 45.5
click at [262, 136] on div "DOA Status Completed" at bounding box center [347, 128] width 280 height 62
drag, startPoint x: 821, startPoint y: 131, endPoint x: 804, endPoint y: 121, distance: 20.1
click at [804, 121] on div "DOA Signed 8/29/2025" at bounding box center [927, 128] width 250 height 32
click at [325, 58] on span "Appraisal Uploads" at bounding box center [320, 64] width 78 height 12
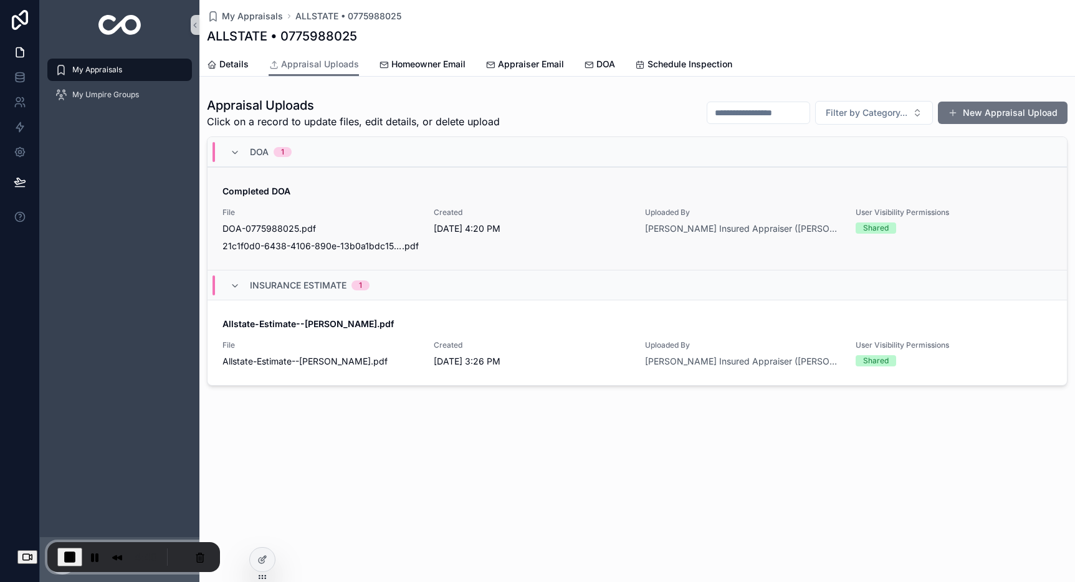
click at [424, 209] on div "Completed DOA File DOA-0775988025 .pdf 21c1f0d0-6438-4106-890e-13b0a1bdc156-Unk…" at bounding box center [636, 218] width 829 height 67
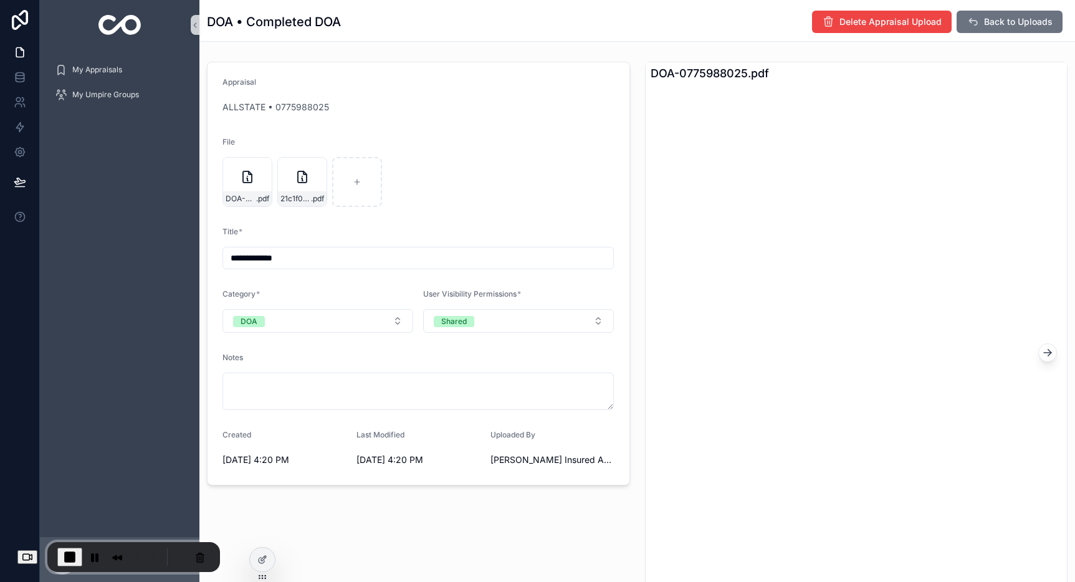
scroll to position [10, 0]
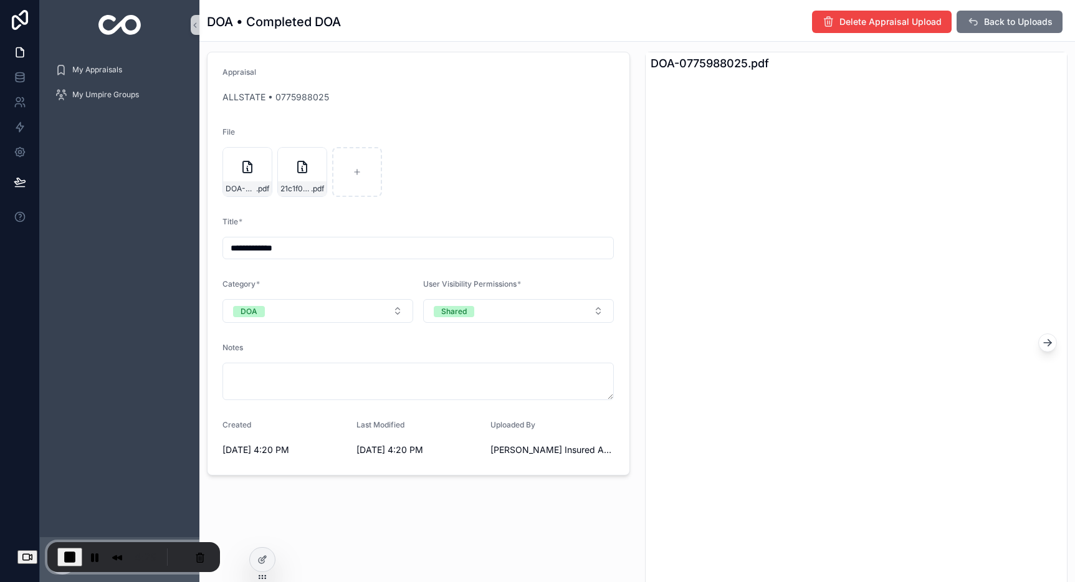
click at [1041, 344] on icon "scrollable content" at bounding box center [1047, 342] width 12 height 12
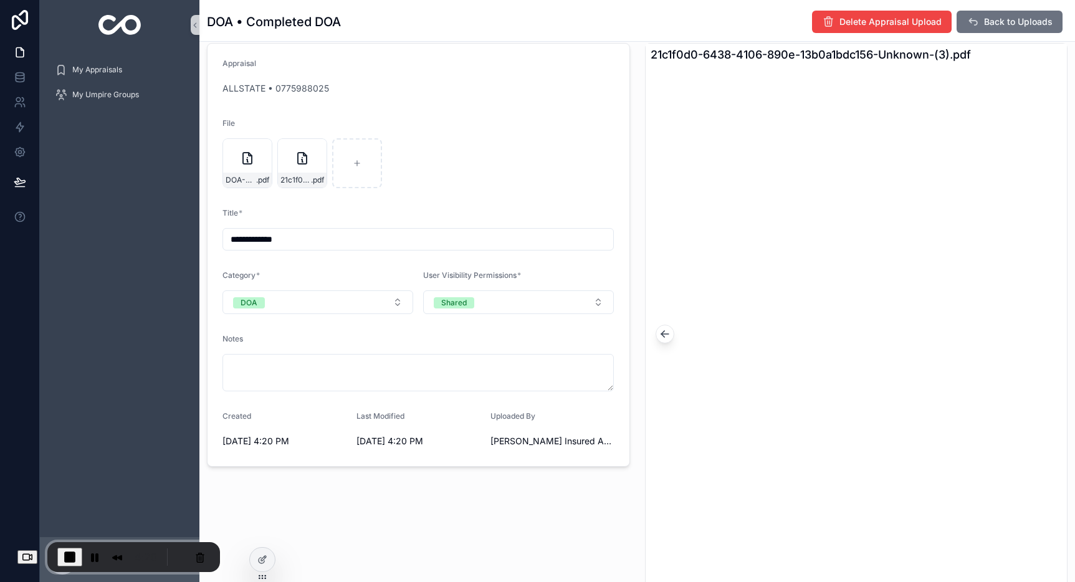
scroll to position [4, 0]
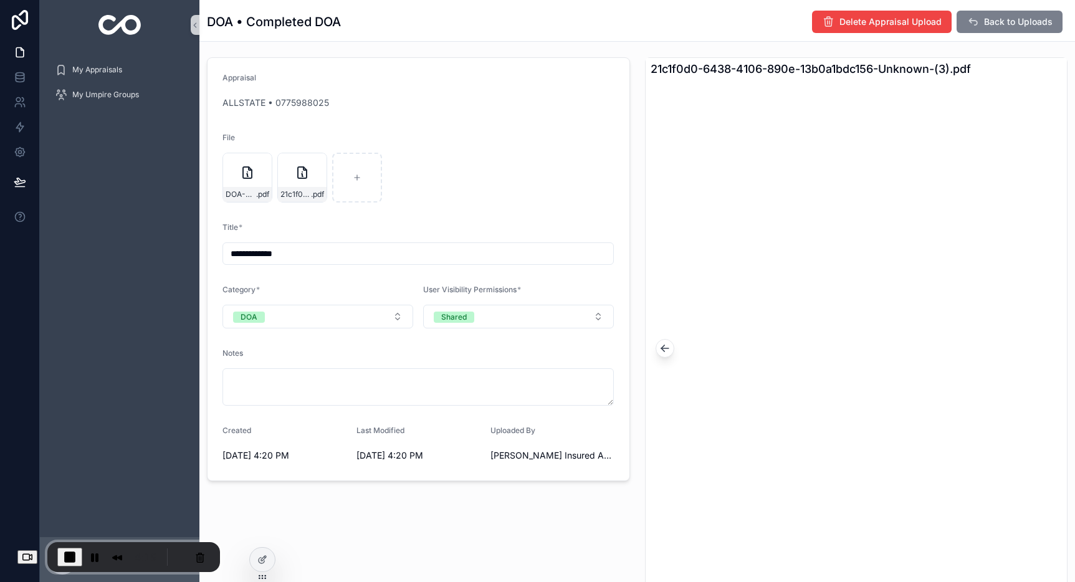
click at [1011, 14] on button "Back to Uploads" at bounding box center [1009, 22] width 106 height 22
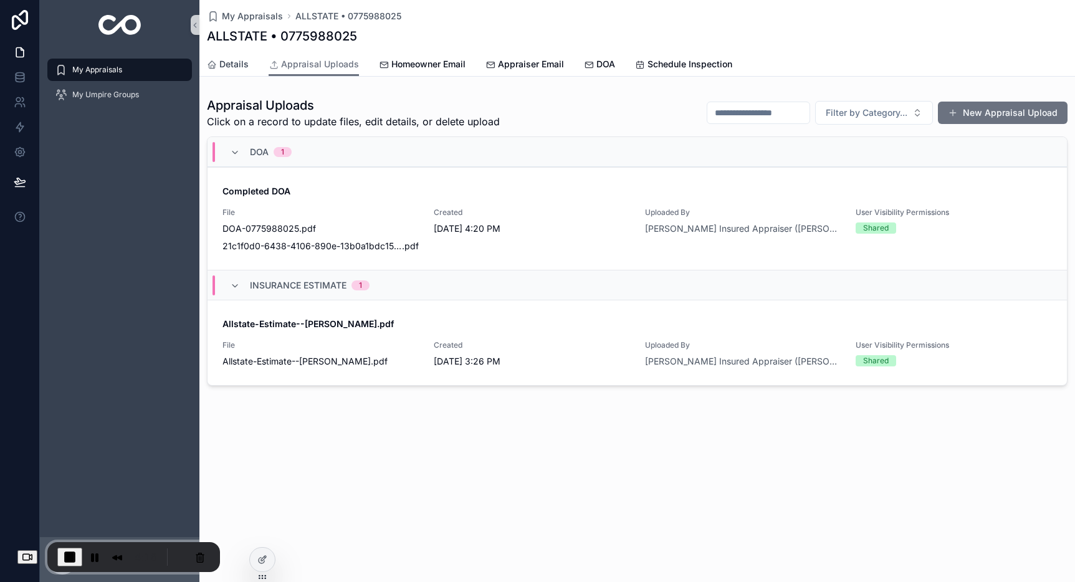
click at [243, 70] on link "Details" at bounding box center [228, 65] width 42 height 25
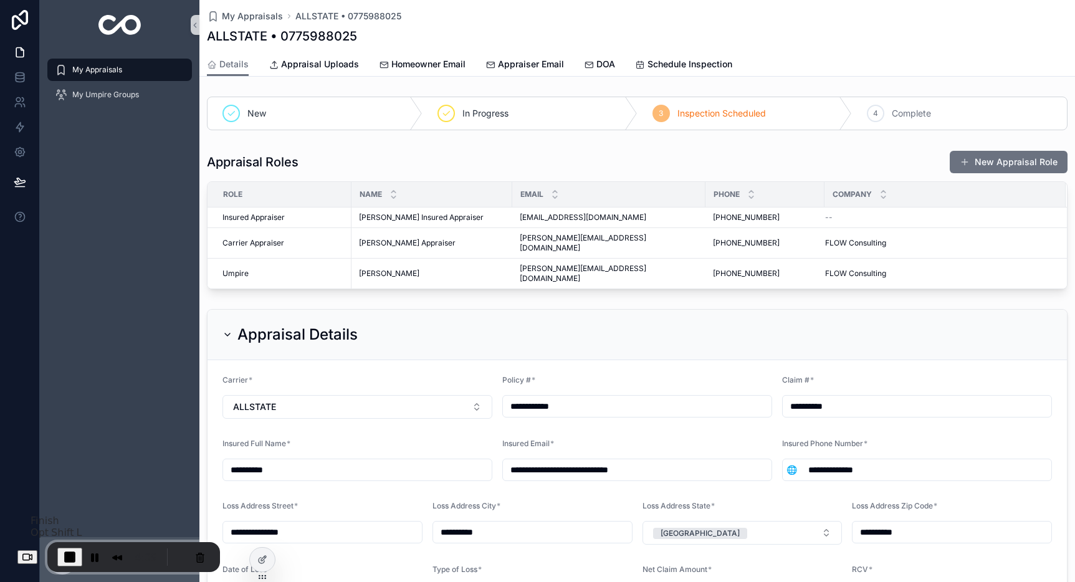
click at [77, 558] on span "End Recording" at bounding box center [69, 556] width 15 height 15
click at [457, 67] on span "Homeowner Email" at bounding box center [428, 64] width 74 height 12
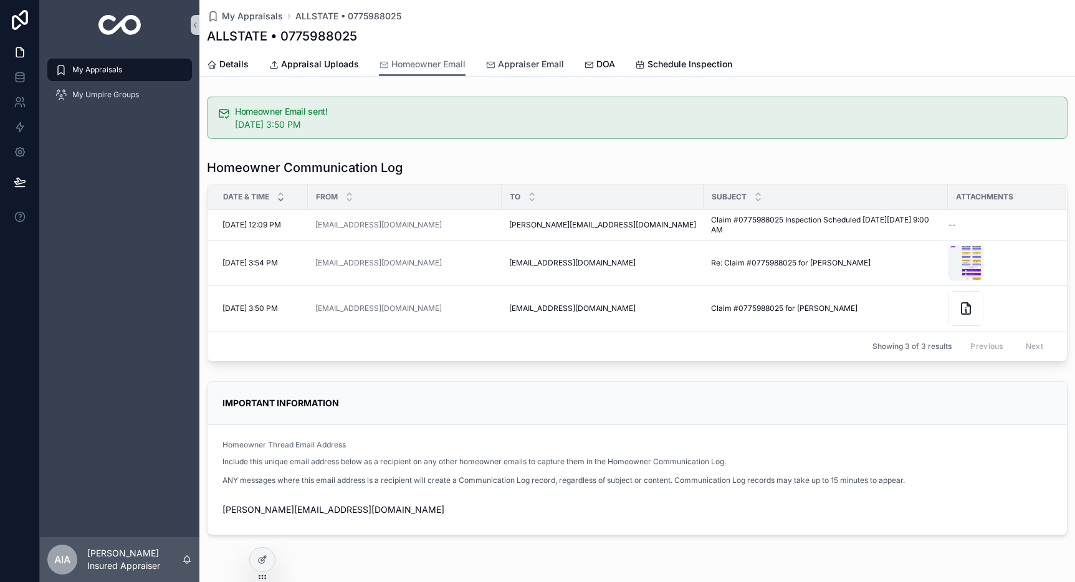
click at [524, 59] on span "Appraiser Email" at bounding box center [531, 64] width 66 height 12
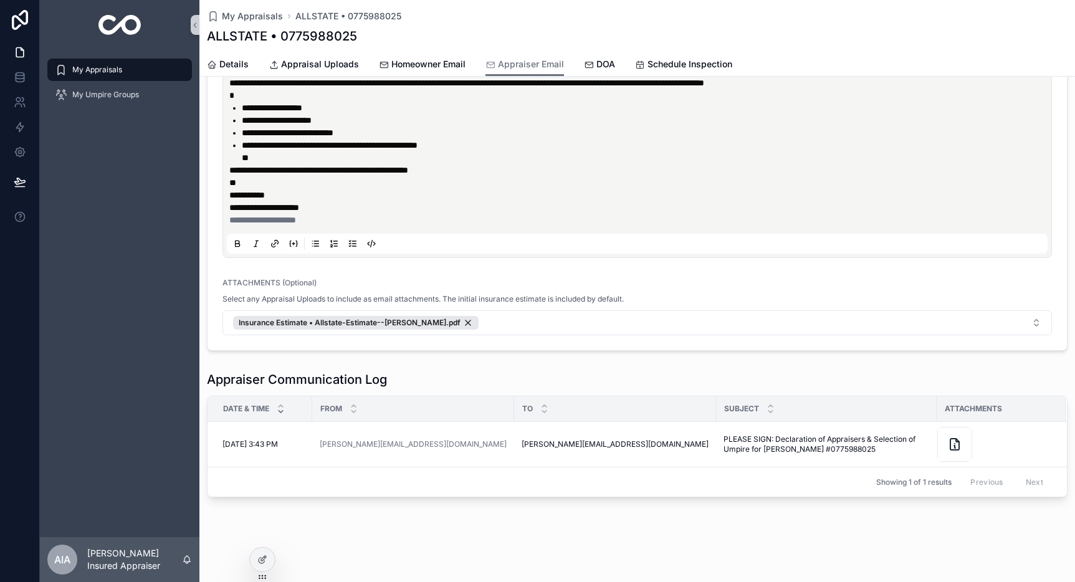
scroll to position [288, 0]
click at [1028, 424] on span "View Details" at bounding box center [1032, 422] width 44 height 10
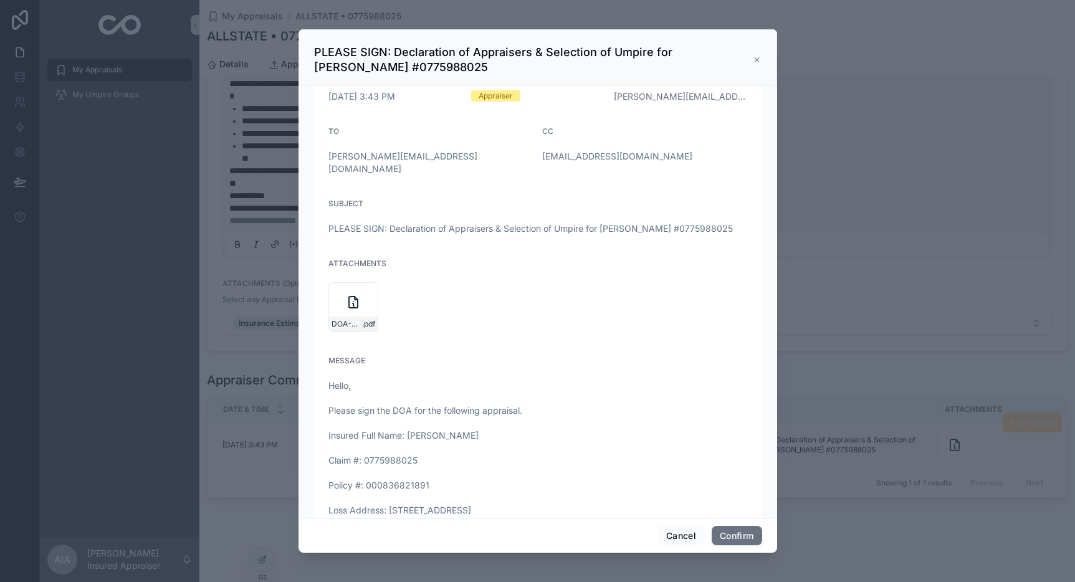
scroll to position [0, 0]
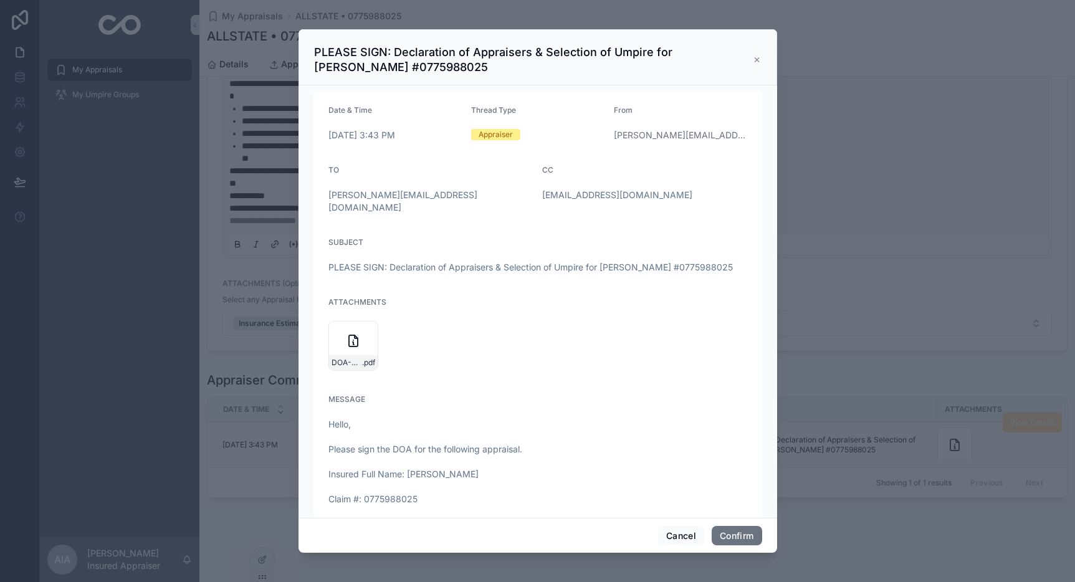
click at [756, 60] on icon at bounding box center [756, 60] width 8 height 10
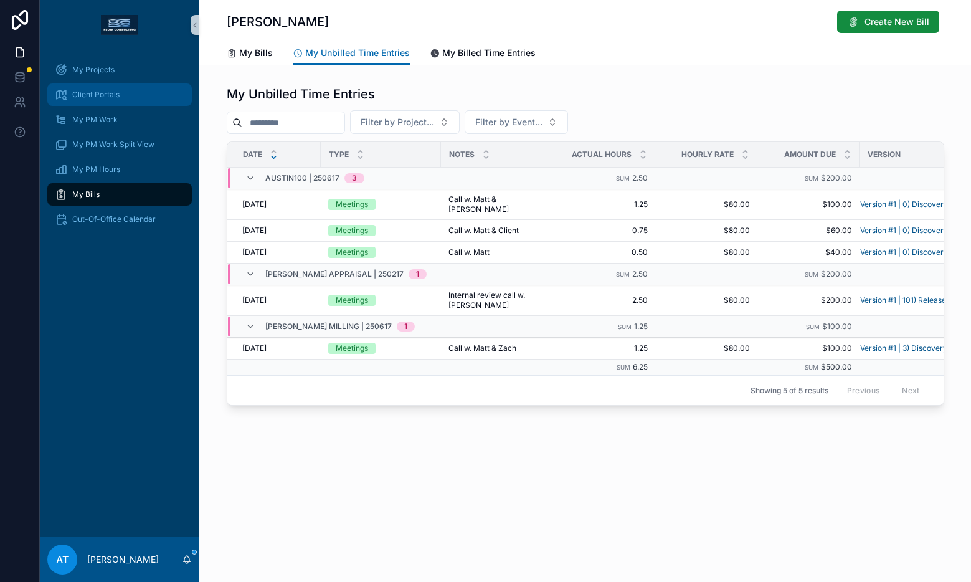
click at [121, 89] on div "Client Portals" at bounding box center [120, 95] width 130 height 20
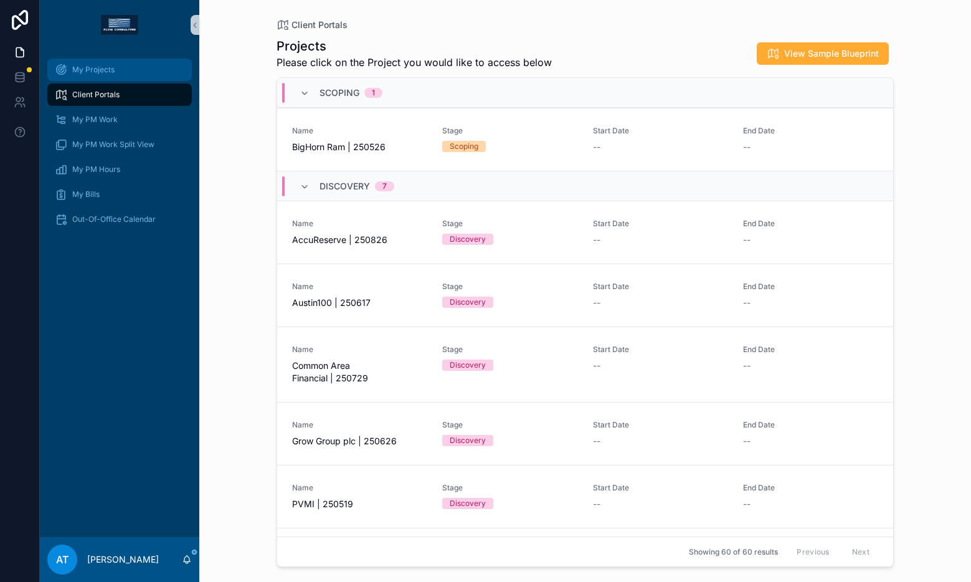
click at [94, 77] on div "My Projects" at bounding box center [120, 70] width 130 height 20
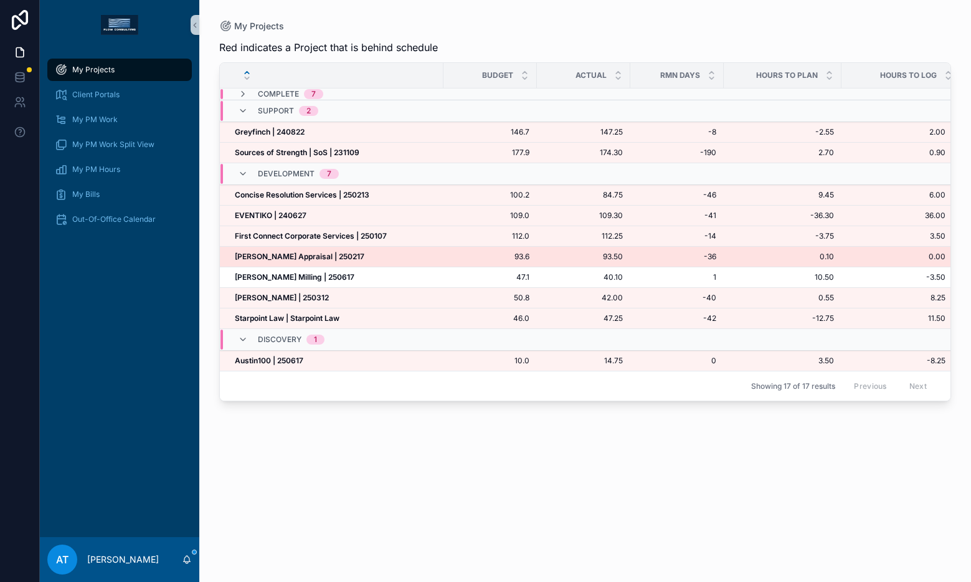
click at [364, 260] on div "[PERSON_NAME] Appraisal | 250217 [PERSON_NAME] Appraisal | 250217" at bounding box center [335, 257] width 201 height 10
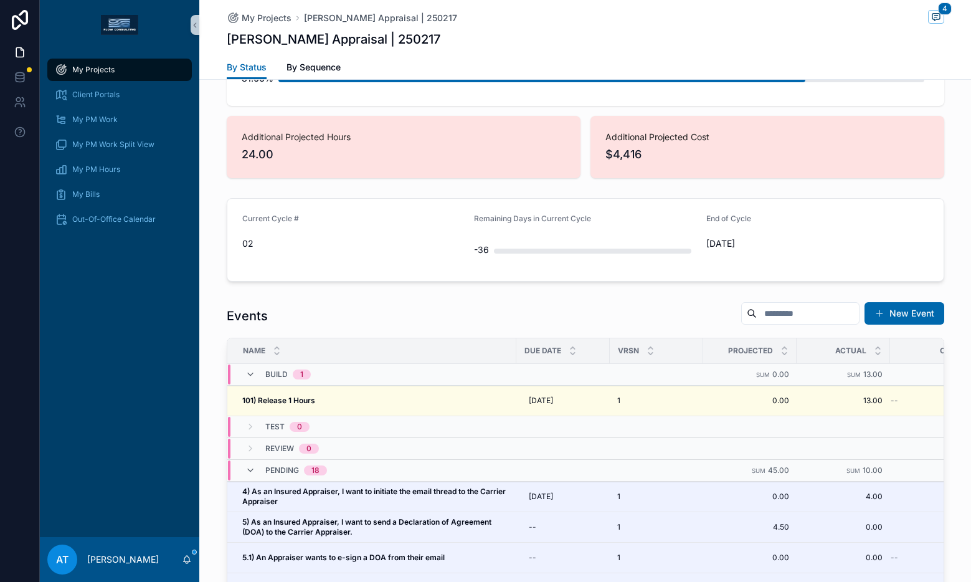
scroll to position [923, 0]
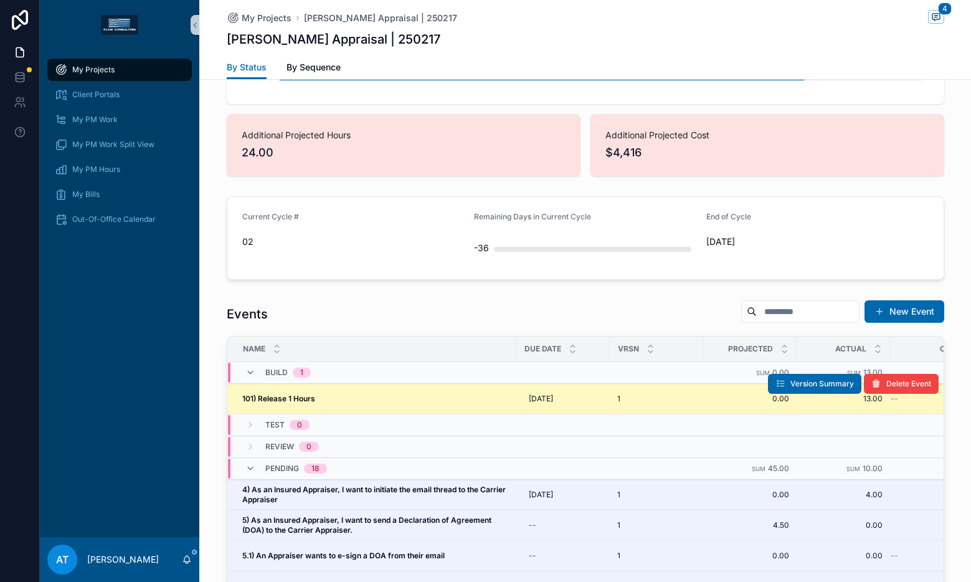
click at [397, 397] on div "101) Release 1 Hours 101) Release 1 Hours" at bounding box center [375, 399] width 267 height 10
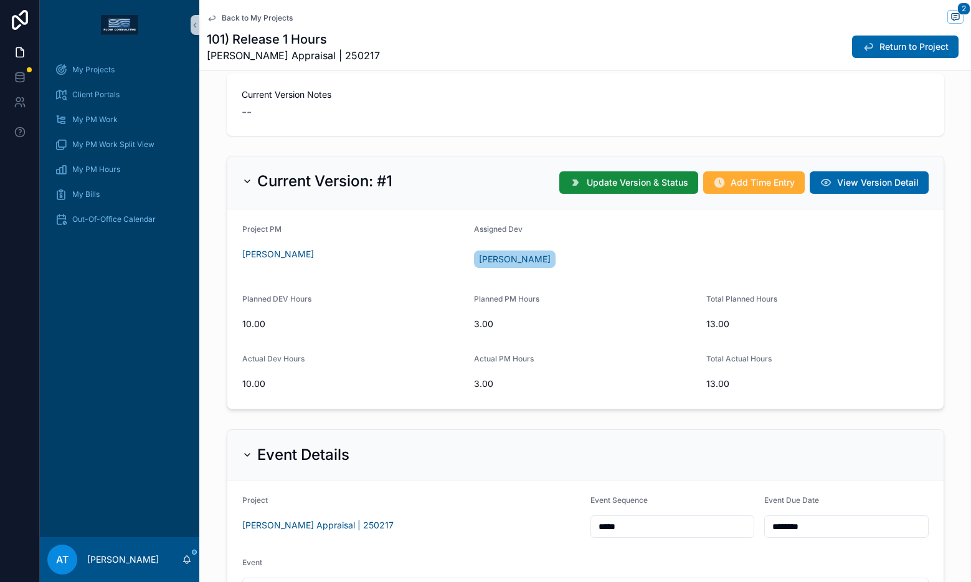
scroll to position [166, 0]
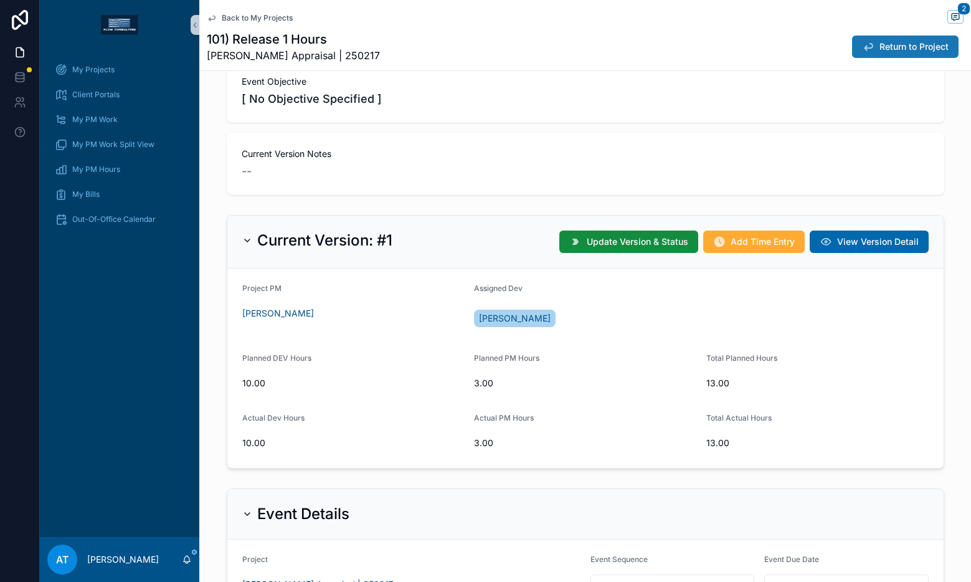
click at [852, 55] on button "Return to Project" at bounding box center [905, 47] width 107 height 22
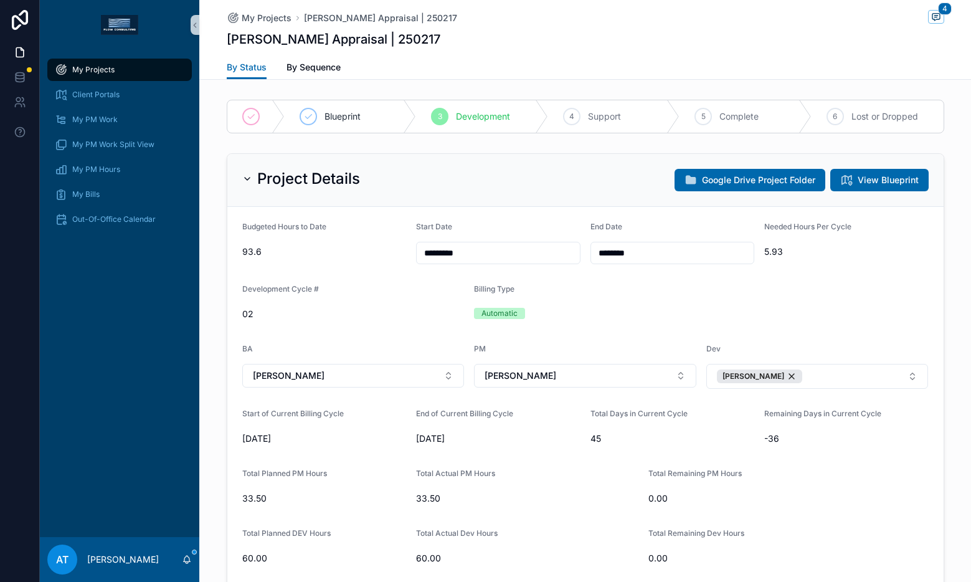
scroll to position [1728, 0]
